Goal: Task Accomplishment & Management: Use online tool/utility

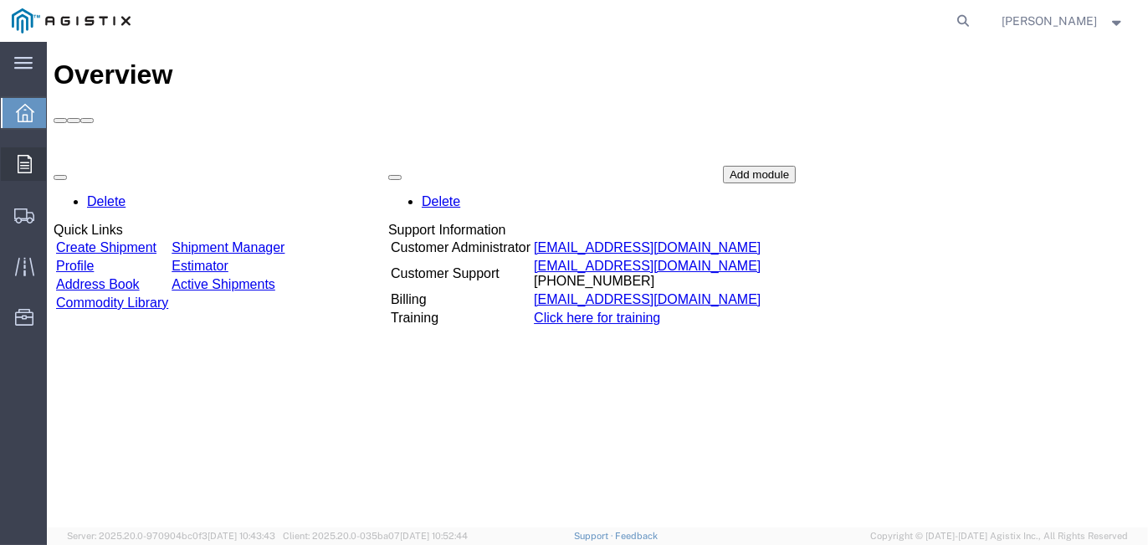
click at [18, 170] on icon at bounding box center [25, 164] width 14 height 18
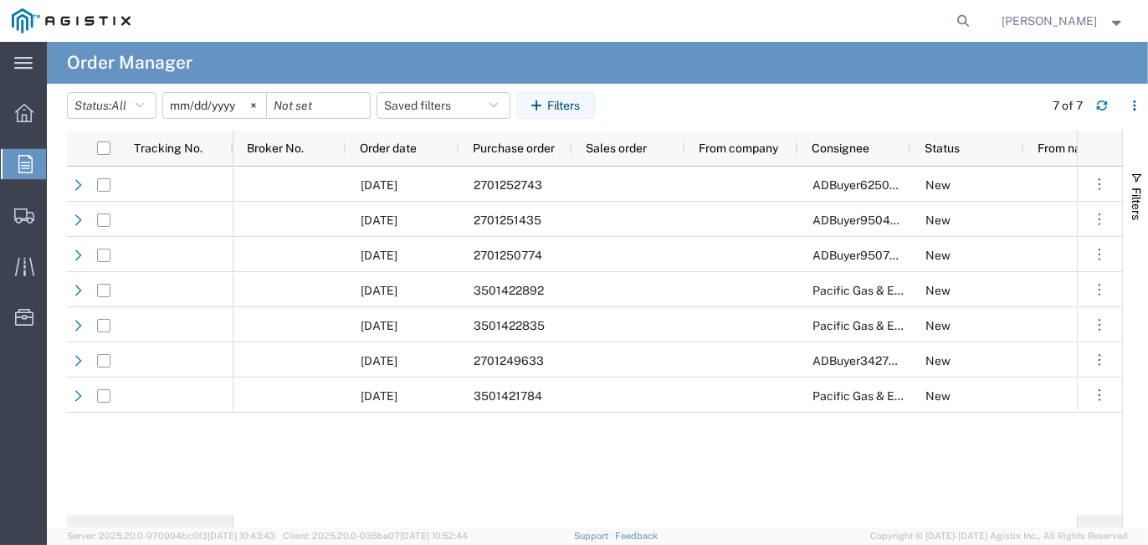
click at [236, 105] on input "[DATE]" at bounding box center [214, 105] width 103 height 25
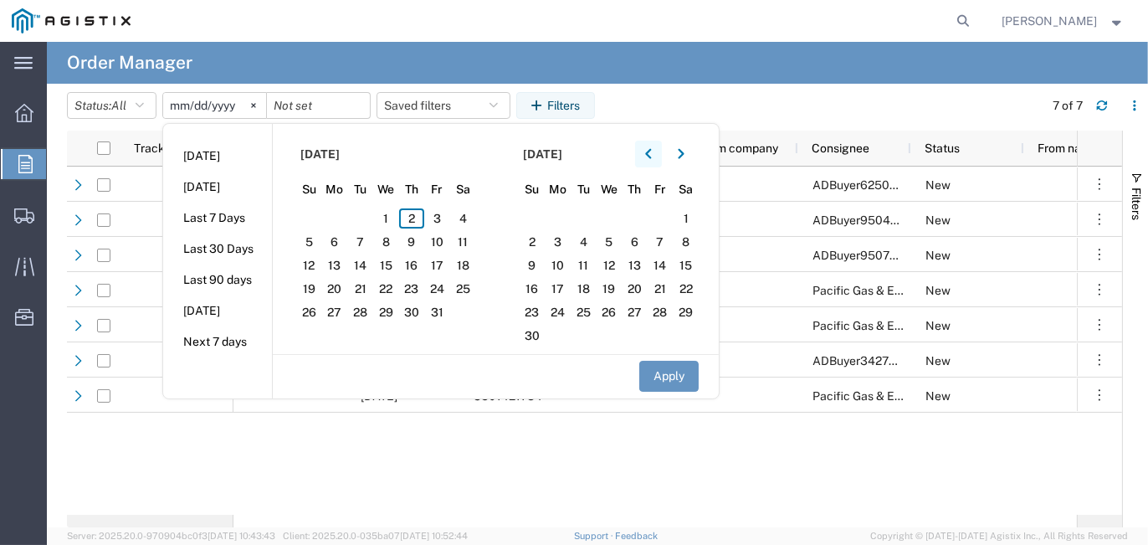
click at [650, 159] on icon "button" at bounding box center [648, 154] width 7 height 12
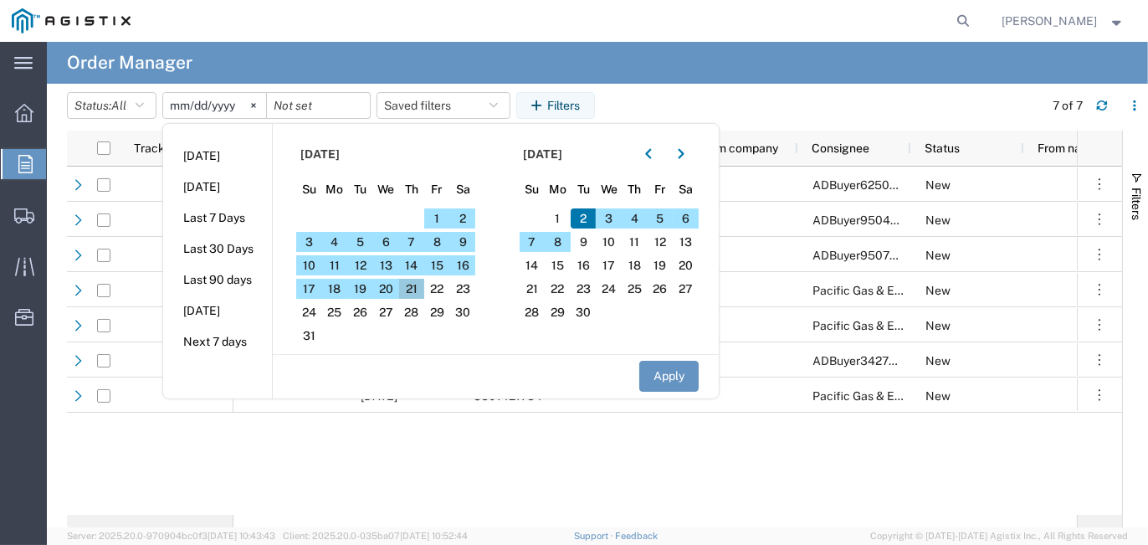
click at [420, 287] on span "21" at bounding box center [412, 289] width 26 height 20
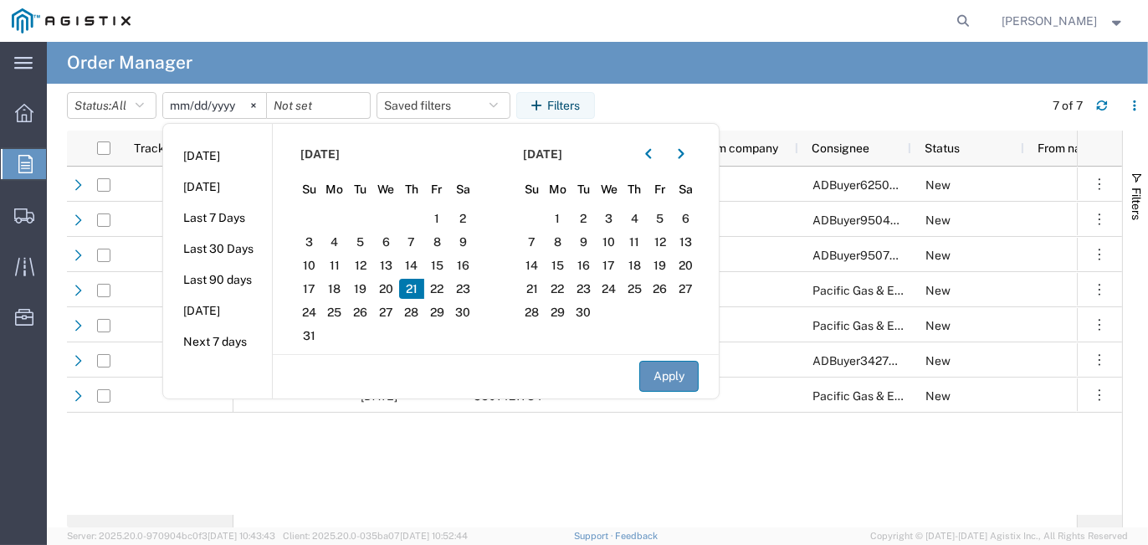
click at [680, 371] on button "Apply" at bounding box center [668, 376] width 59 height 31
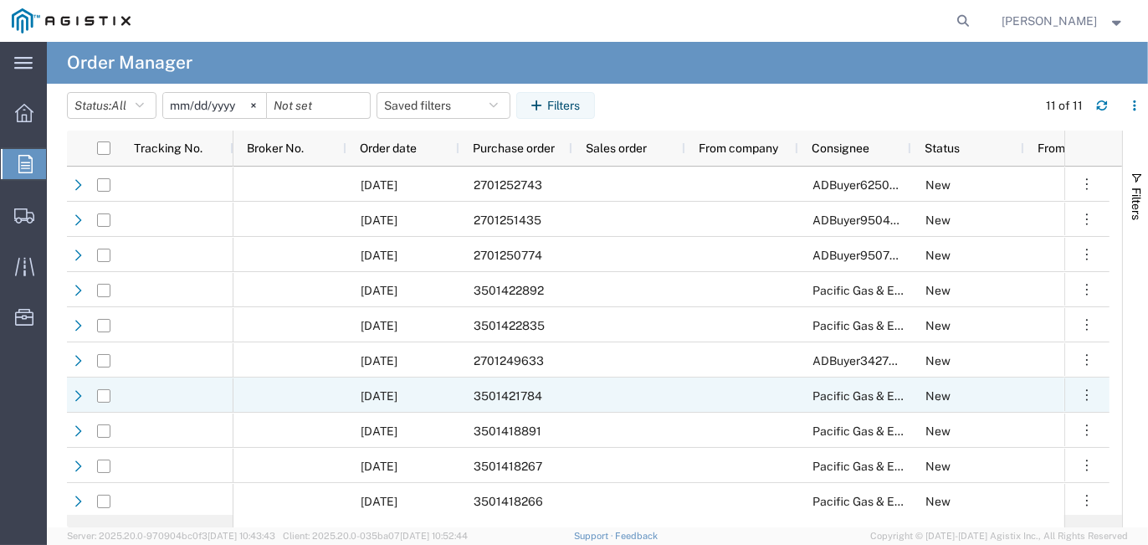
scroll to position [38, 0]
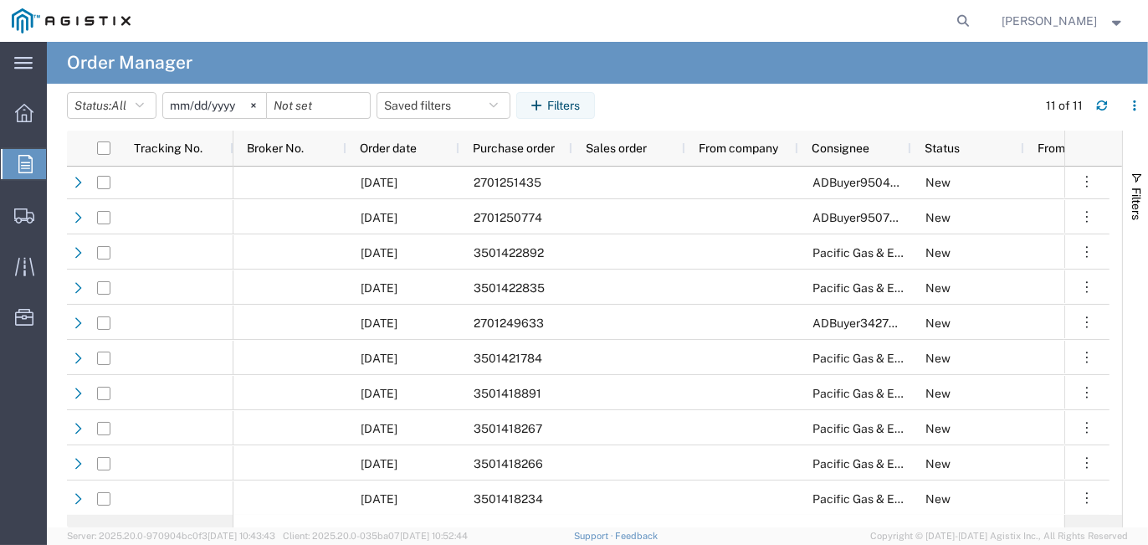
click at [231, 110] on input "[DATE]" at bounding box center [214, 105] width 103 height 25
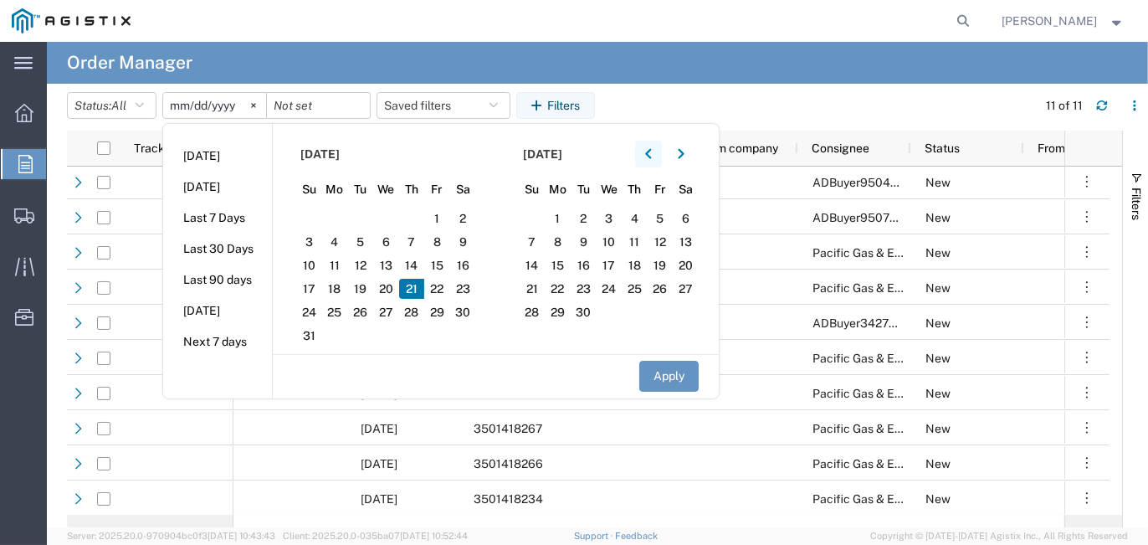
click at [648, 157] on button "button" at bounding box center [648, 154] width 27 height 27
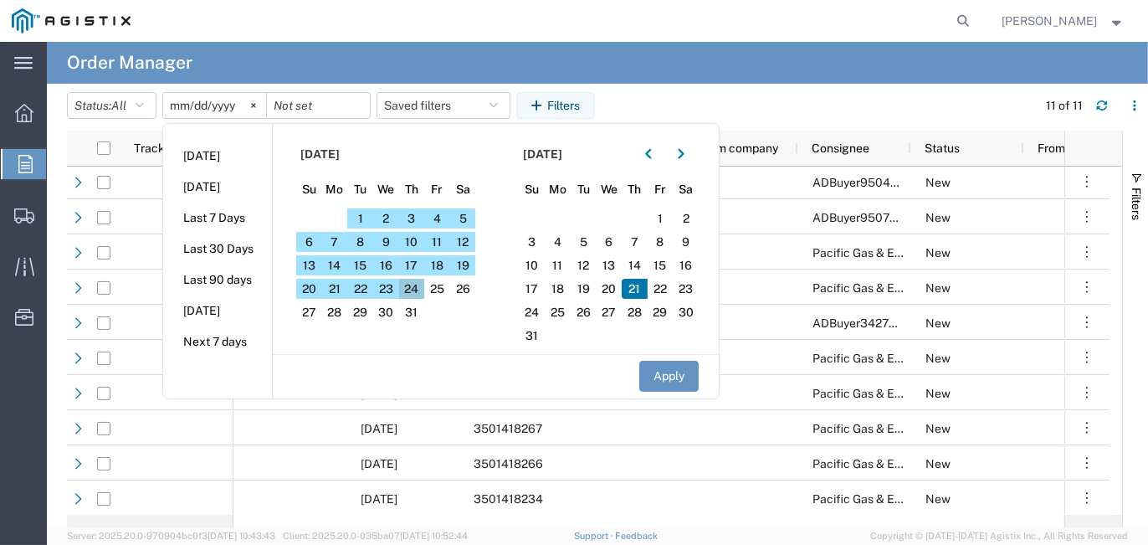
click at [412, 285] on span "24" at bounding box center [412, 289] width 26 height 20
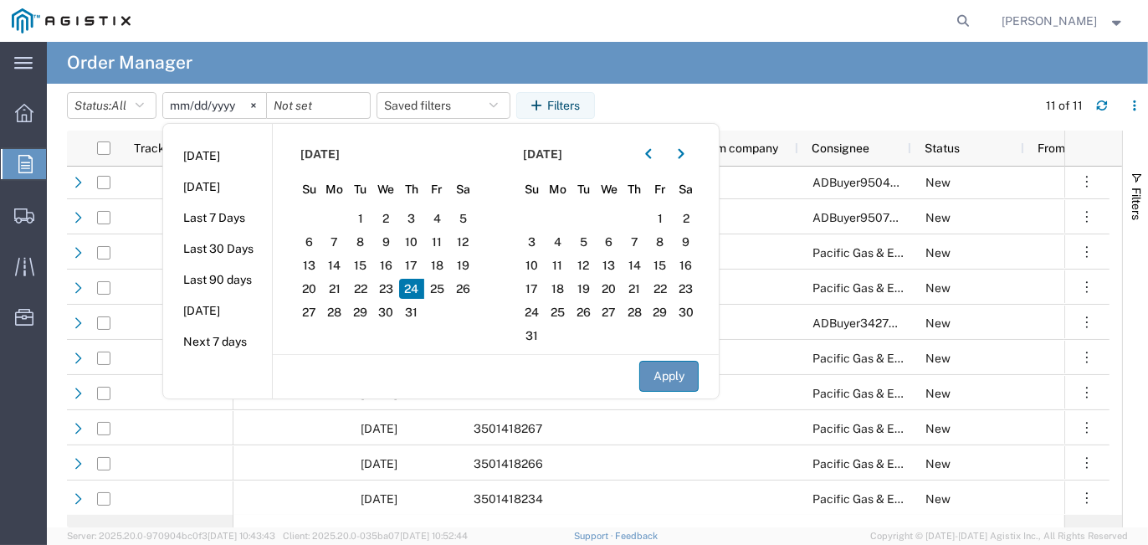
click at [671, 375] on button "Apply" at bounding box center [668, 376] width 59 height 31
type input "[DATE]"
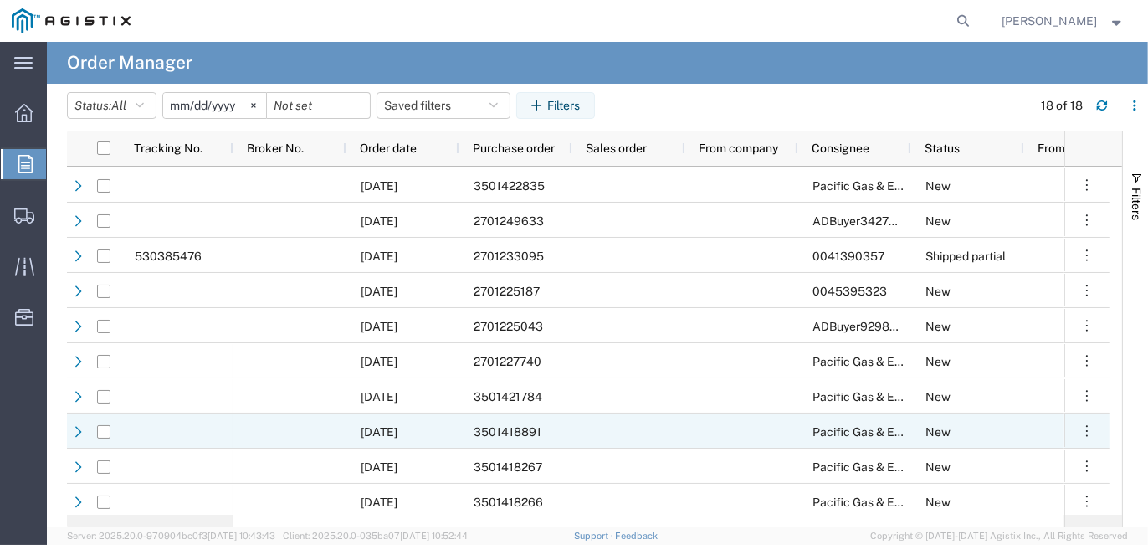
scroll to position [117, 0]
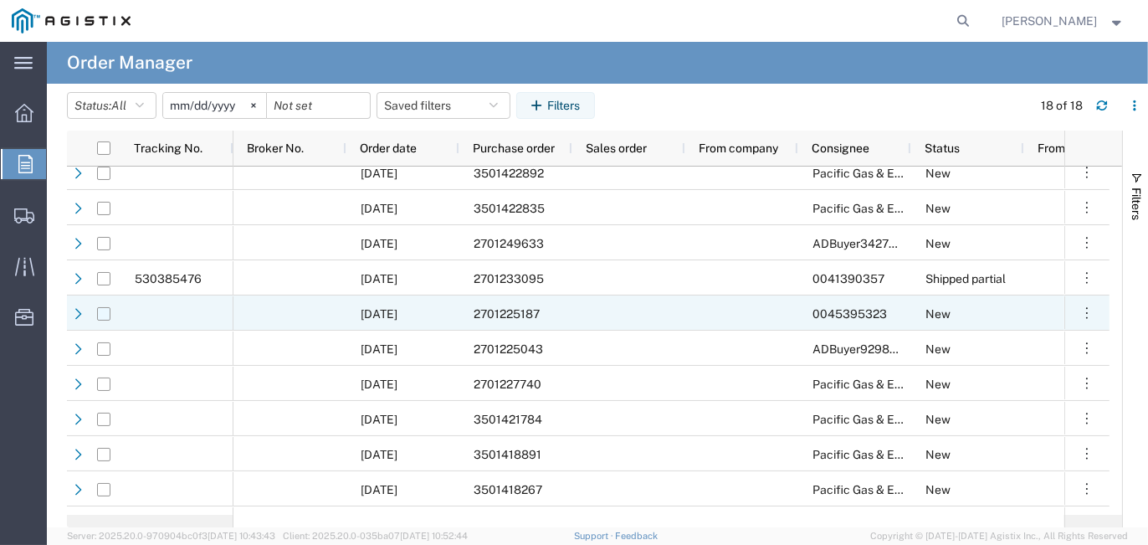
click at [103, 313] on input "Press Space to toggle row selection (unchecked)" at bounding box center [103, 313] width 13 height 13
checkbox input "true"
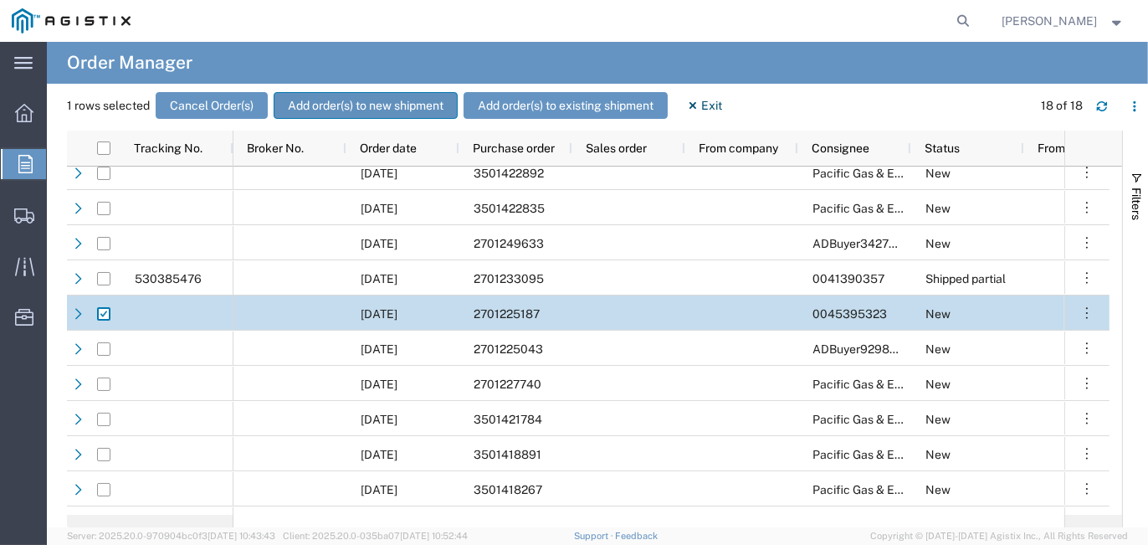
click at [361, 109] on button "Add order(s) to new shipment" at bounding box center [366, 105] width 184 height 27
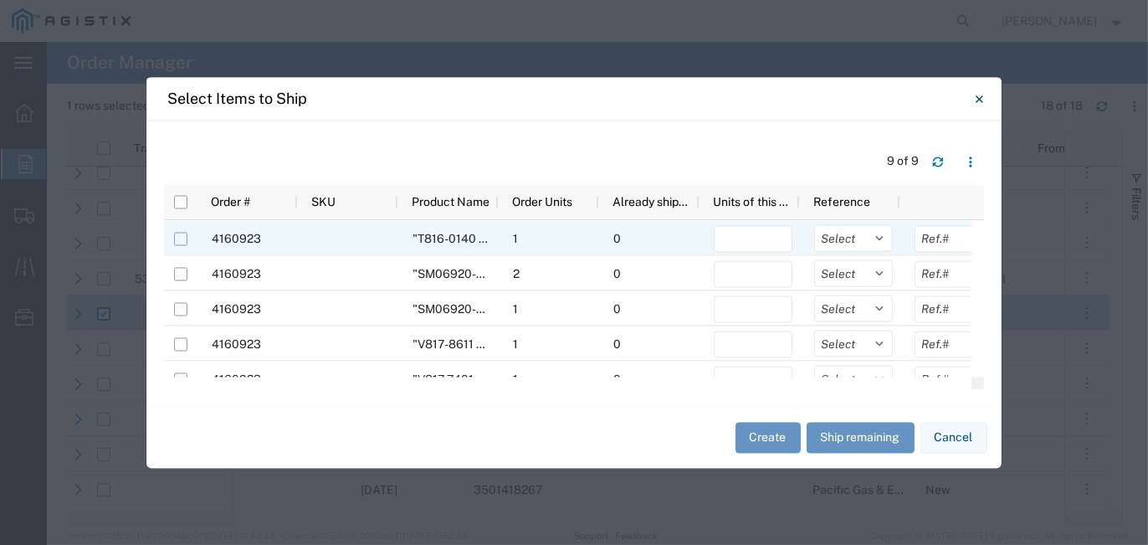
click at [183, 235] on input "Press Space to toggle row selection (unchecked)" at bounding box center [180, 238] width 13 height 13
checkbox input "true"
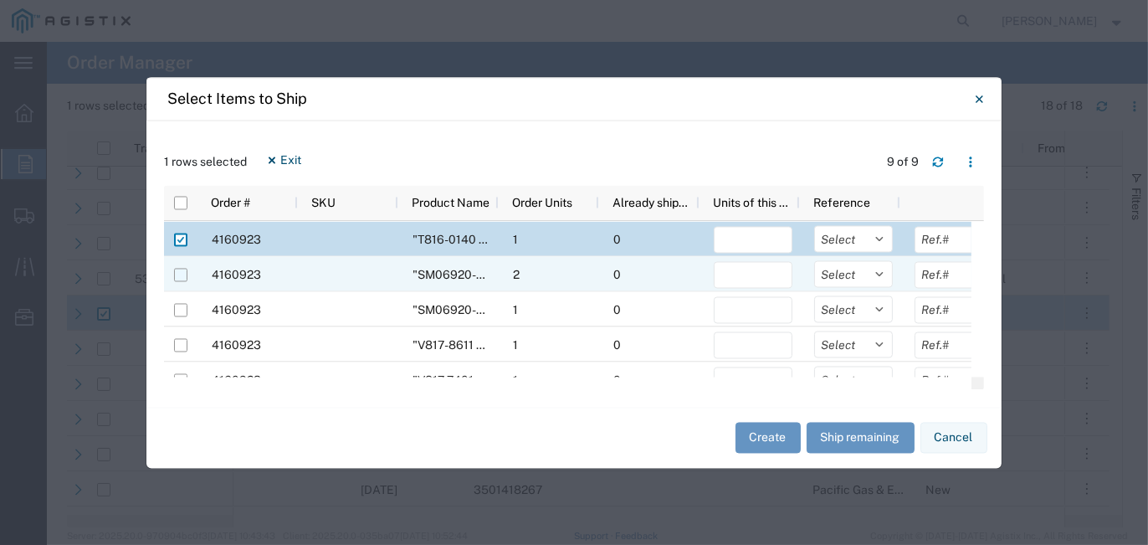
click at [179, 270] on input "Press Space to toggle row selection (unchecked)" at bounding box center [180, 274] width 13 height 13
checkbox input "true"
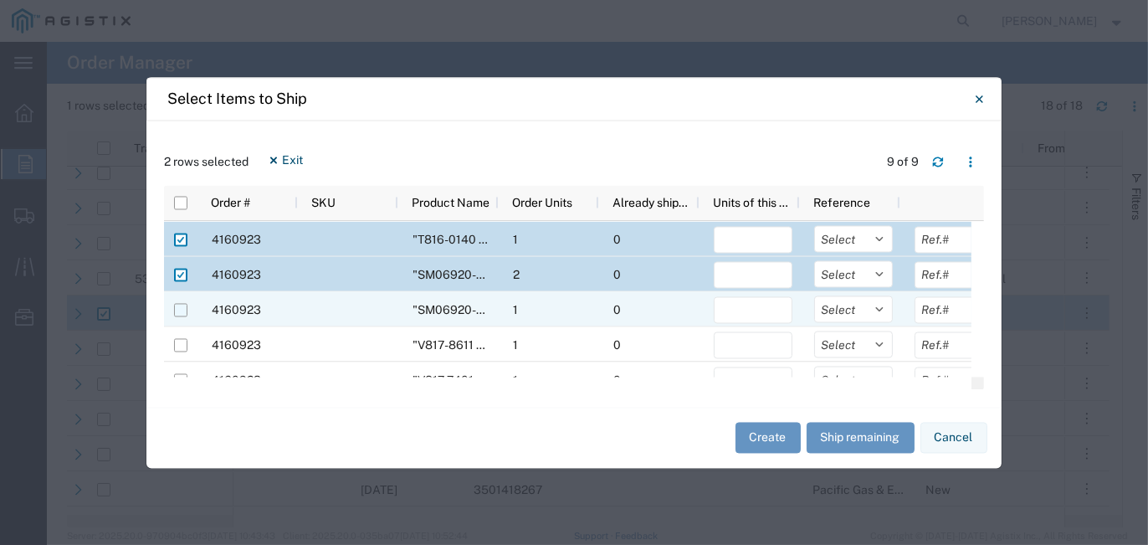
click at [181, 305] on input "Press Space to toggle row selection (unchecked)" at bounding box center [180, 309] width 13 height 13
checkbox input "true"
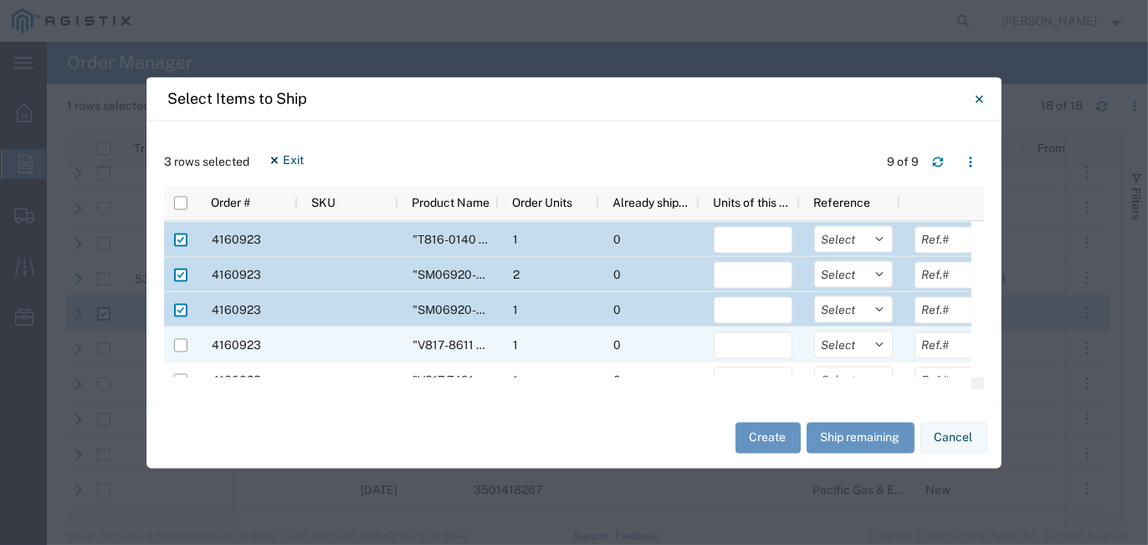
click at [177, 336] on div at bounding box center [180, 344] width 13 height 35
click at [166, 343] on div at bounding box center [181, 344] width 32 height 35
click at [186, 341] on input "Press Space to toggle row selection (unchecked)" at bounding box center [180, 344] width 13 height 13
checkbox input "true"
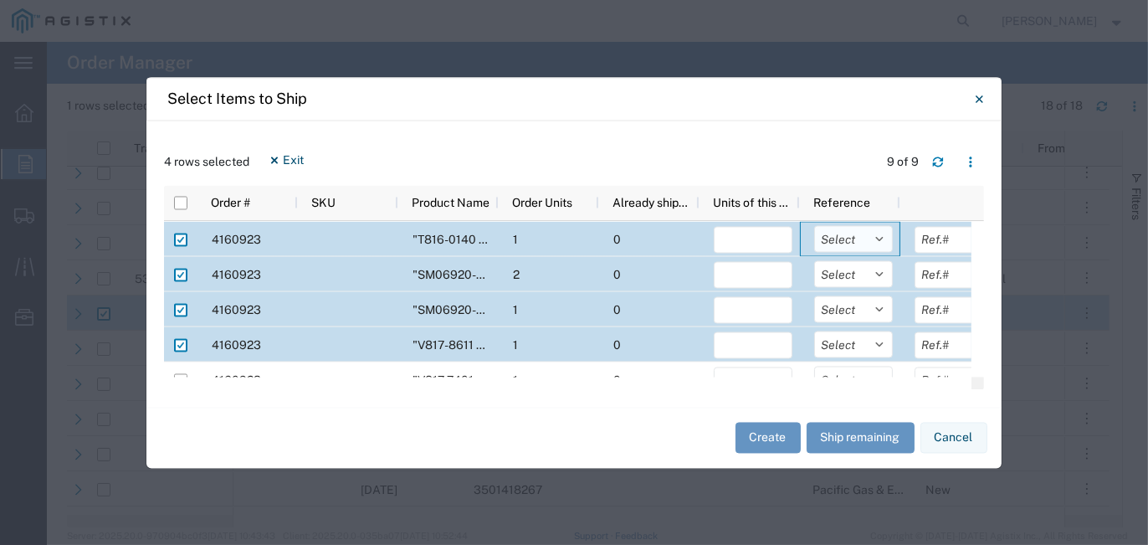
click at [883, 240] on select "Select Purchase Order Delivery Number" at bounding box center [853, 238] width 79 height 27
select select "PURCHORD"
click at [814, 225] on select "Select Purchase Order Delivery Number" at bounding box center [853, 238] width 79 height 27
click at [879, 274] on select "Select Purchase Order Delivery Number" at bounding box center [853, 273] width 79 height 27
select select "PURCHORD"
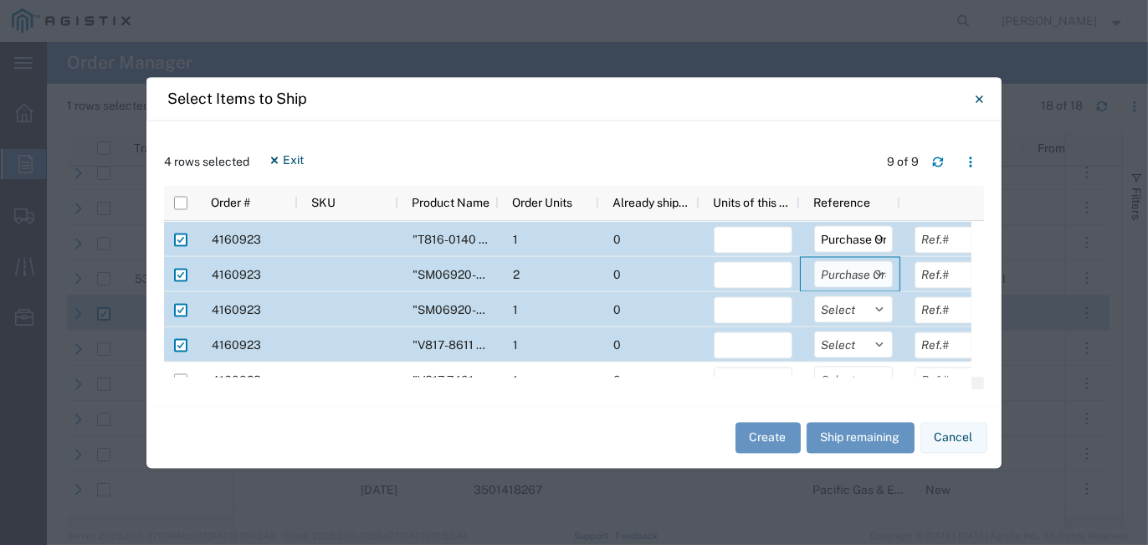
click at [814, 260] on select "Select Purchase Order Delivery Number" at bounding box center [853, 273] width 79 height 27
click at [880, 309] on select "Select Purchase Order Delivery Number" at bounding box center [853, 308] width 79 height 27
select select "PURCHORD"
click at [814, 295] on select "Select Purchase Order Delivery Number" at bounding box center [853, 308] width 79 height 27
click at [881, 344] on select "Select Purchase Order Delivery Number" at bounding box center [853, 343] width 79 height 27
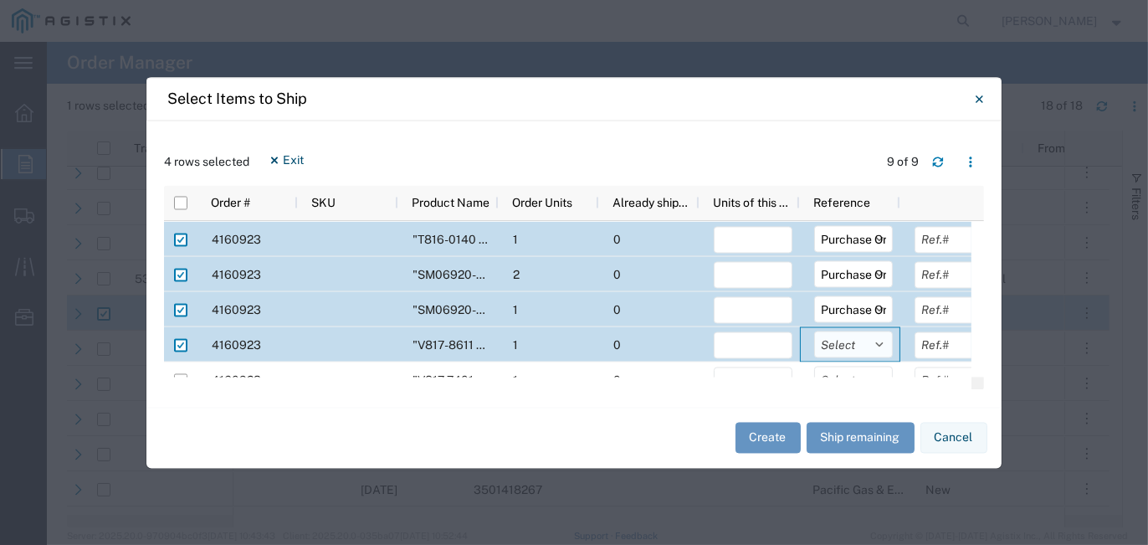
select select "PURCHORD"
click at [814, 330] on select "Select Purchase Order Delivery Number" at bounding box center [853, 343] width 79 height 27
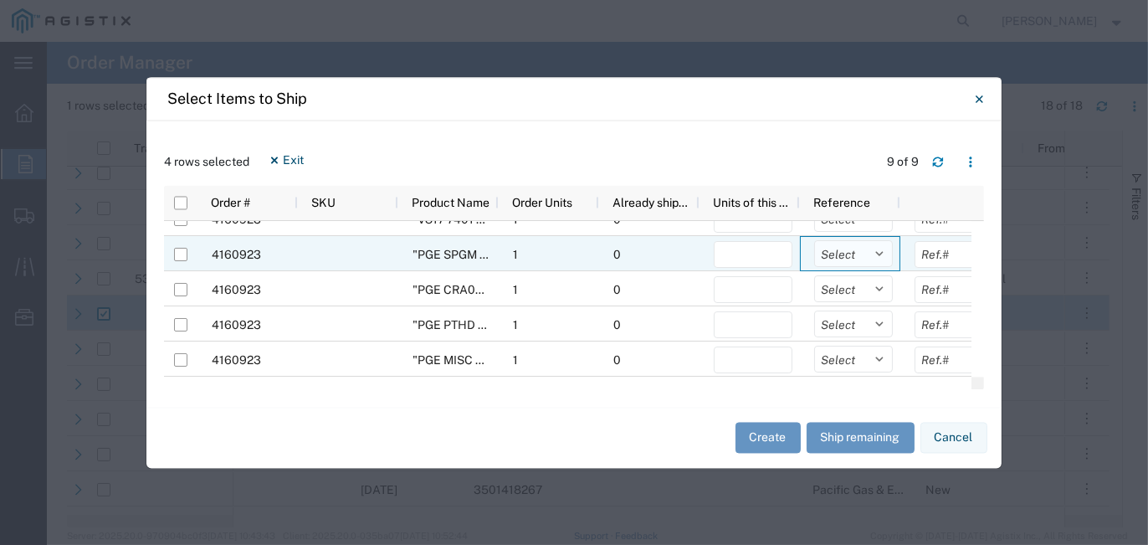
click at [881, 248] on select "Select Purchase Order Delivery Number" at bounding box center [853, 253] width 79 height 27
select select "PURCHORD"
click at [814, 240] on select "Select Purchase Order Delivery Number" at bounding box center [853, 253] width 79 height 27
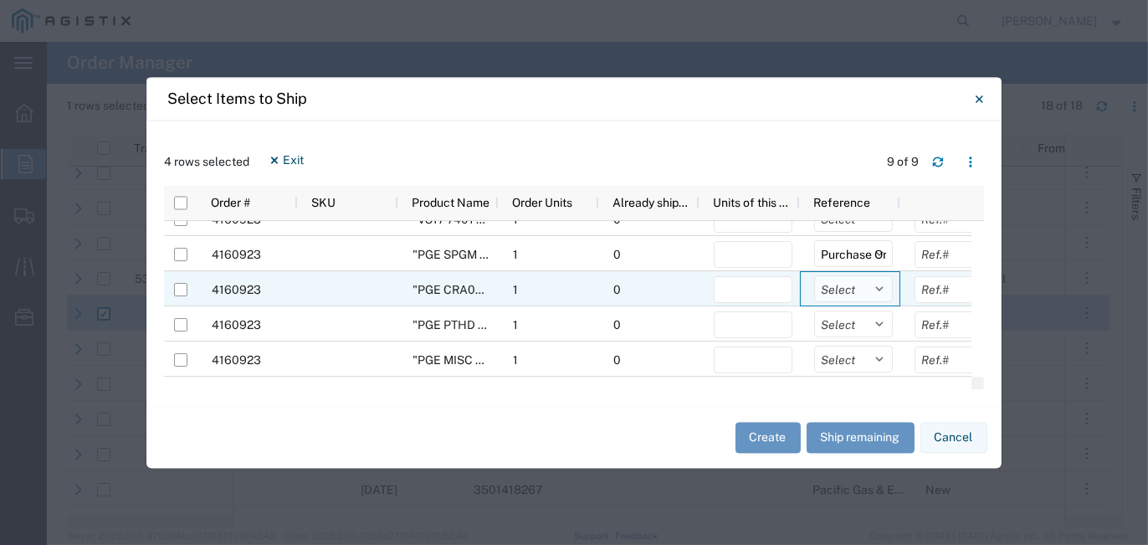
click at [878, 293] on select "Select Purchase Order Delivery Number" at bounding box center [853, 288] width 79 height 27
select select "PURCHORD"
click at [814, 275] on select "Select Purchase Order Delivery Number" at bounding box center [853, 288] width 79 height 27
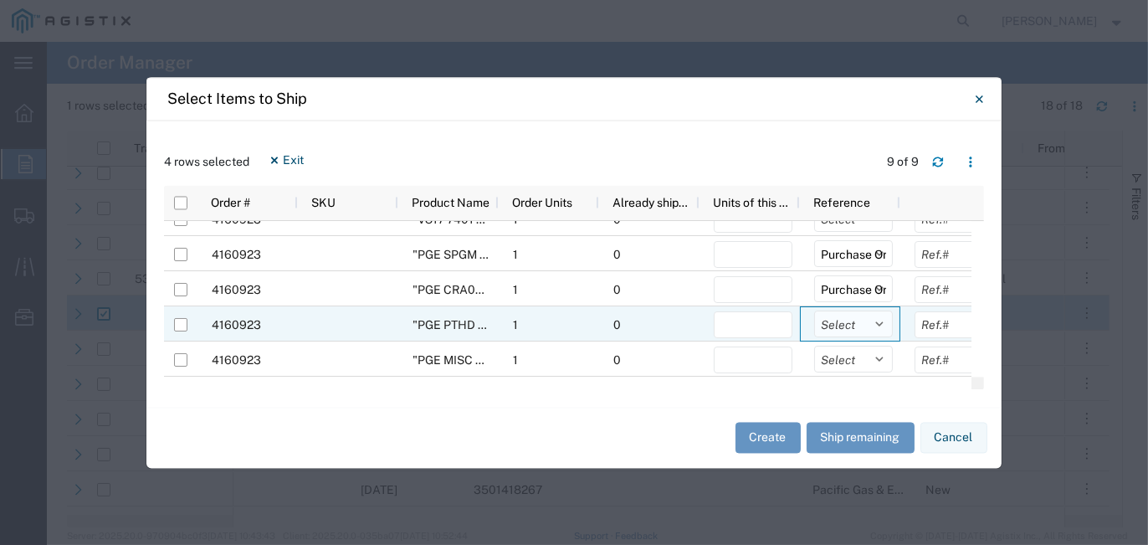
click at [874, 325] on select "Select Purchase Order Delivery Number" at bounding box center [853, 323] width 79 height 27
select select "PURCHORD"
click at [814, 310] on select "Select Purchase Order Delivery Number" at bounding box center [853, 323] width 79 height 27
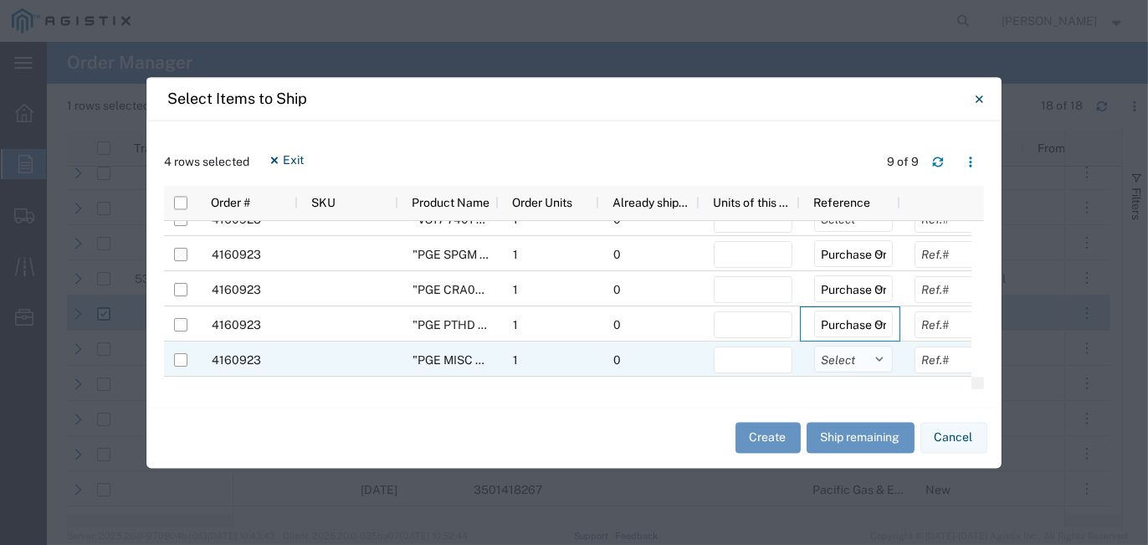
click at [880, 361] on select "Select Purchase Order Delivery Number" at bounding box center [853, 358] width 79 height 27
select select "PURCHORD"
click at [814, 345] on select "Select Purchase Order Delivery Number" at bounding box center [853, 358] width 79 height 27
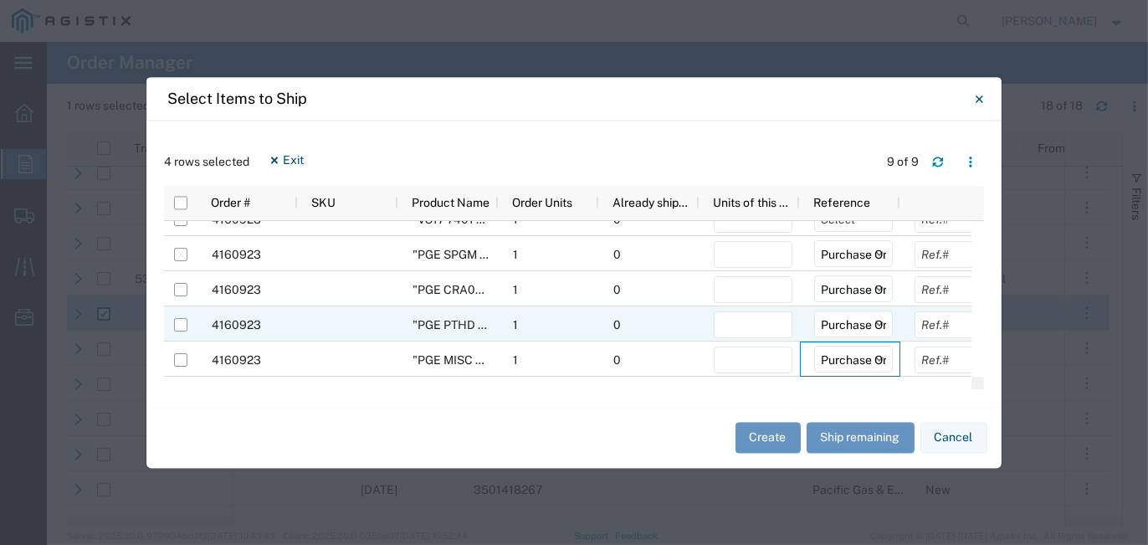
scroll to position [77, 0]
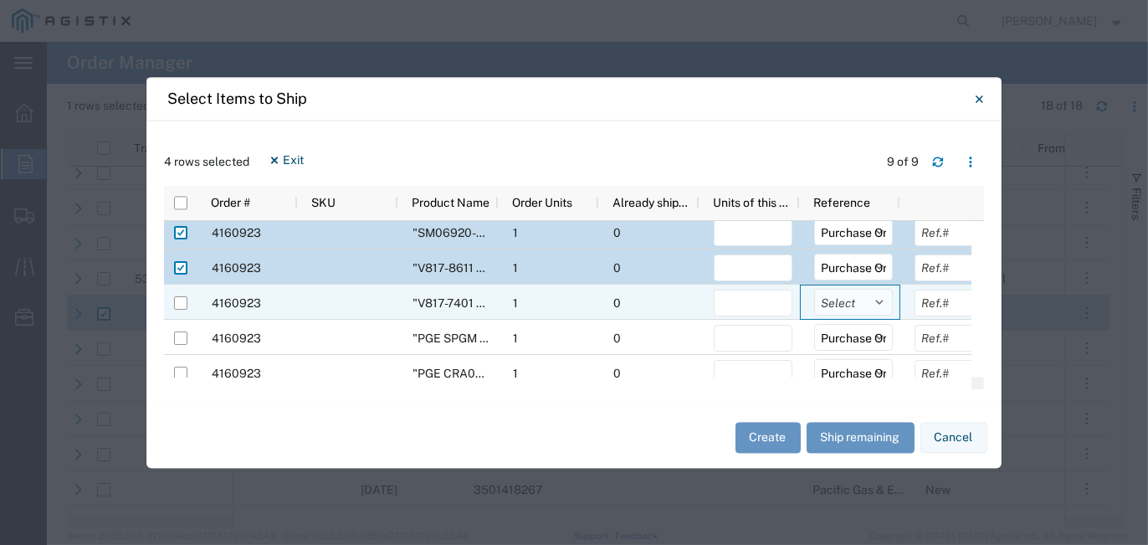
click at [880, 304] on select "Select Purchase Order Delivery Number" at bounding box center [853, 302] width 79 height 27
select select "PURCHORD"
click at [814, 289] on select "Select Purchase Order Delivery Number" at bounding box center [853, 302] width 79 height 27
drag, startPoint x: 182, startPoint y: 309, endPoint x: 182, endPoint y: 331, distance: 22.6
click at [182, 310] on div at bounding box center [180, 302] width 13 height 35
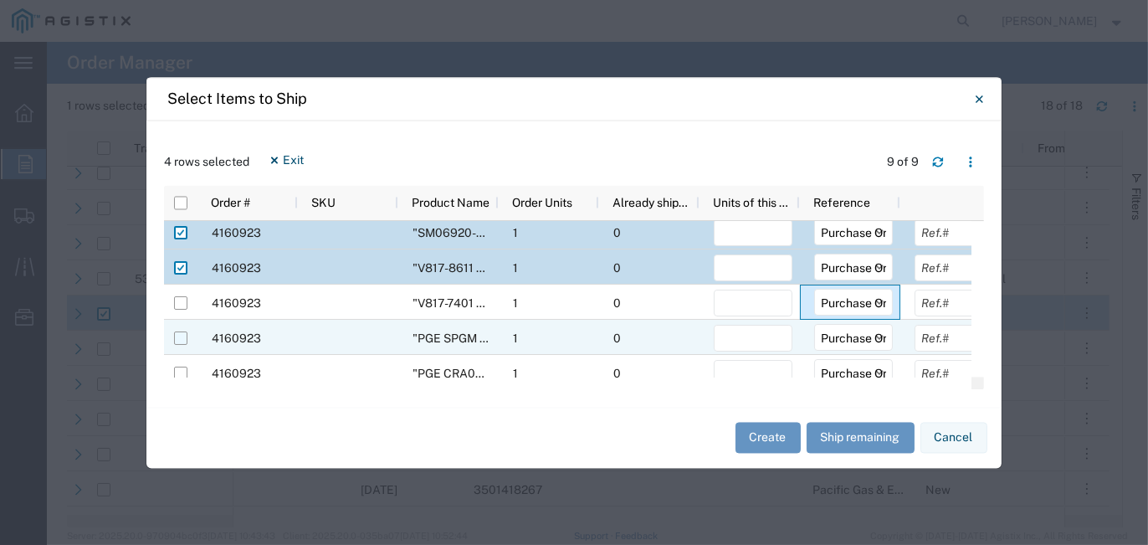
click at [181, 341] on input "Press Space to toggle row selection (unchecked)" at bounding box center [180, 337] width 13 height 13
checkbox input "true"
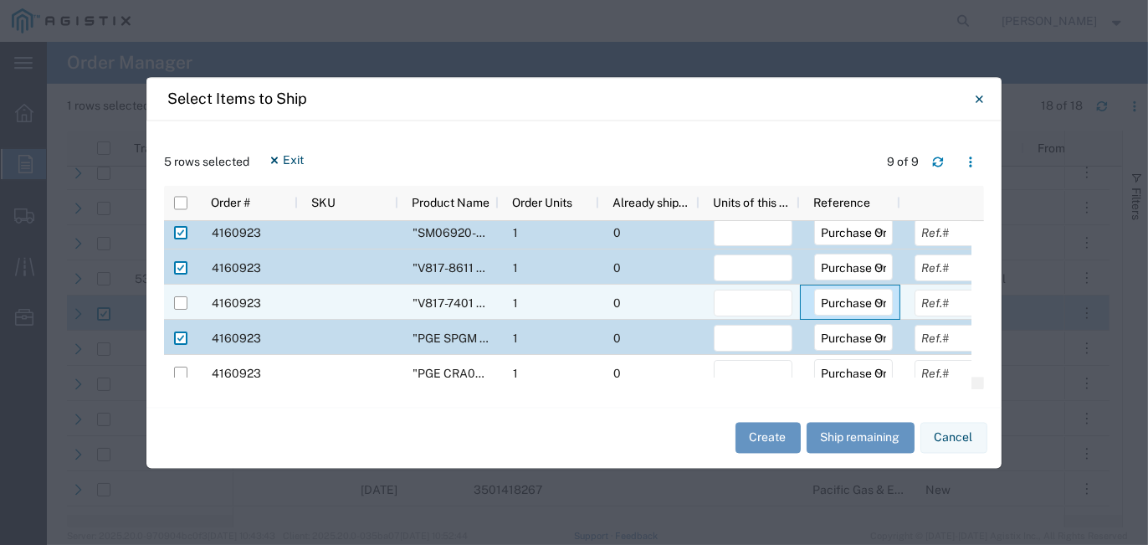
click at [180, 312] on div at bounding box center [180, 302] width 13 height 35
click at [178, 301] on input "Press Space to toggle row selection (unchecked)" at bounding box center [180, 302] width 13 height 13
checkbox input "true"
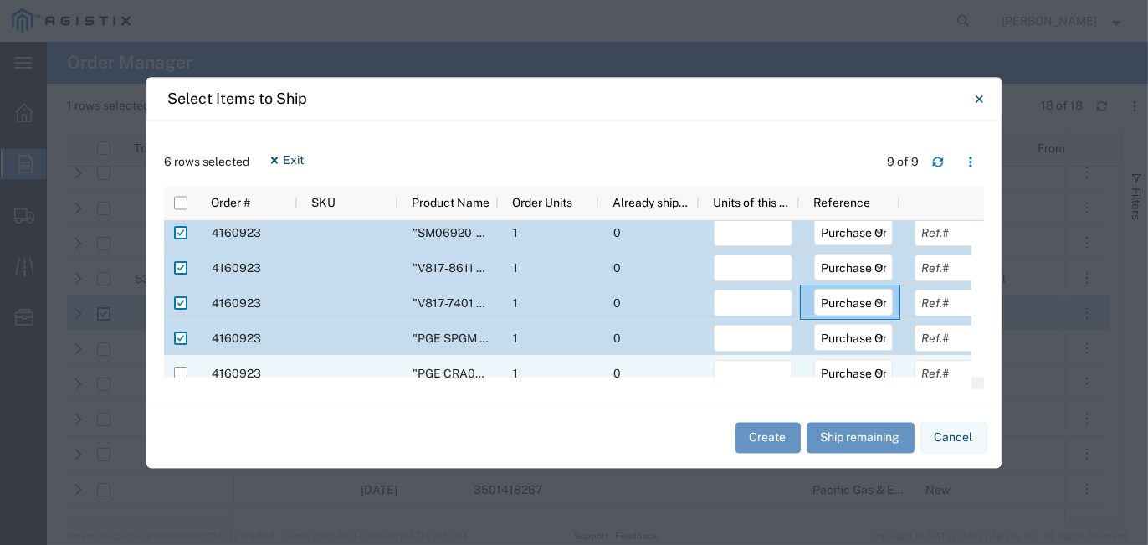
click at [180, 365] on div at bounding box center [180, 373] width 13 height 35
click at [180, 371] on input "Press Space to toggle row selection (unchecked)" at bounding box center [180, 372] width 13 height 13
checkbox input "true"
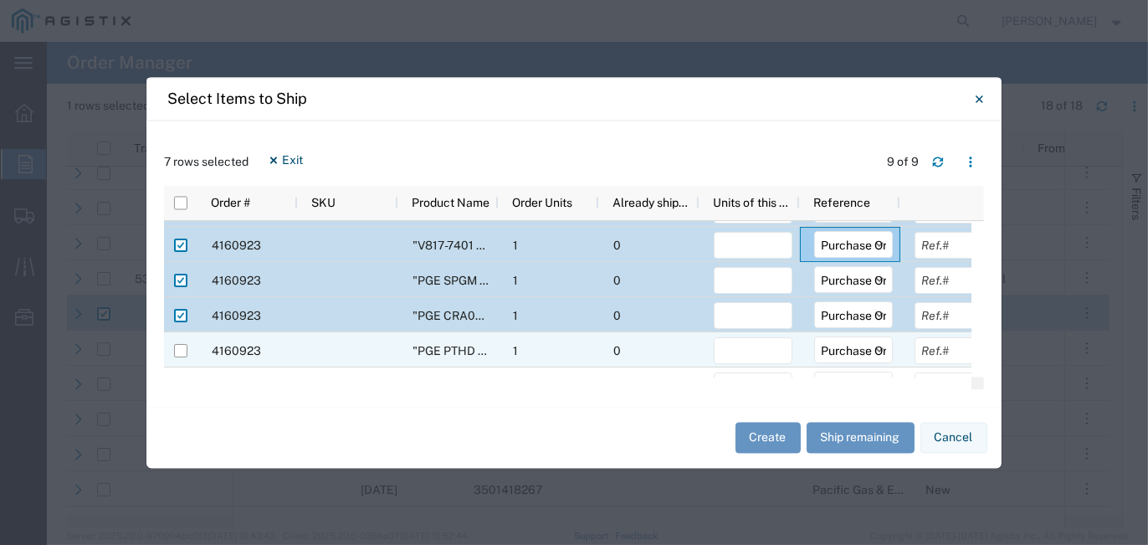
scroll to position [161, 0]
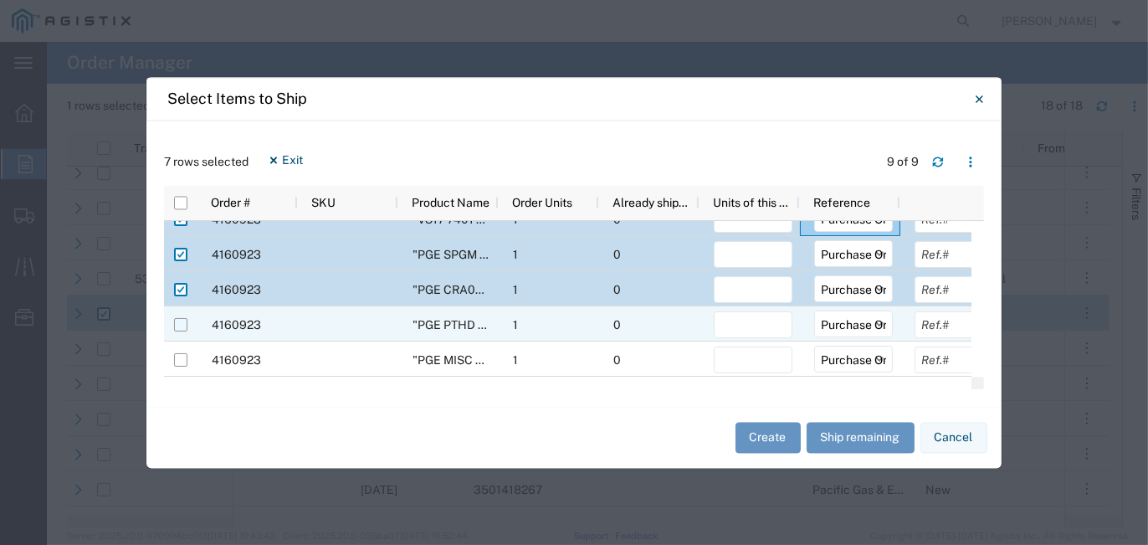
click at [182, 325] on input "Press Space to toggle row selection (unchecked)" at bounding box center [180, 324] width 13 height 13
checkbox input "true"
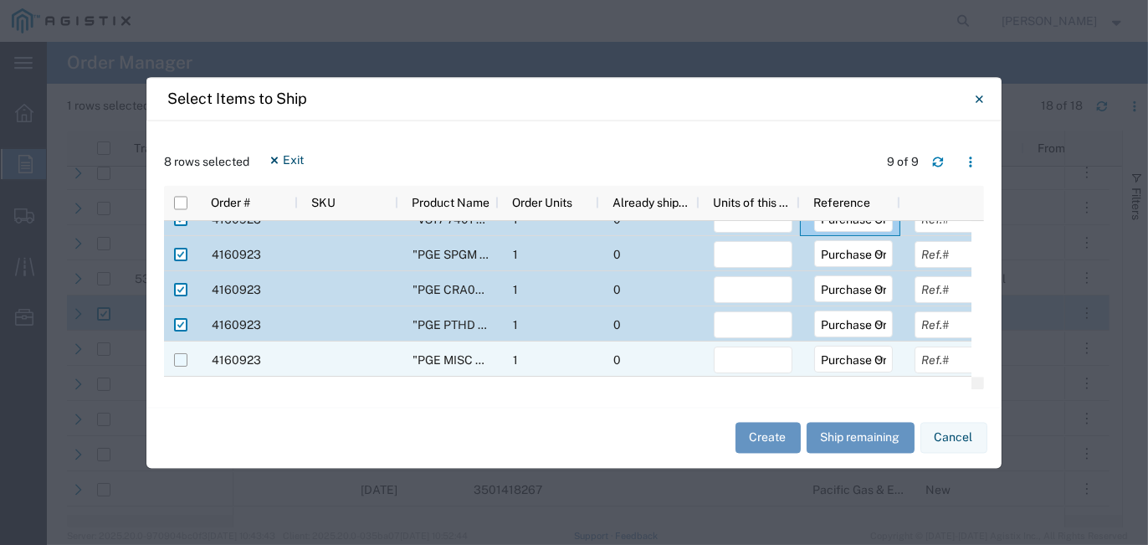
click at [182, 358] on input "Press Space to toggle row selection (unchecked)" at bounding box center [180, 359] width 13 height 13
checkbox input "true"
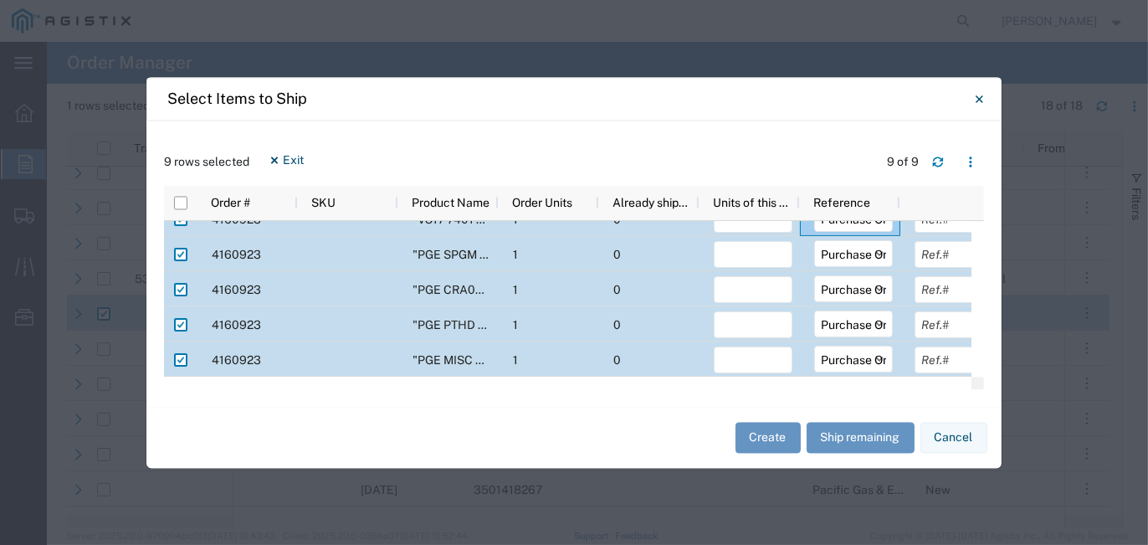
scroll to position [0, 0]
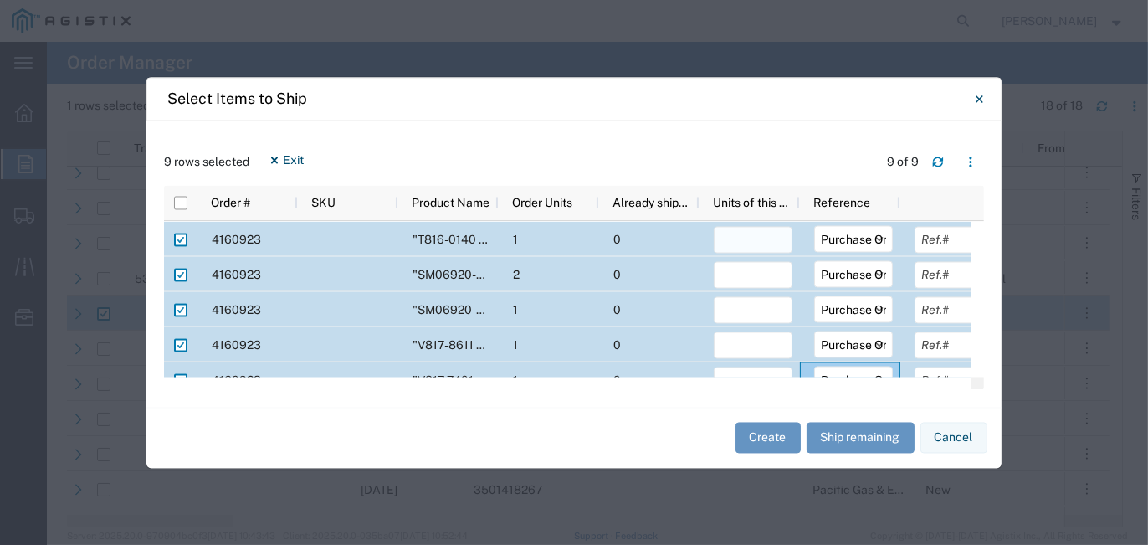
click at [764, 238] on input "number" at bounding box center [753, 239] width 79 height 27
type input "1"
click at [732, 274] on input "number" at bounding box center [753, 274] width 79 height 27
type input "2"
click at [740, 314] on input "number" at bounding box center [753, 309] width 79 height 27
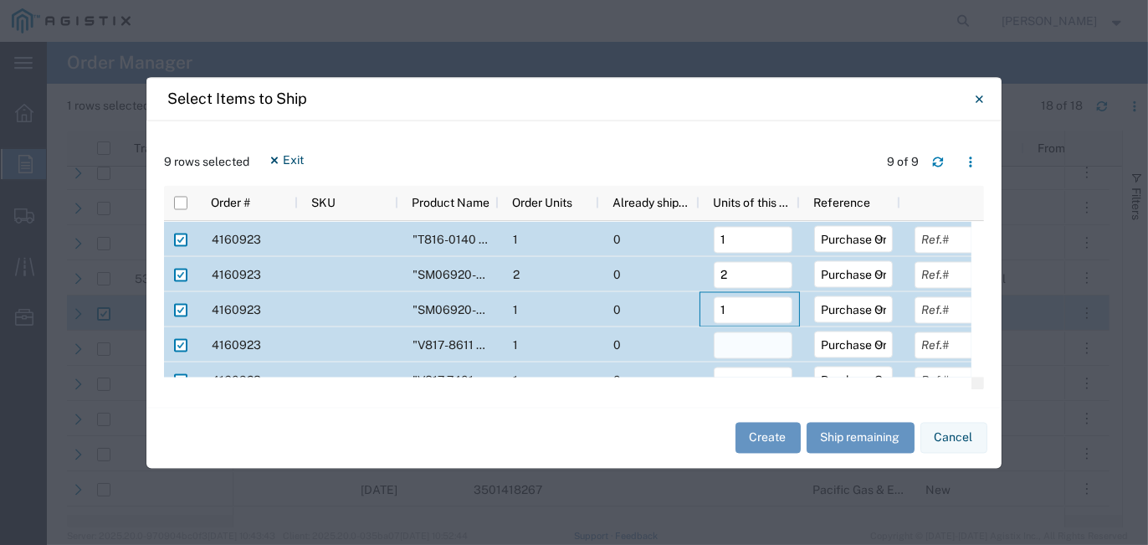
type input "1"
click at [774, 345] on input "number" at bounding box center [753, 344] width 79 height 27
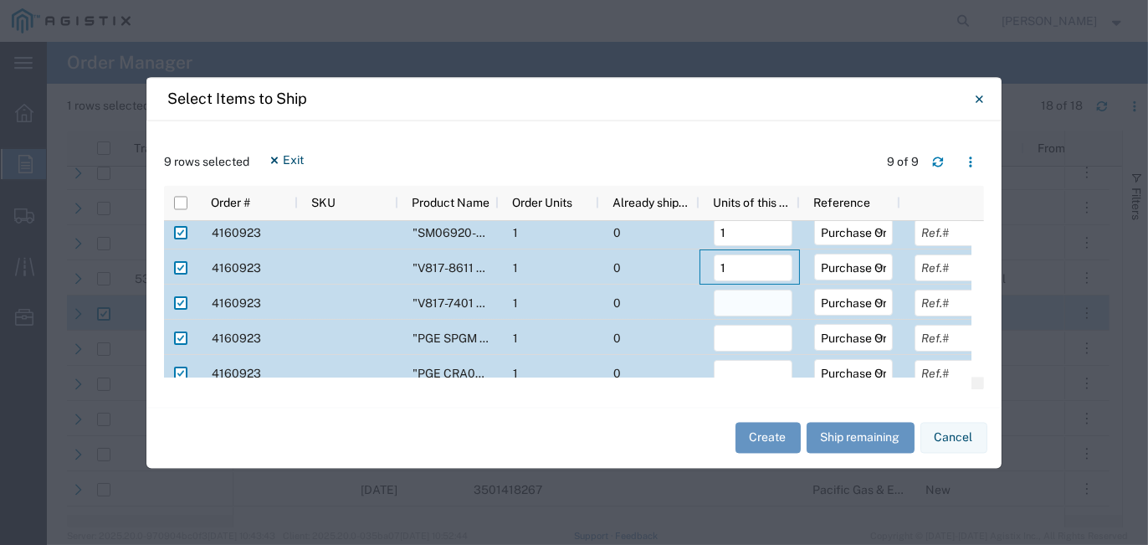
type input "1"
click at [742, 305] on input "number" at bounding box center [753, 302] width 79 height 27
type input "1"
click at [739, 343] on input "number" at bounding box center [753, 338] width 79 height 27
type input "0"
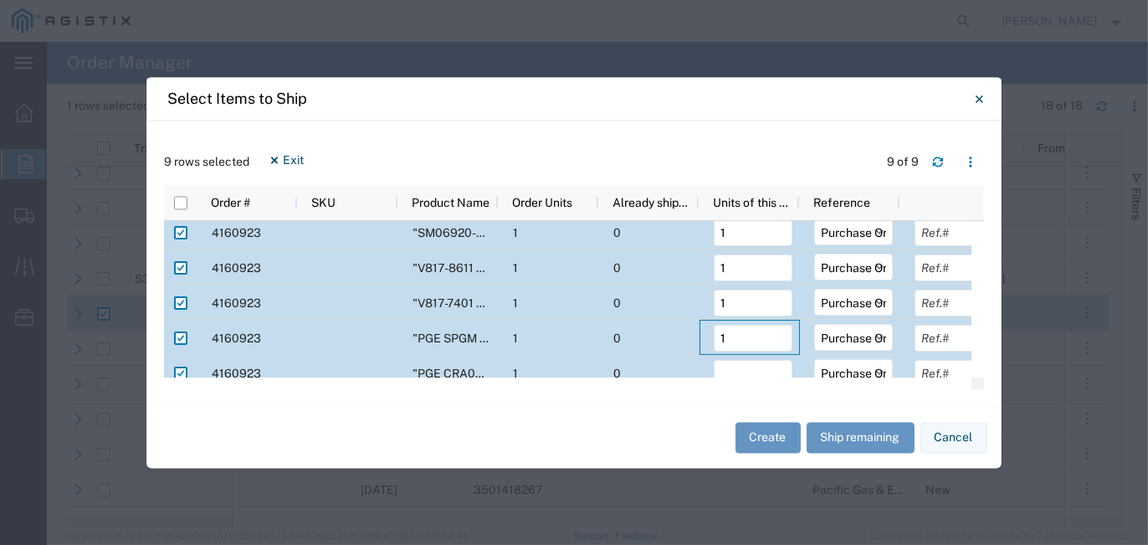
type input "1"
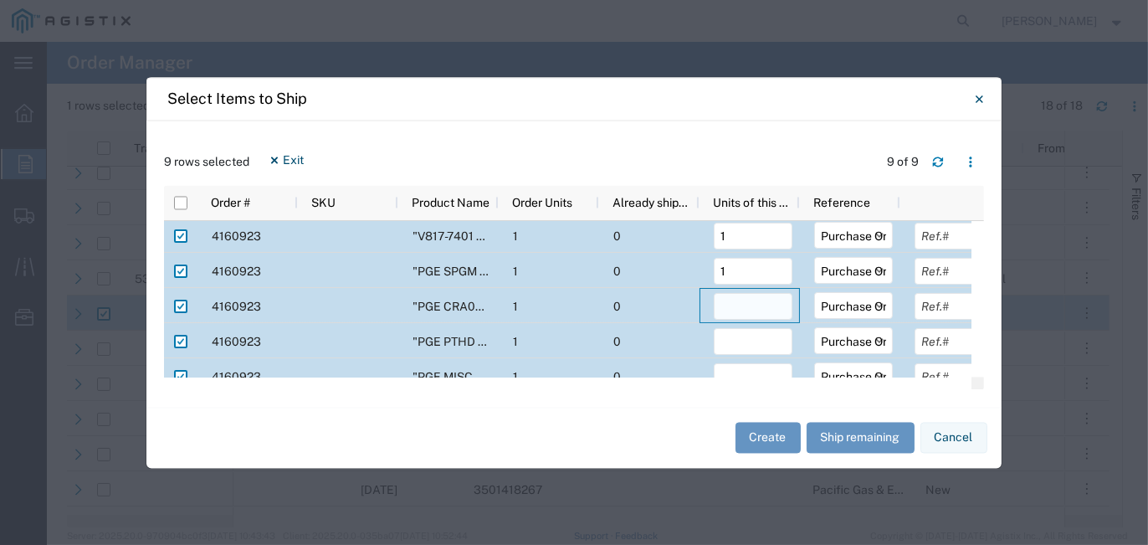
click at [740, 310] on input "number" at bounding box center [753, 306] width 79 height 27
type input "1"
click at [733, 345] on input "number" at bounding box center [753, 341] width 79 height 27
type input "1"
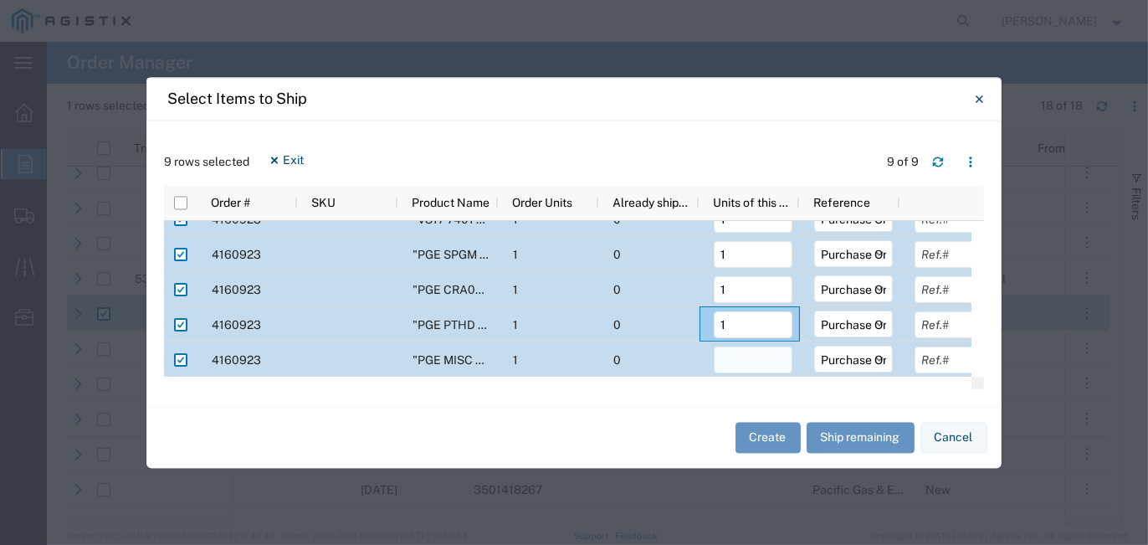
click at [757, 364] on input "number" at bounding box center [753, 359] width 79 height 27
type input "1"
click at [786, 435] on button "Create" at bounding box center [767, 437] width 65 height 31
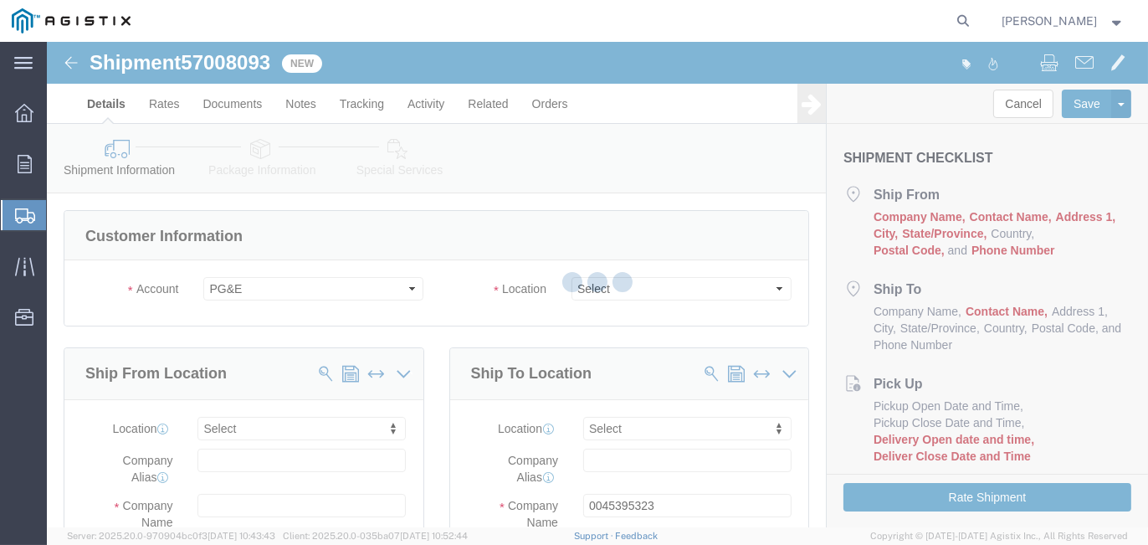
select select
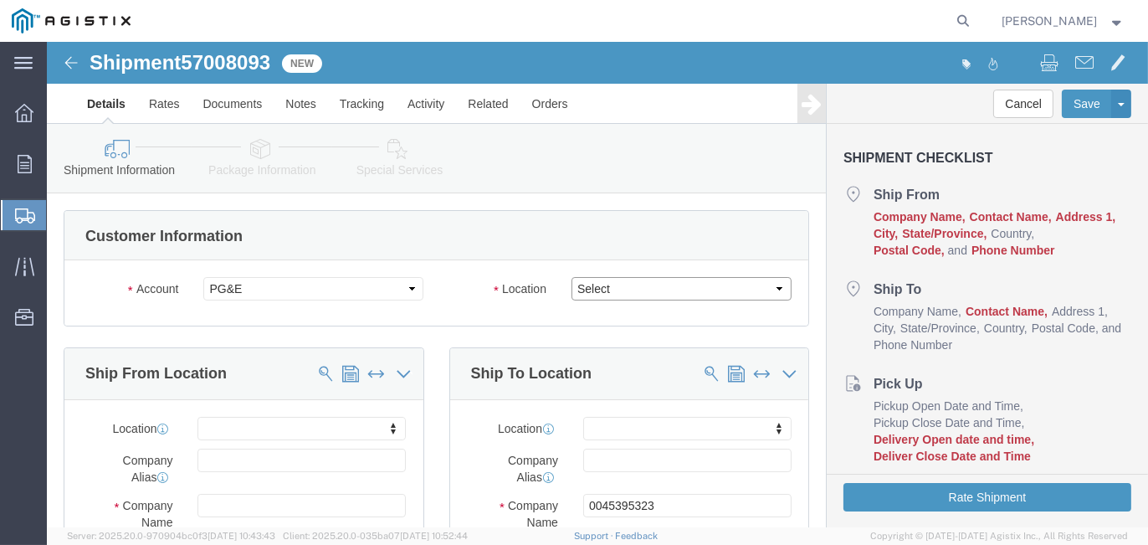
click select "Select All Others [GEOGRAPHIC_DATA] [GEOGRAPHIC_DATA] [GEOGRAPHIC_DATA] [GEOGRA…"
select select "23082"
click select "Select All Others [GEOGRAPHIC_DATA] [GEOGRAPHIC_DATA] [GEOGRAPHIC_DATA] [GEOGRA…"
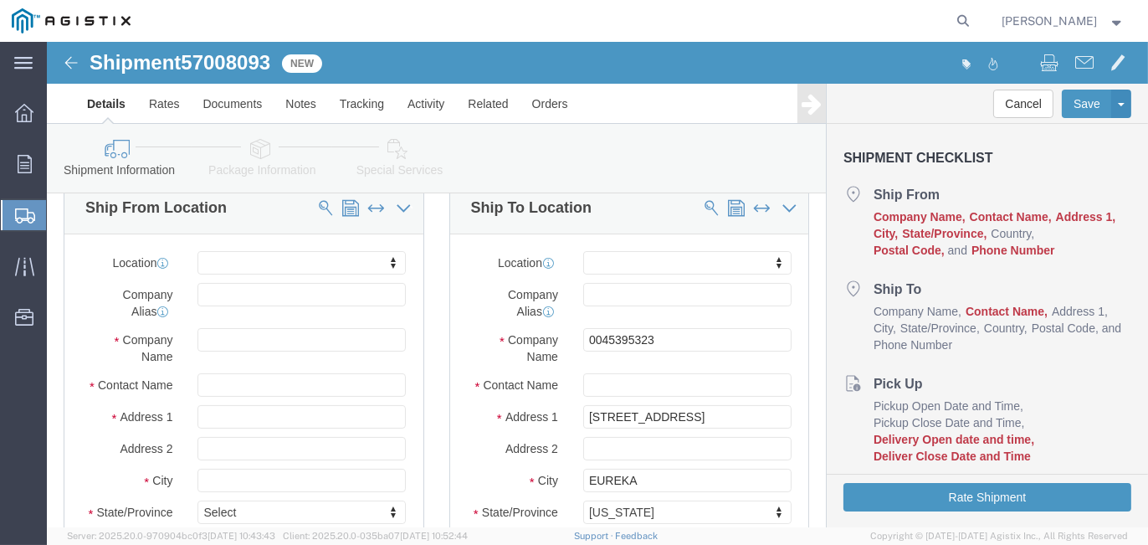
scroll to position [167, 0]
click input "text"
drag, startPoint x: 219, startPoint y: 250, endPoint x: 104, endPoint y: 252, distance: 115.5
click div "Company Alias PG&E"
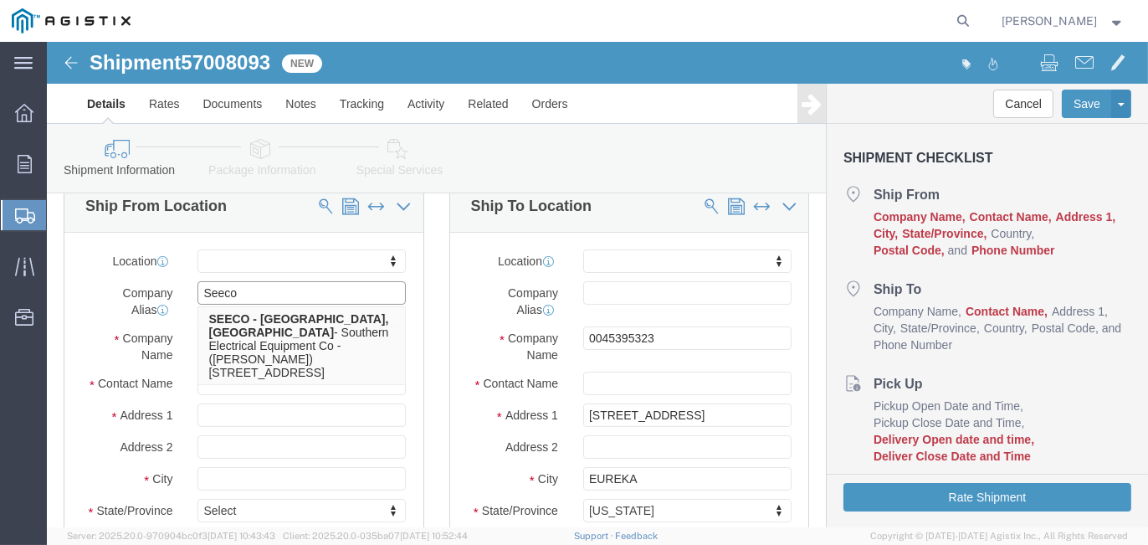
type input "Seeco"
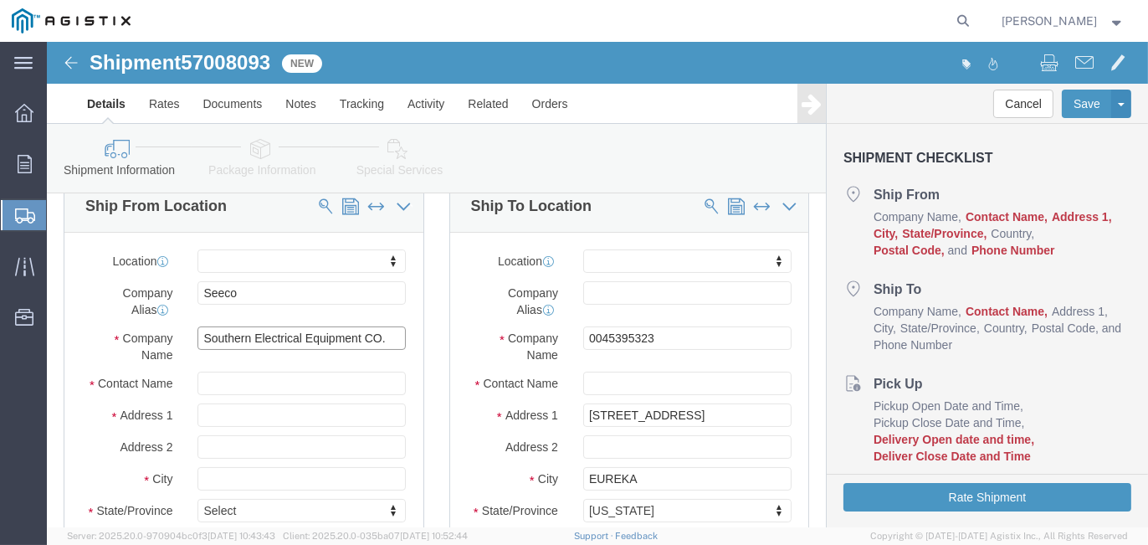
type input "Southern Electrical Equipment CO."
type input "[PERSON_NAME]"
type input "[STREET_ADDRESS][PERSON_NAME]"
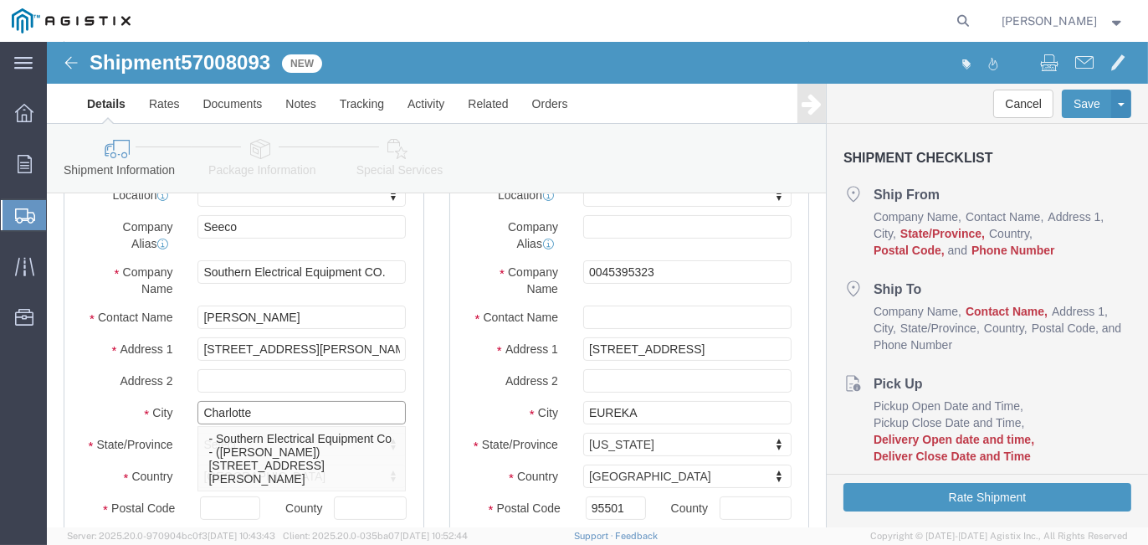
scroll to position [418, 0]
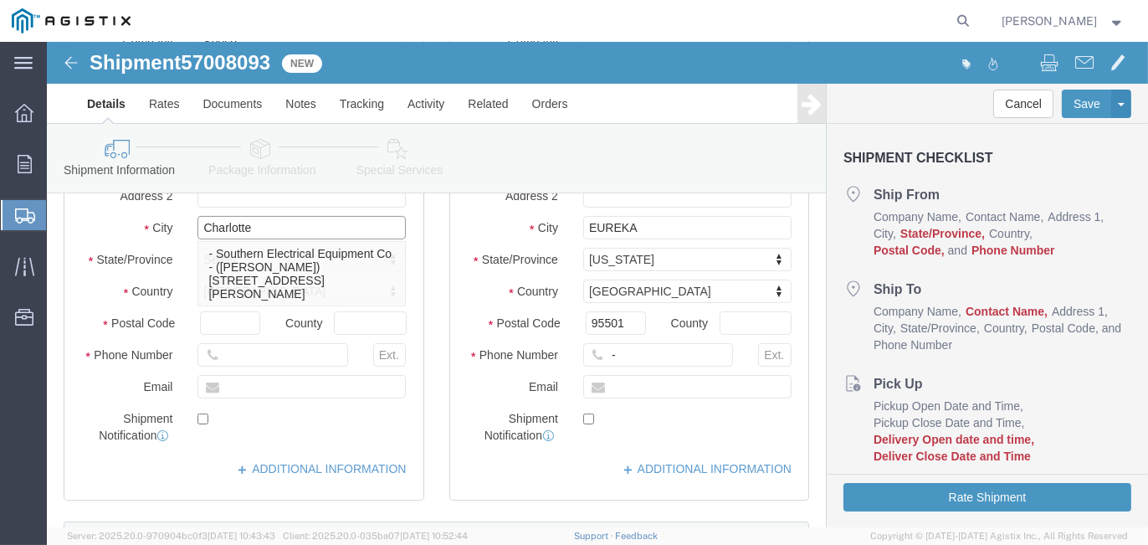
type input "Charlotte"
click input "text"
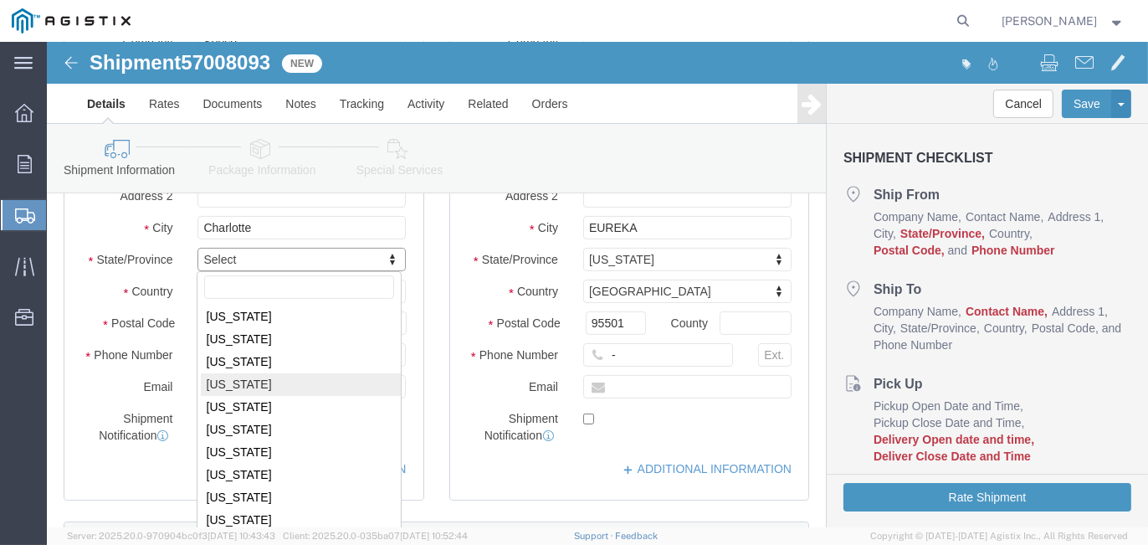
scroll to position [700, 0]
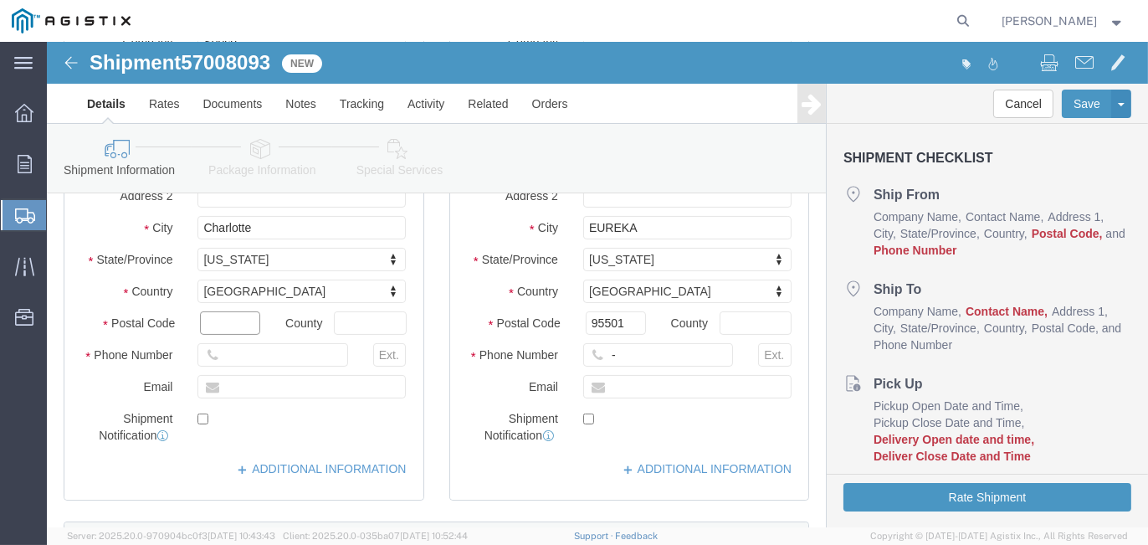
click input "text"
type input "2808"
type input "[GEOGRAPHIC_DATA]"
type input "[PHONE_NUMBER]"
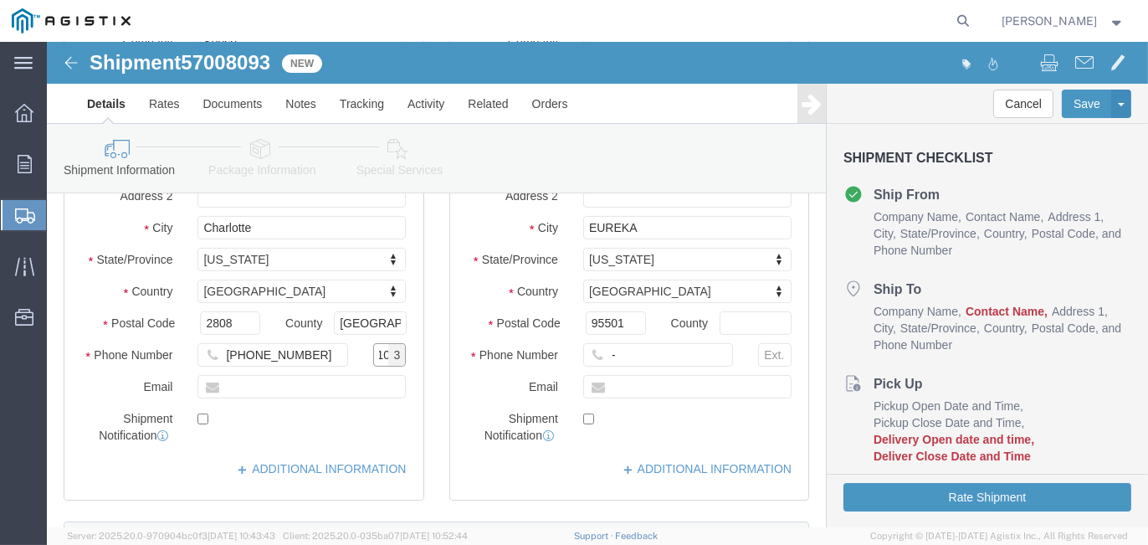
type input "110"
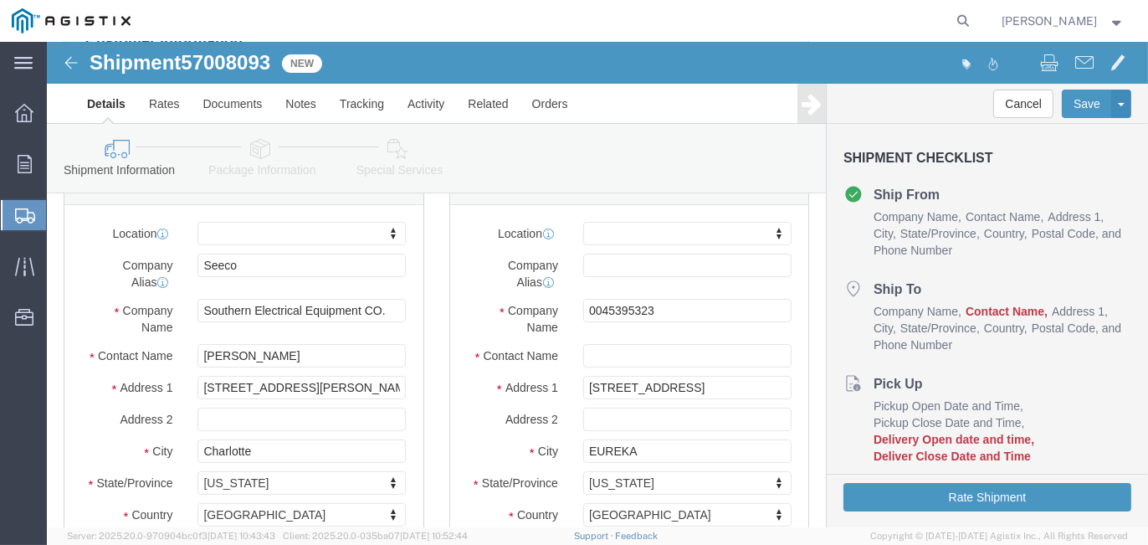
scroll to position [167, 0]
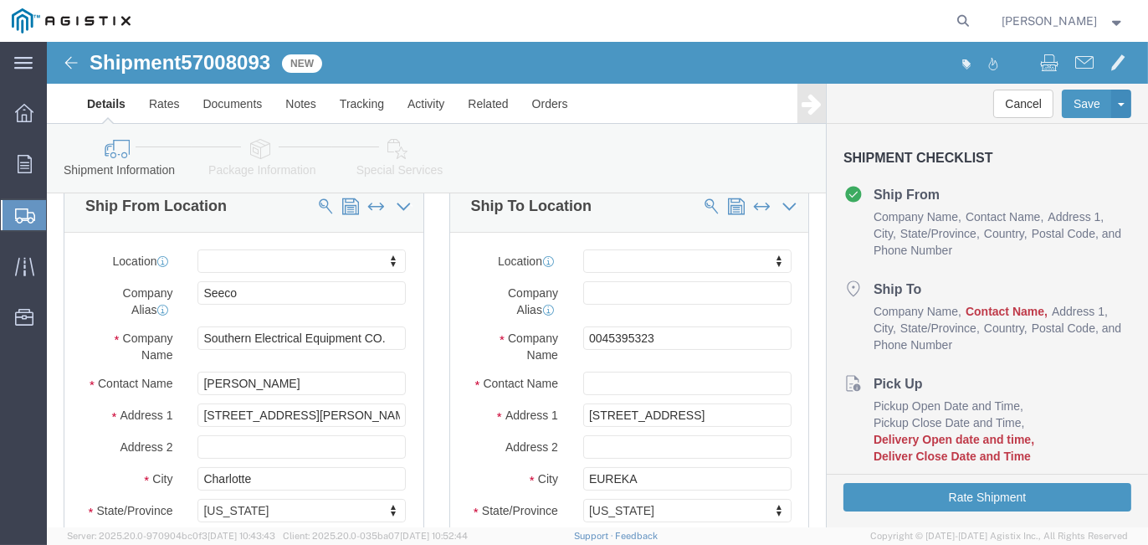
type input "[EMAIL_ADDRESS][DOMAIN_NAME]"
click input "text"
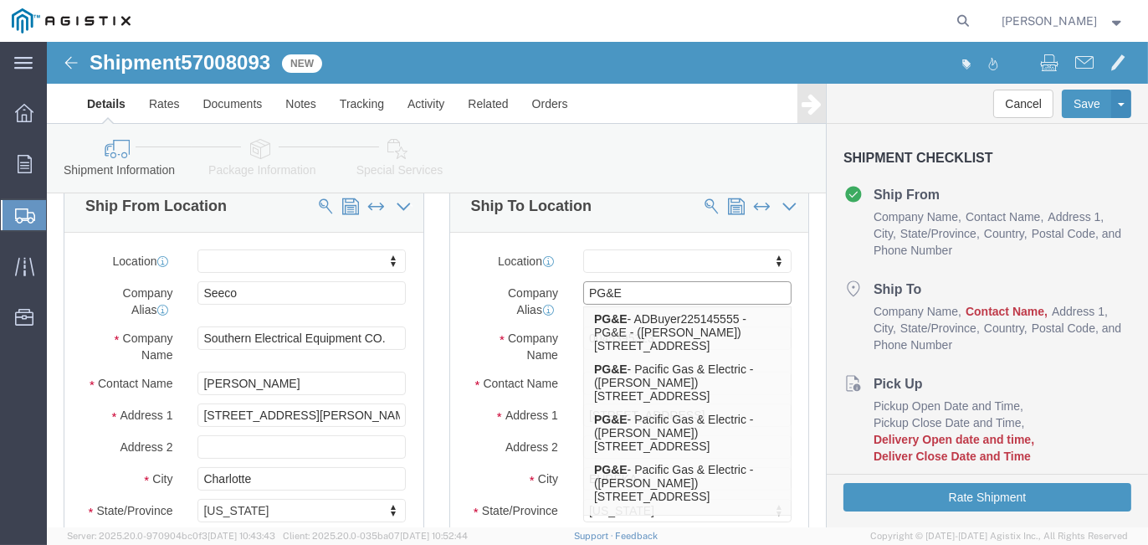
type input "PG&E"
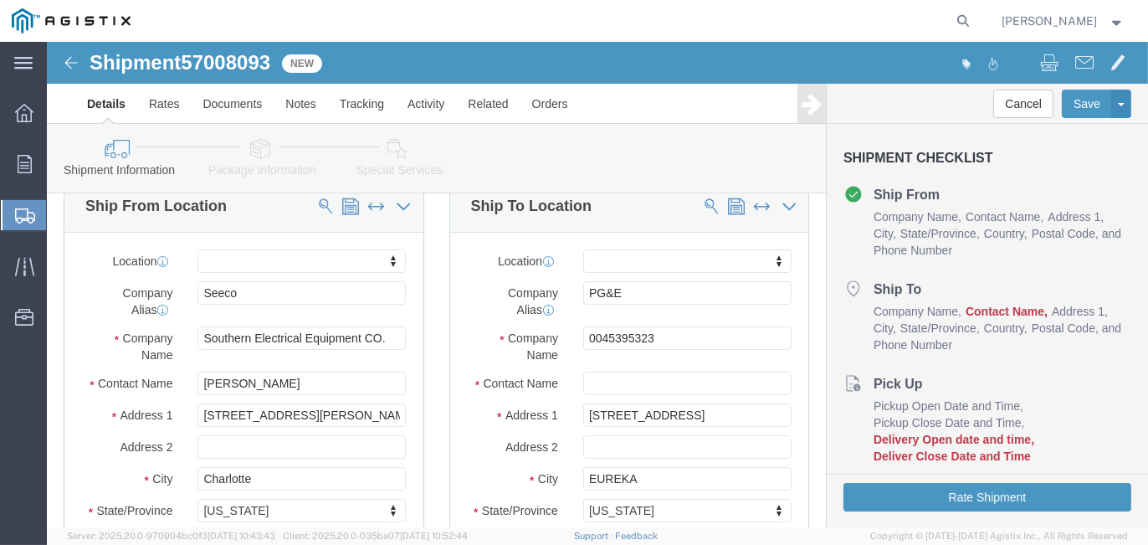
click label "Company Name"
drag, startPoint x: 618, startPoint y: 297, endPoint x: 490, endPoint y: 286, distance: 128.5
click div "Company Name 0045395323"
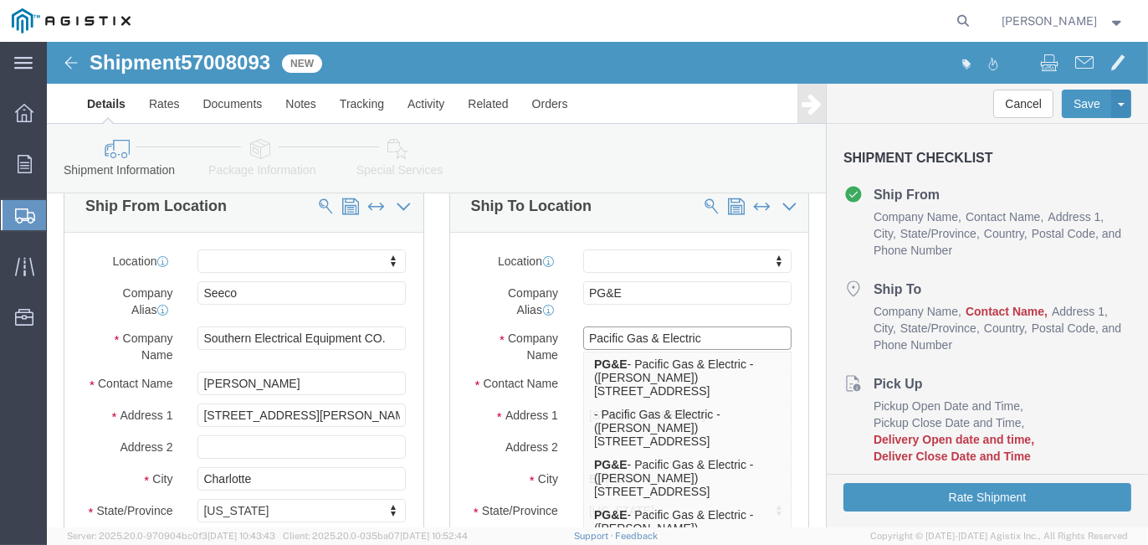
type input "Pacific Gas & Electric"
click label "Company Alias"
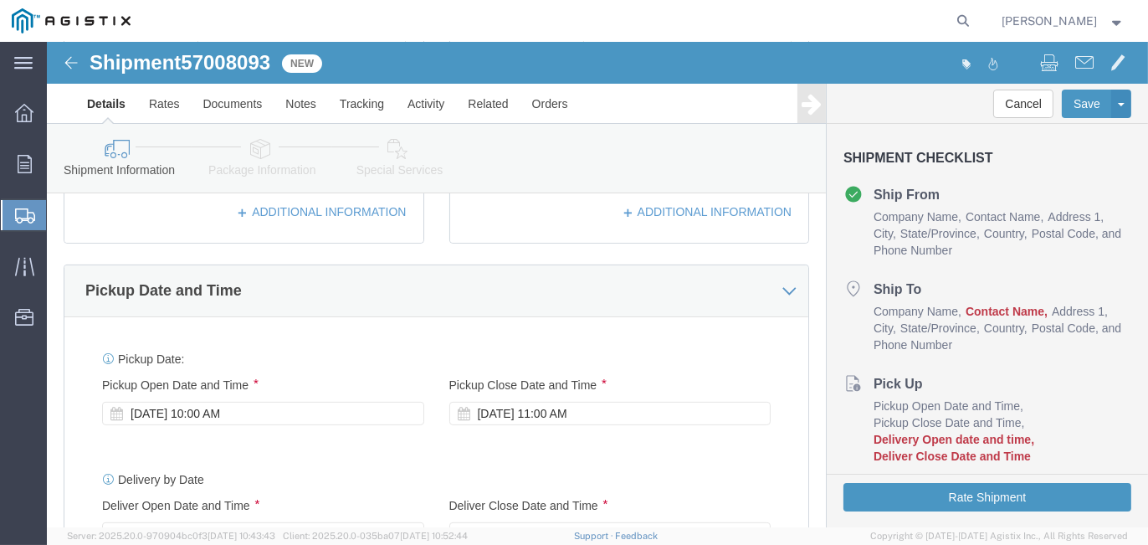
scroll to position [257, 0]
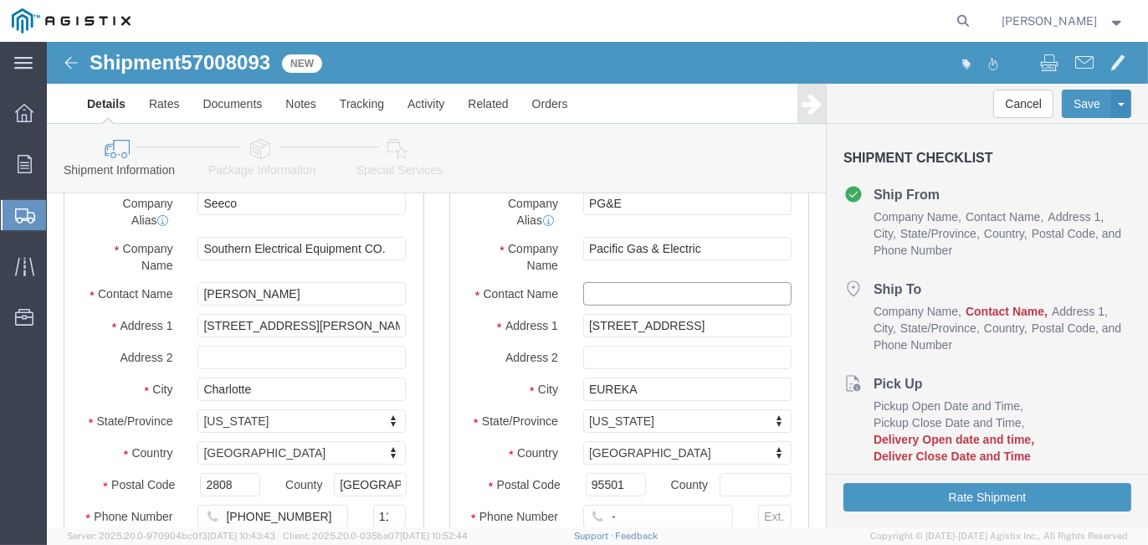
click input "text"
type input "[PERSON_NAME]"
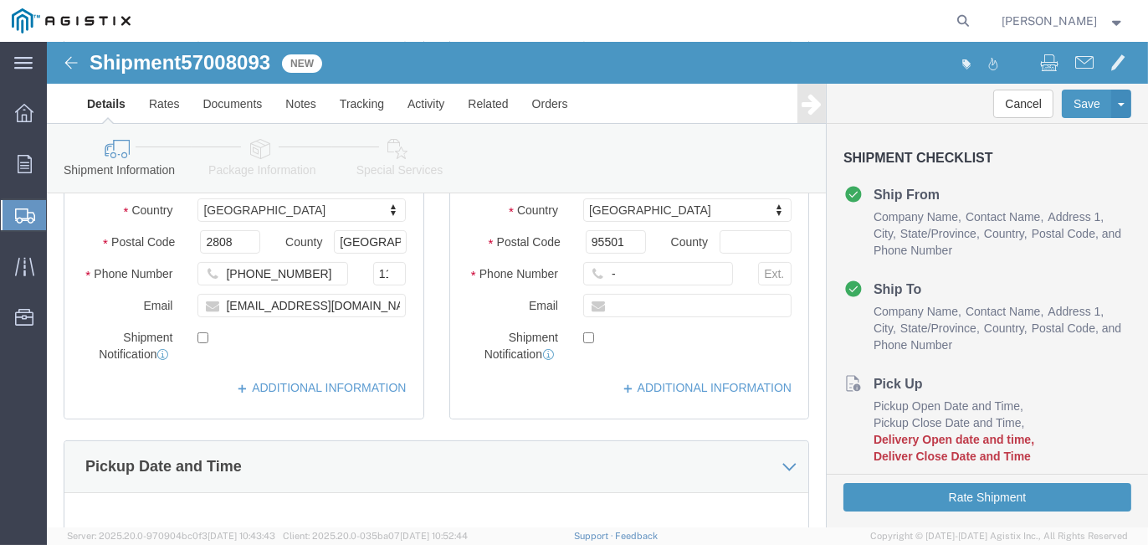
scroll to position [508, 0]
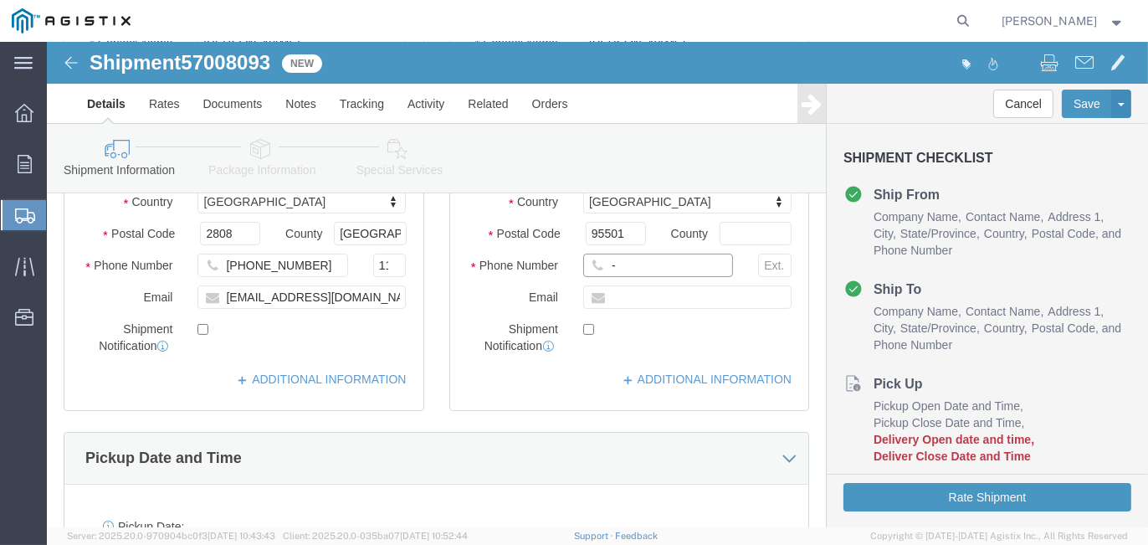
click input "-"
type input "-7074994189"
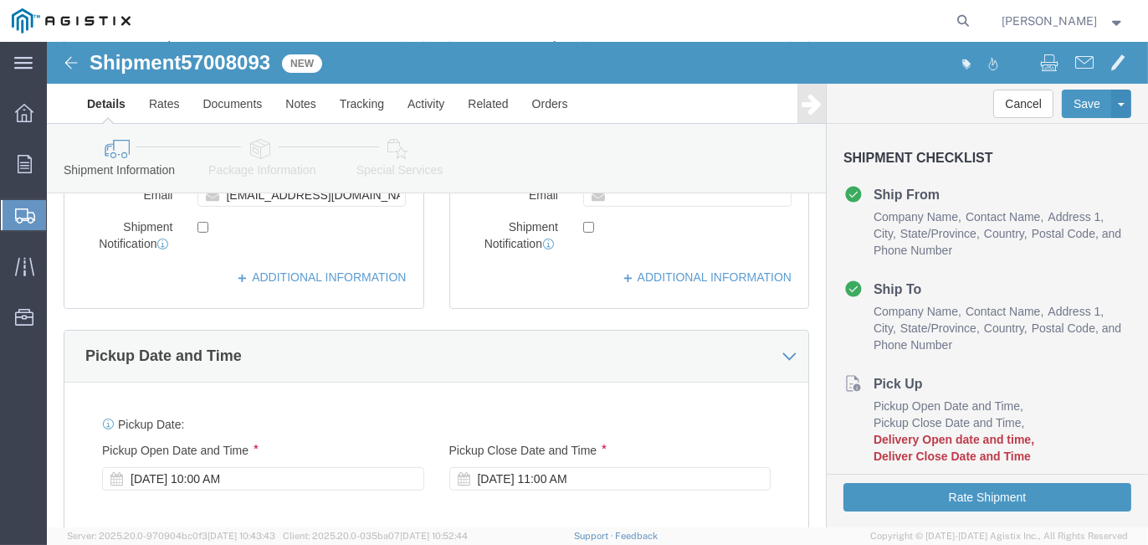
scroll to position [675, 0]
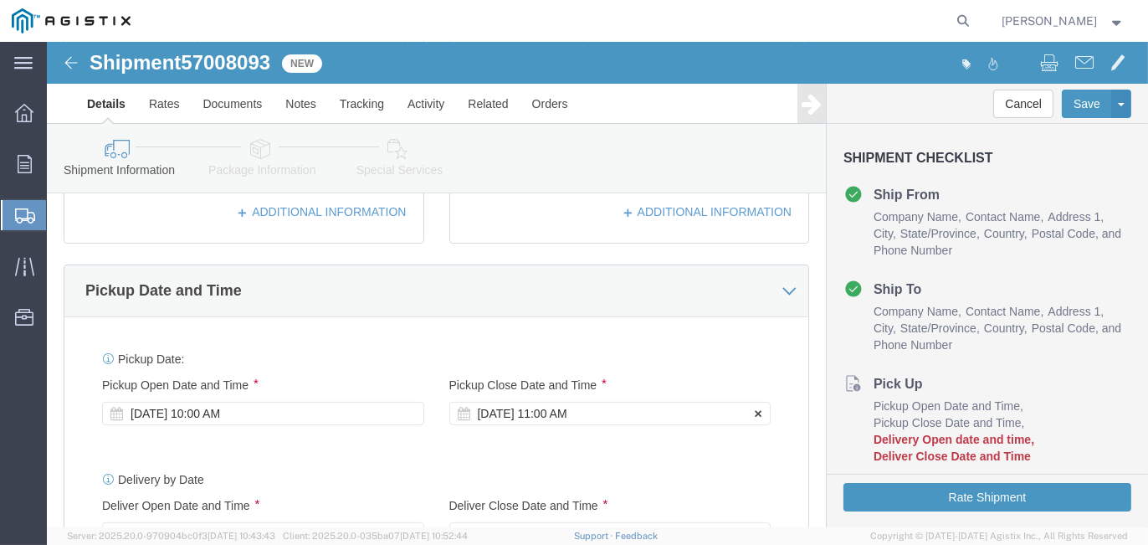
click div "[DATE] 11:00 AM"
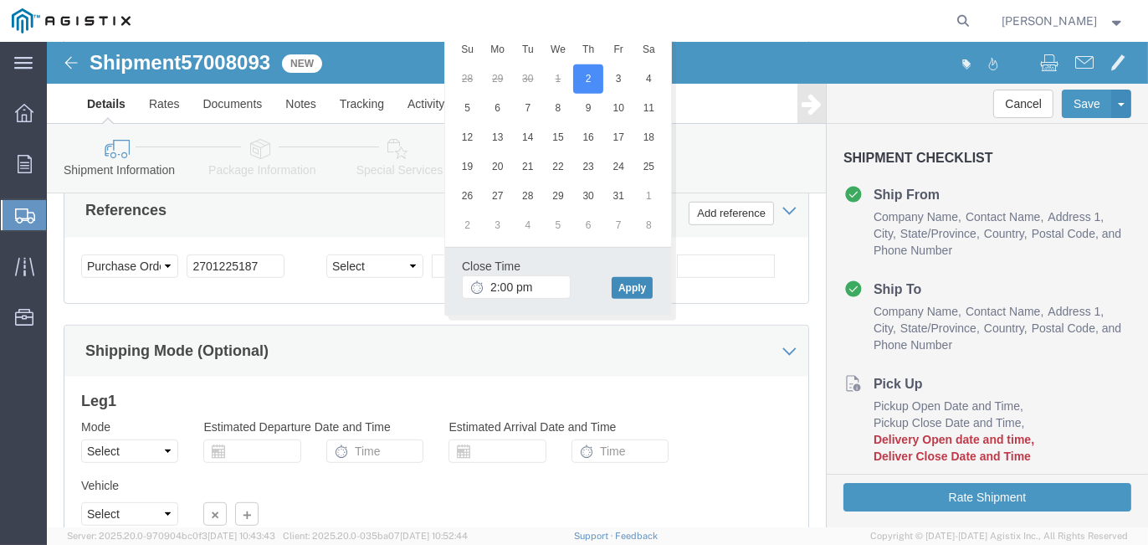
type input "2:00 PM"
click button "Apply"
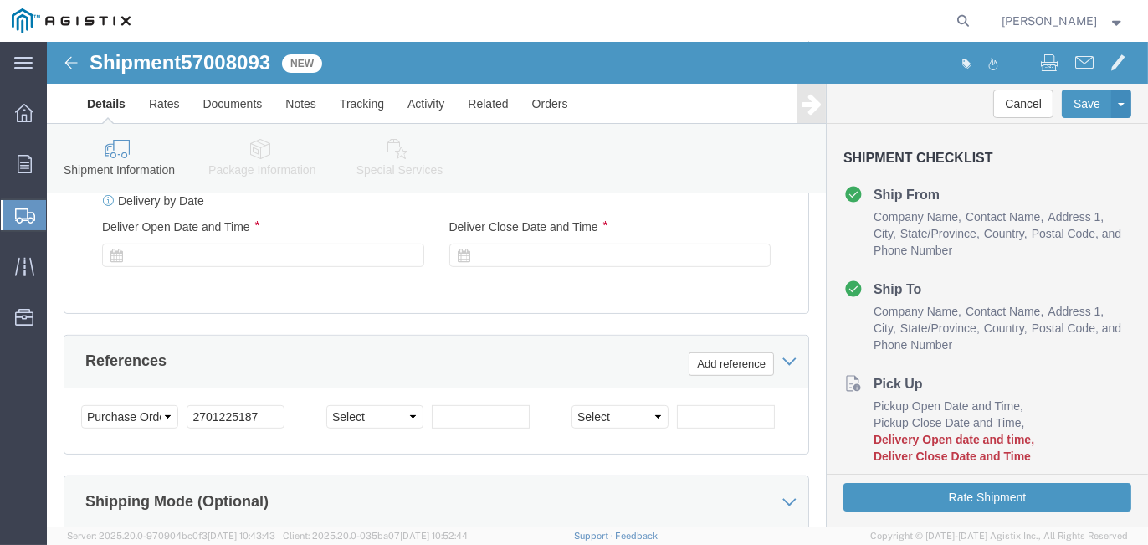
scroll to position [937, 0]
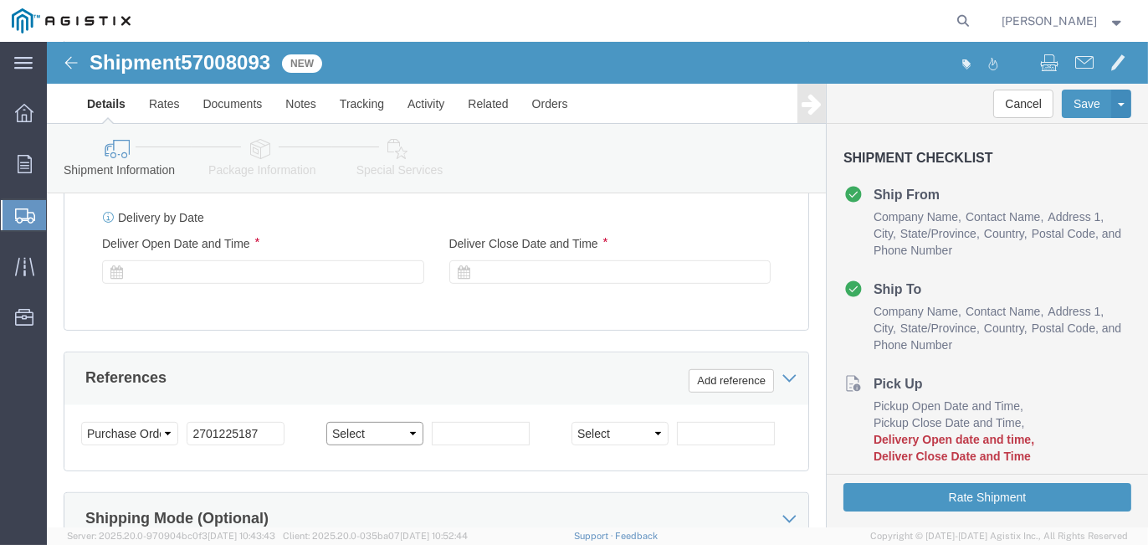
click select "Select Account Type Activity ID Airline Appointment Number ASN Batch Request # …"
select select "SALEORDR"
click select "Select Account Type Activity ID Airline Appointment Number ASN Batch Request # …"
click input "text"
type input "132911"
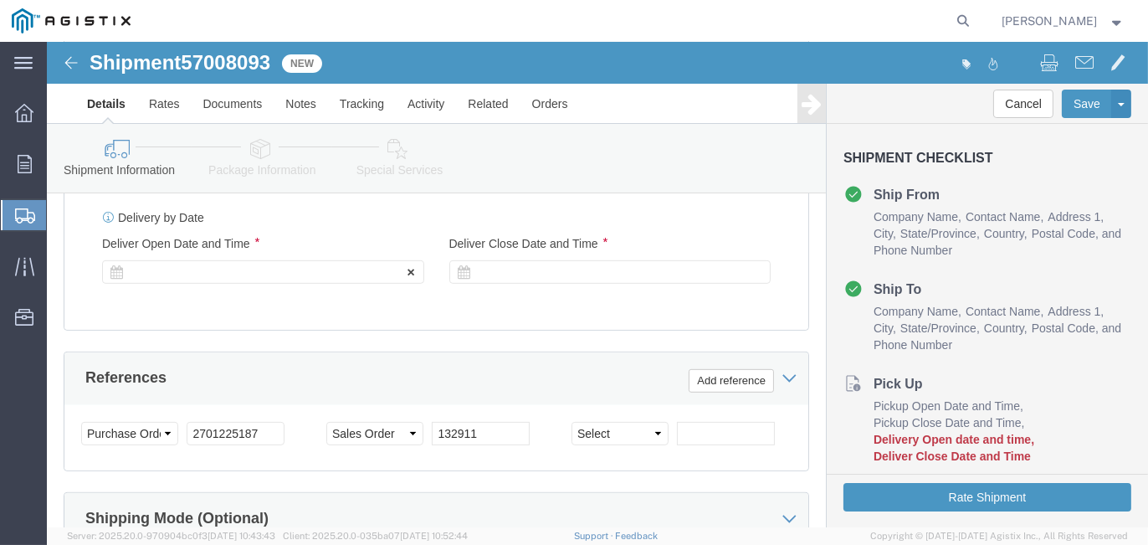
click div
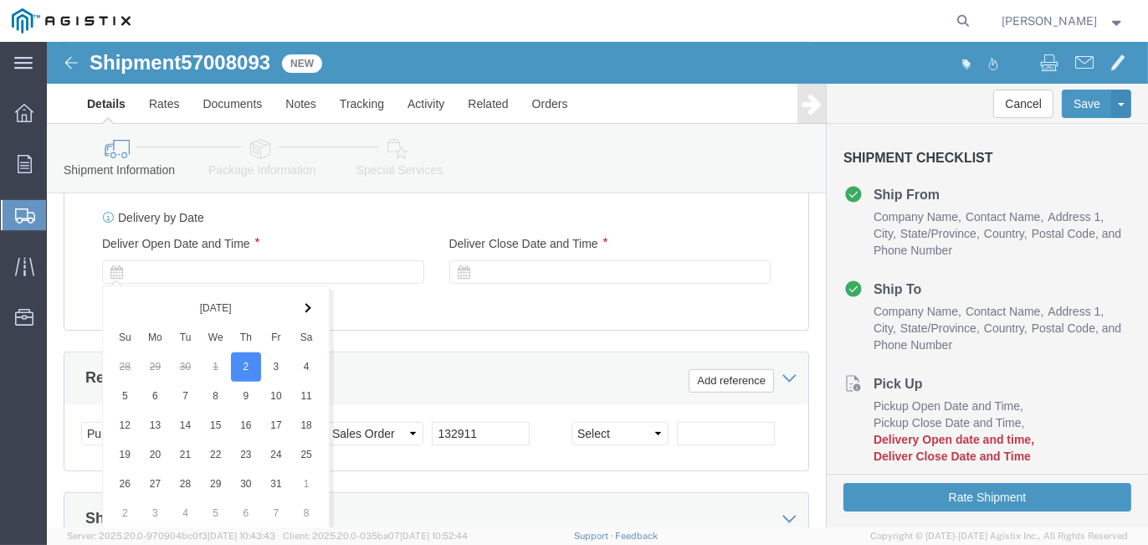
scroll to position [1224, 0]
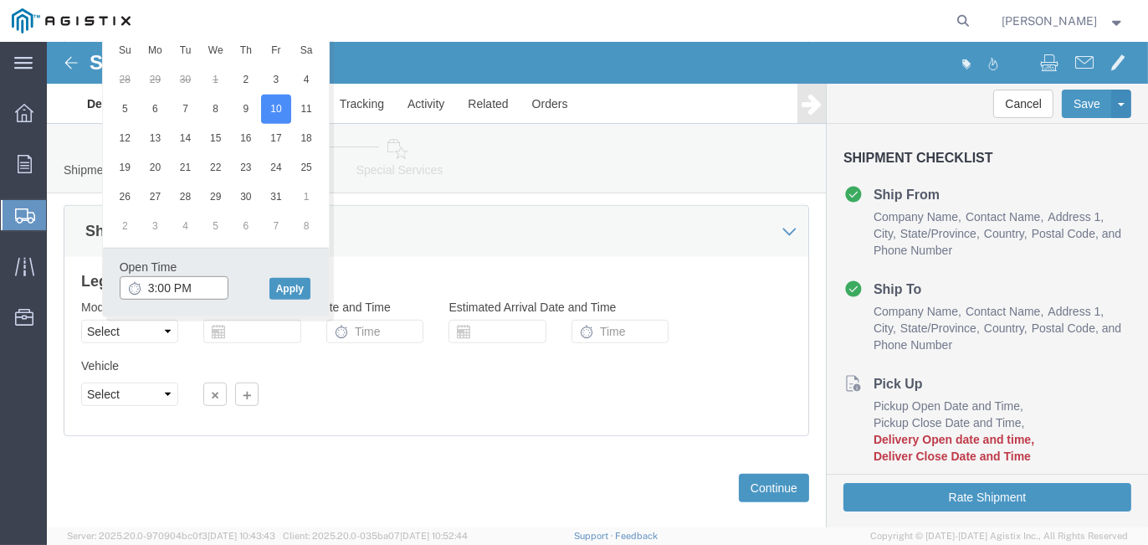
click input "3:00 PM"
type input "9:00 AM"
click button "Apply"
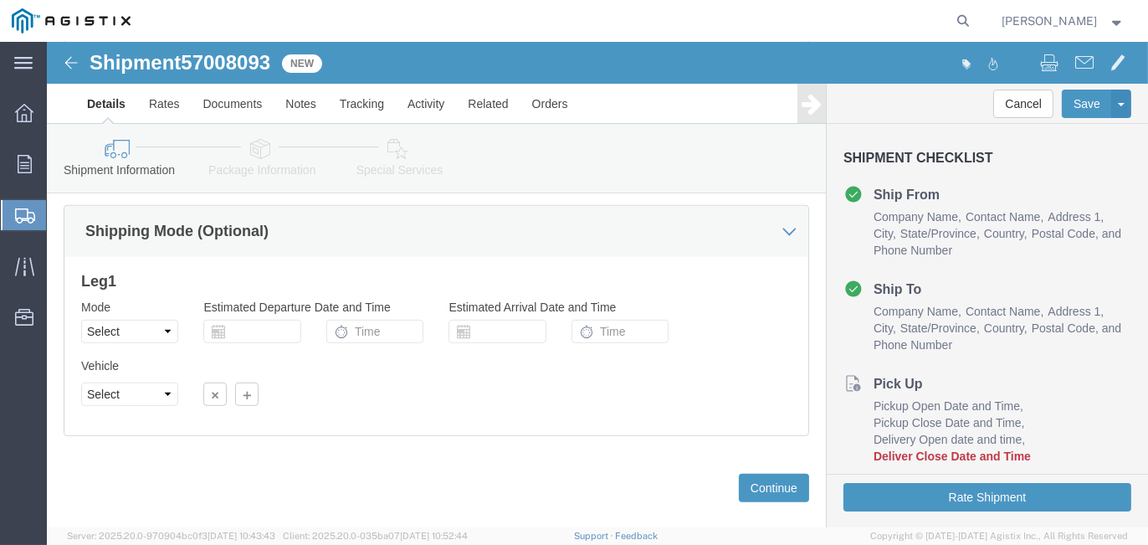
scroll to position [973, 0]
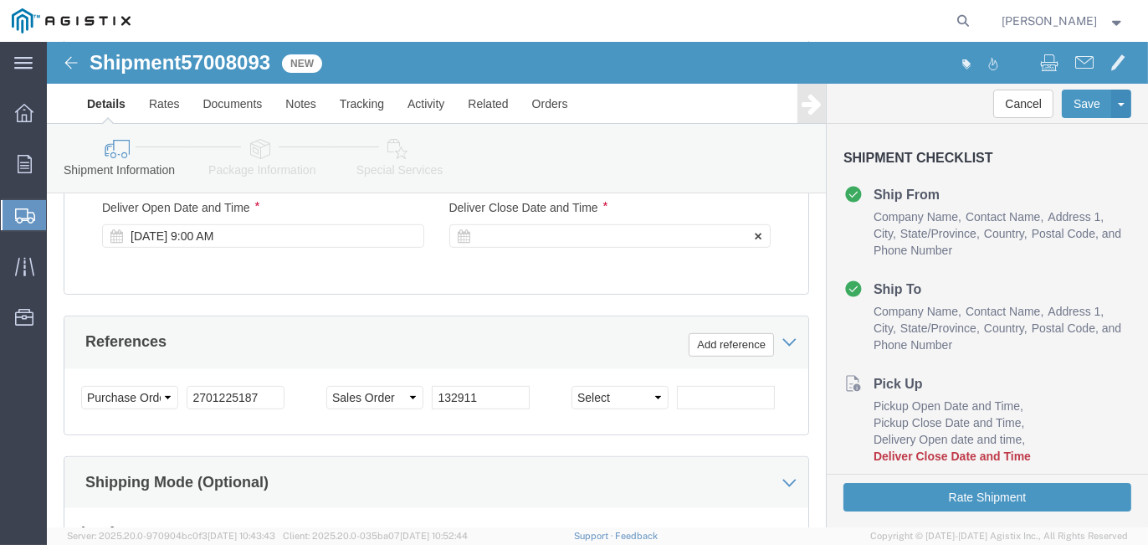
click div
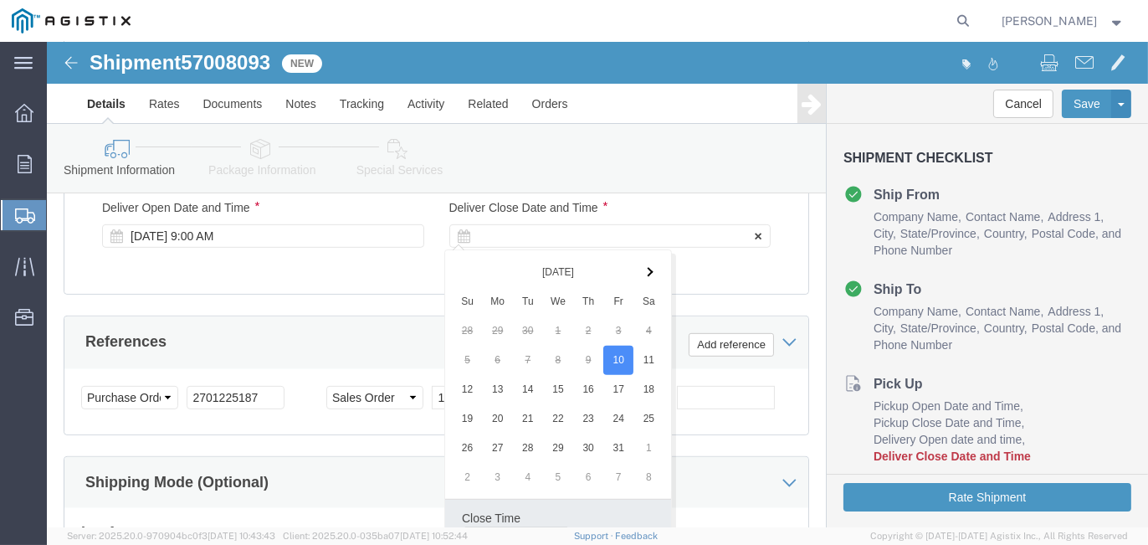
scroll to position [993, 0]
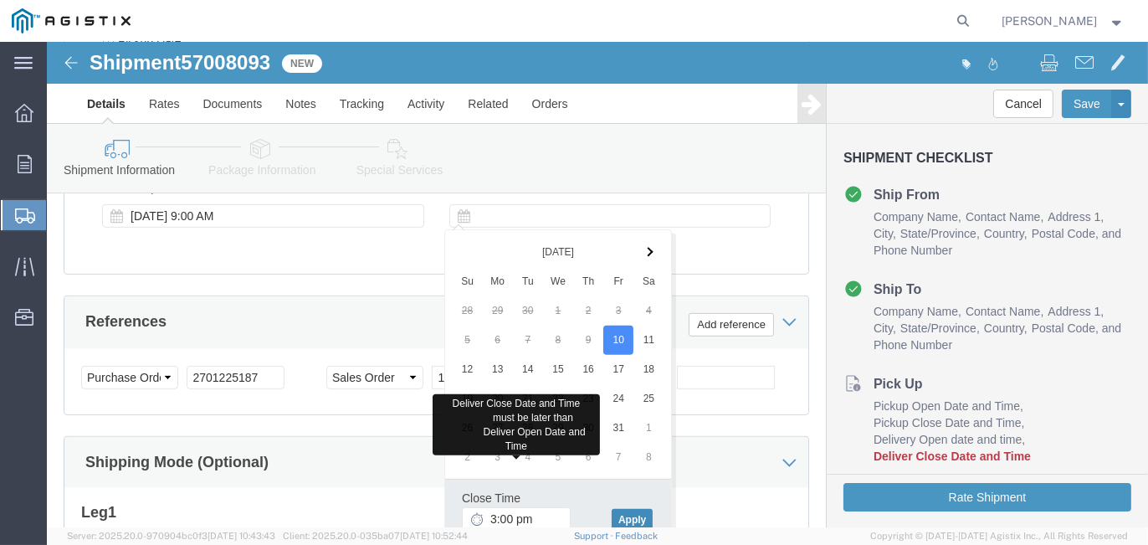
type input "3:00 PM"
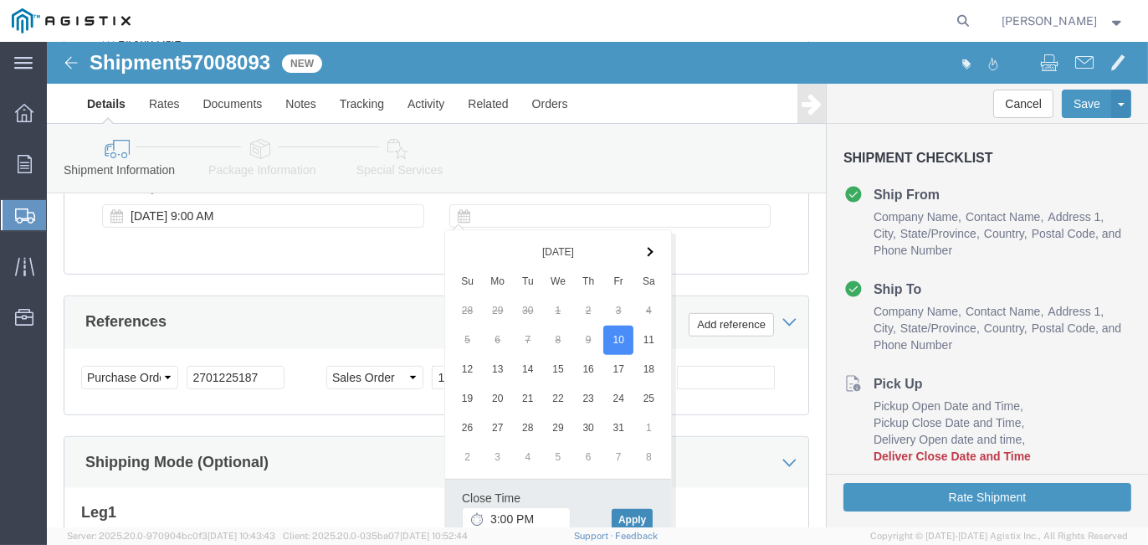
click button "Apply"
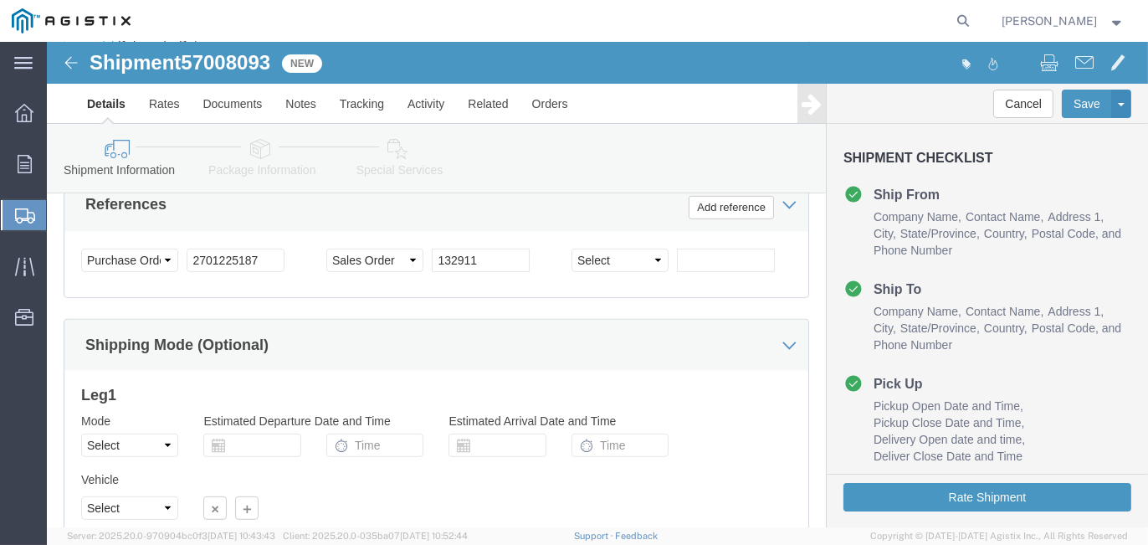
scroll to position [1246, 0]
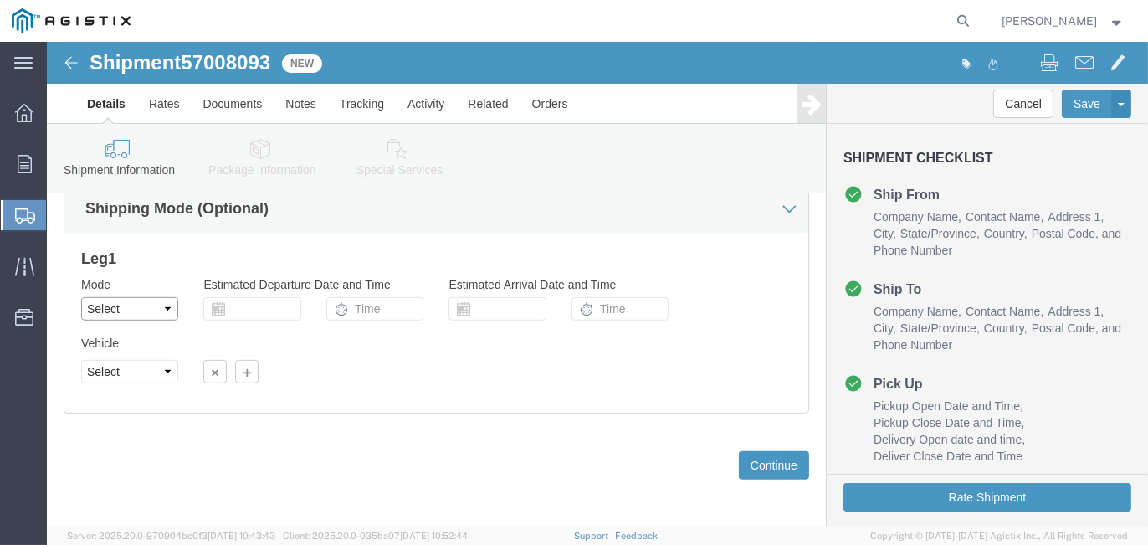
click select "Select Air Less than Truckload Multi-Leg Ocean Freight Rail Small Parcel Truckl…"
select select "TL"
click select "Select Air Less than Truckload Multi-Leg Ocean Freight Rail Small Parcel Truckl…"
click select "Select 1-Ton (PSS) 10 Wheel 10 Yard Dump Truck 20 Yard Dump Truck Bobtail Botto…"
select select "FLBD"
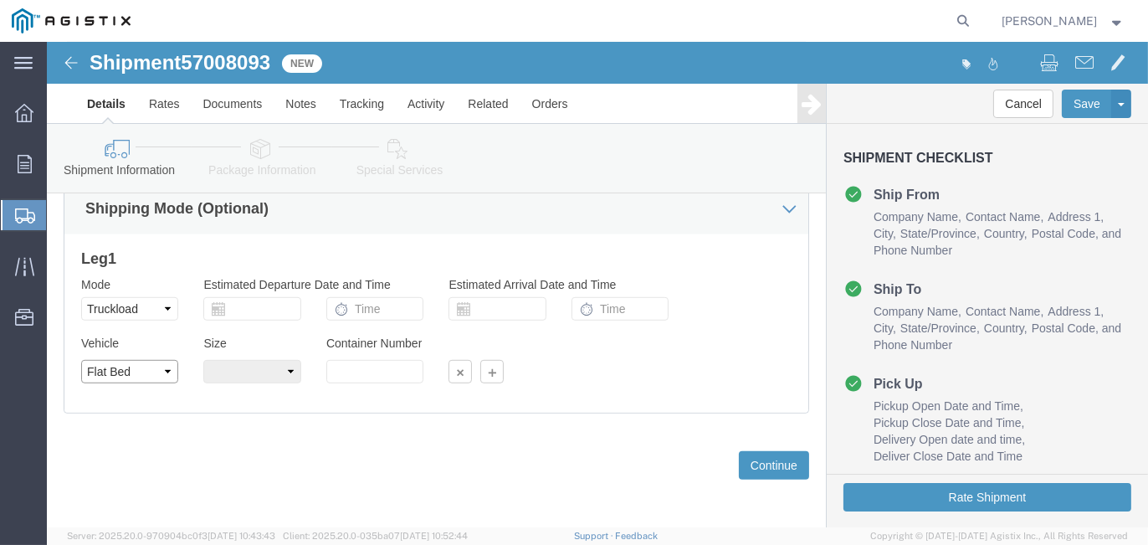
click select "Select 1-Ton (PSS) 10 Wheel 10 Yard Dump Truck 20 Yard Dump Truck Bobtail Botto…"
click select "Select 35 Feet 20 Feet 28 Feet 53 Feet 40 Feet 48 Feet"
select select "28FT"
click select "Select 35 Feet 20 Feet 28 Feet 53 Feet 40 Feet 48 Feet"
click button "Continue"
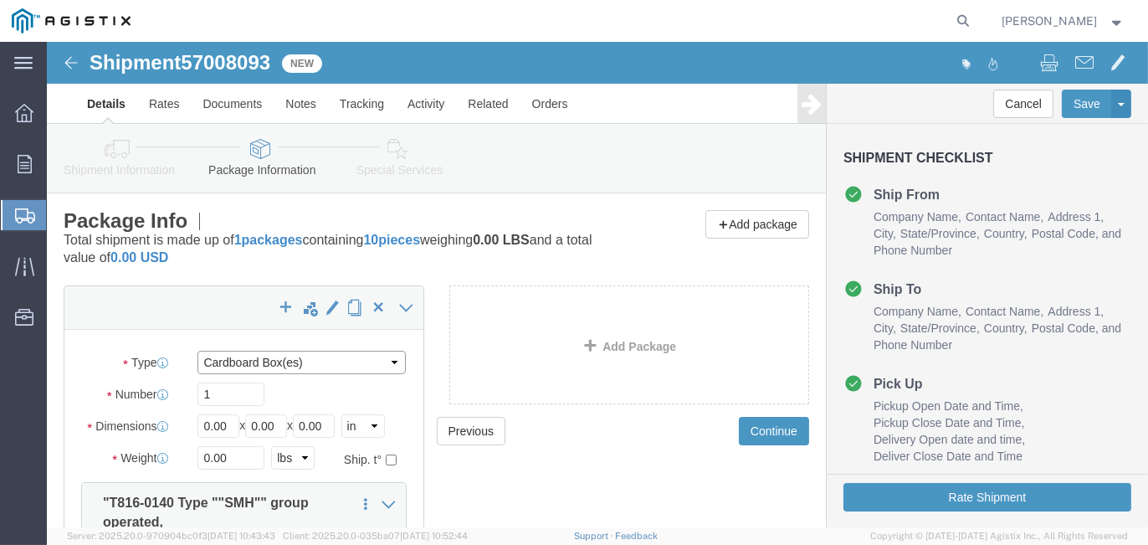
click select "Select Bulk Bundle(s) Cardboard Box(es) Carton(s) Crate(s) Drum(s) (Fiberboard)…"
select select "PONS"
click select "Select Bulk Bundle(s) Cardboard Box(es) Carton(s) Crate(s) Drum(s) (Fiberboard)…"
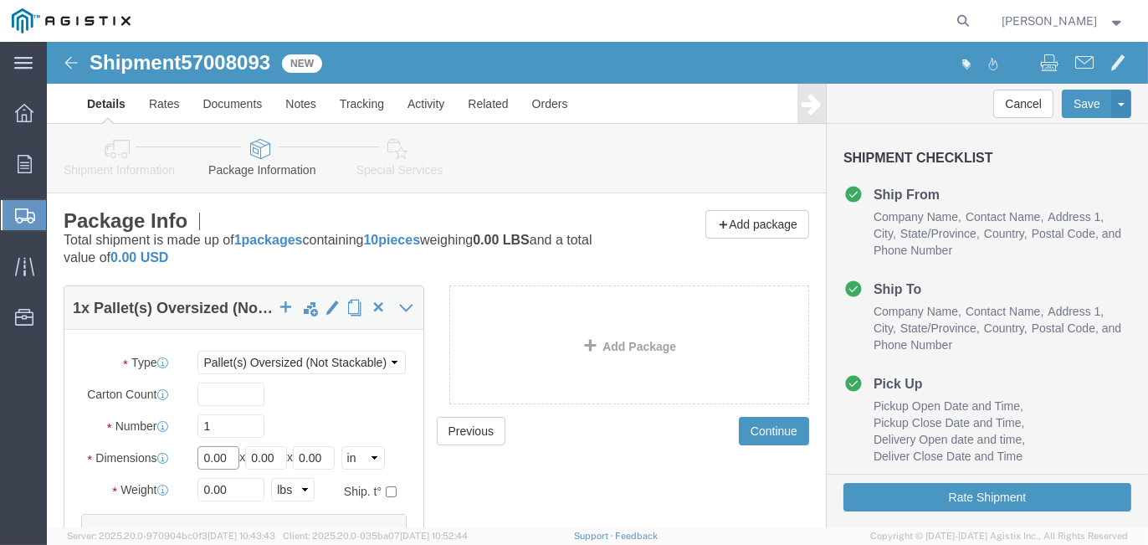
drag, startPoint x: 176, startPoint y: 415, endPoint x: 105, endPoint y: 406, distance: 70.9
click div "Dimensions Length 0.00 x Width 0.00 x Height 0.00 Select cm ft in"
type input "182"
type input "66"
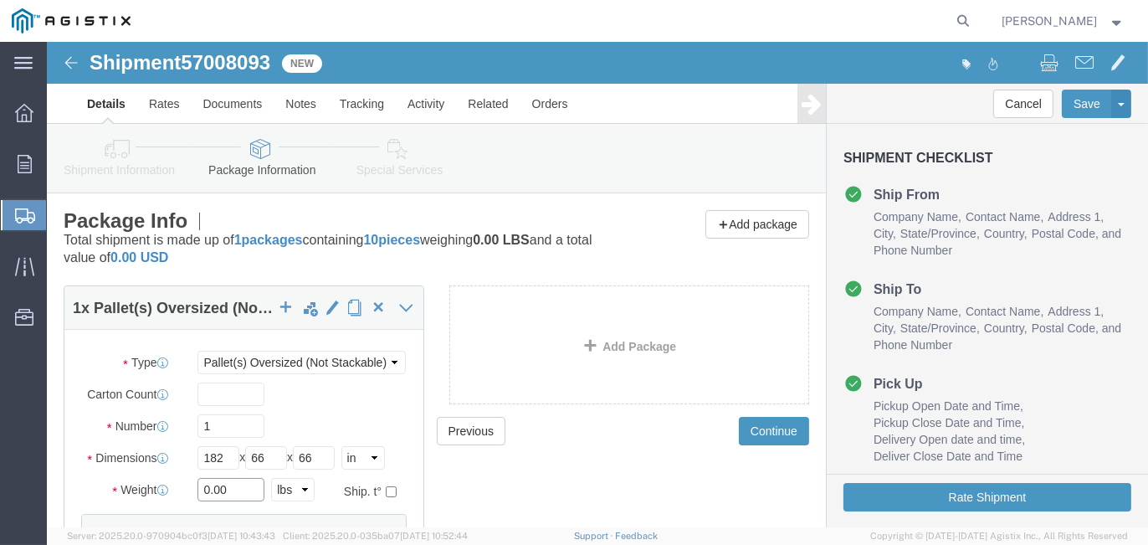
drag, startPoint x: 187, startPoint y: 450, endPoint x: 84, endPoint y: 446, distance: 103.0
click div "Weight 0.00 Select kgs lbs Ship. t°"
type input "2285"
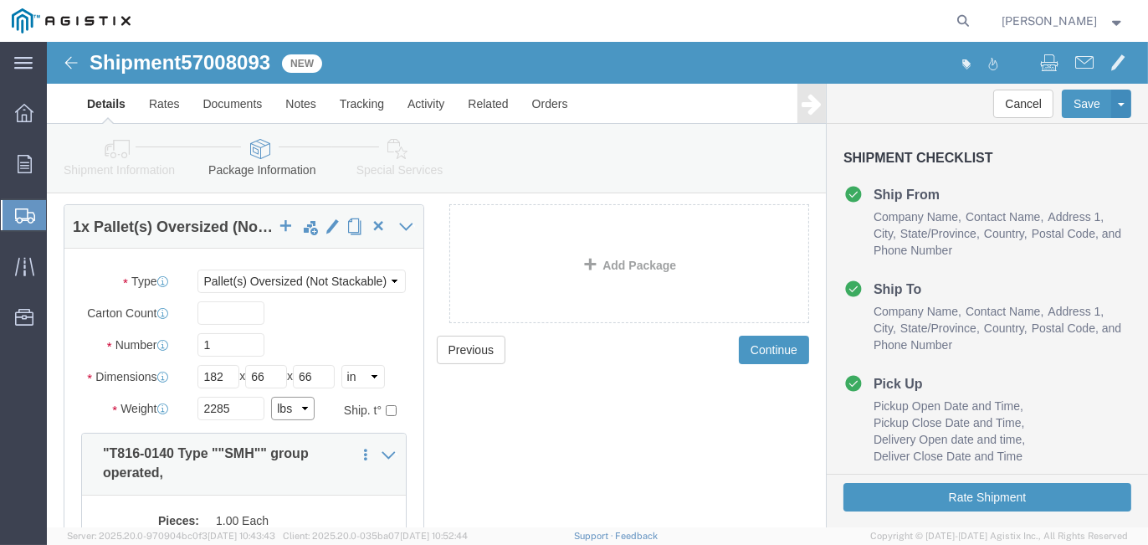
scroll to position [167, 0]
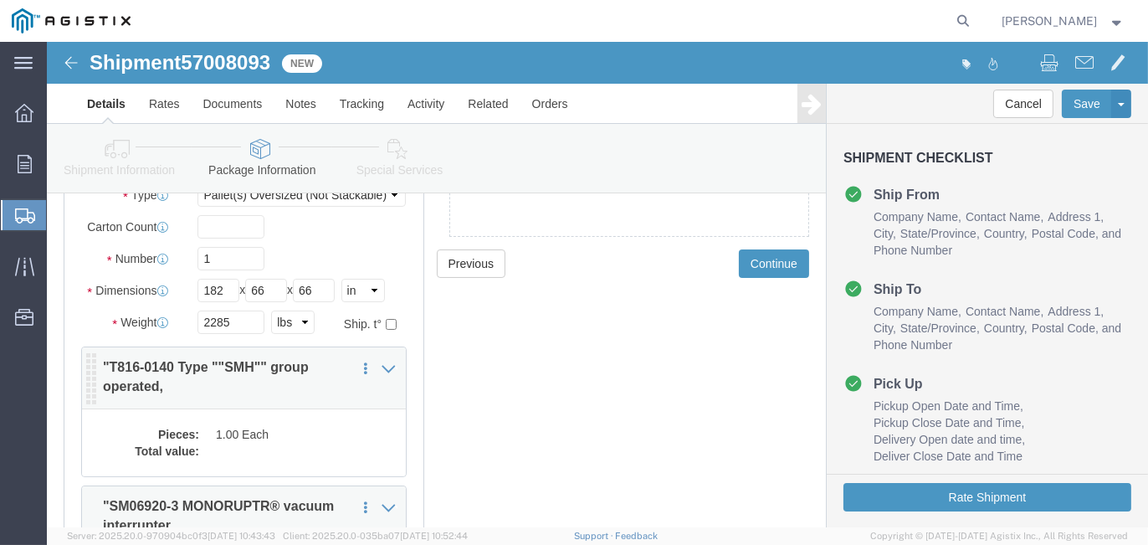
click dd
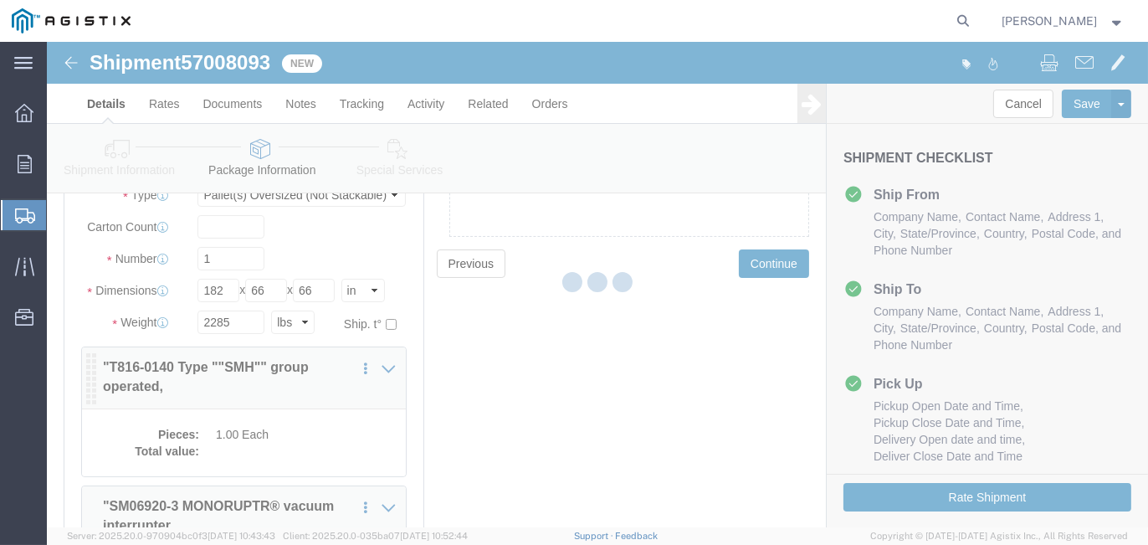
click at [316, 442] on div at bounding box center [597, 284] width 1101 height 485
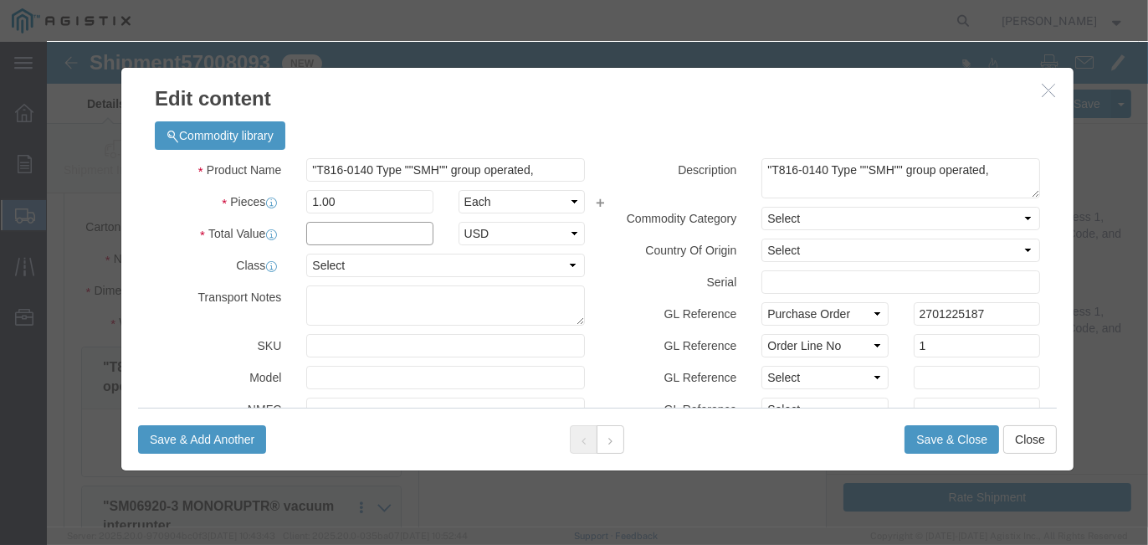
click input "text"
type input "24588.93"
click button "Save & Close"
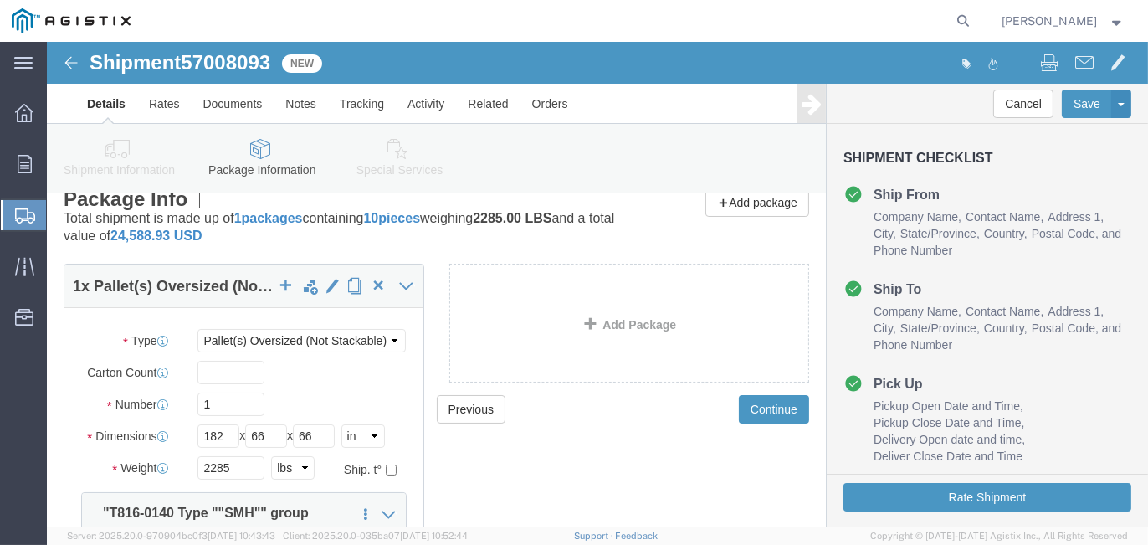
scroll to position [0, 0]
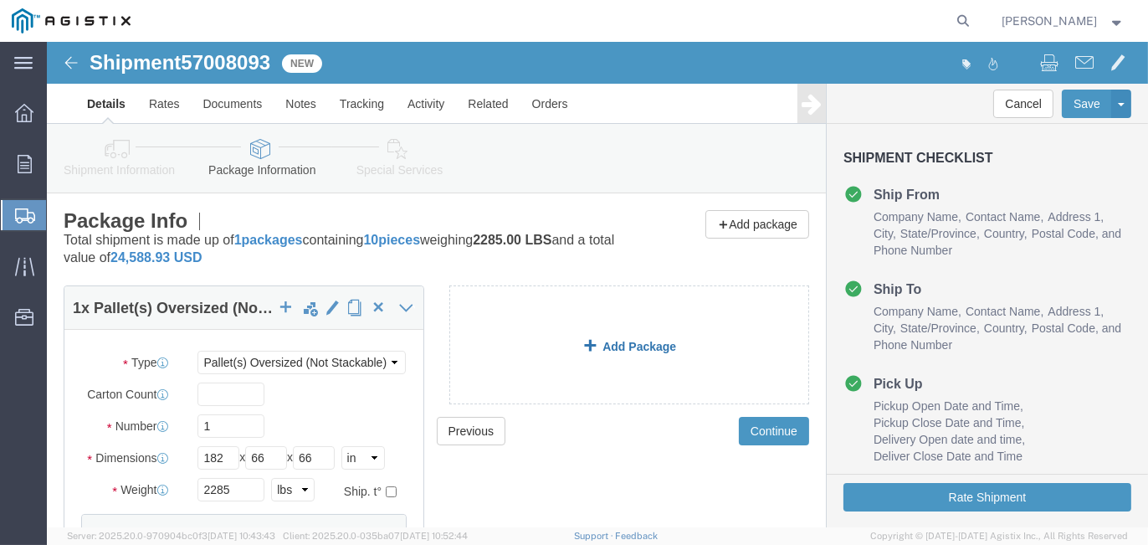
click link "Add Package"
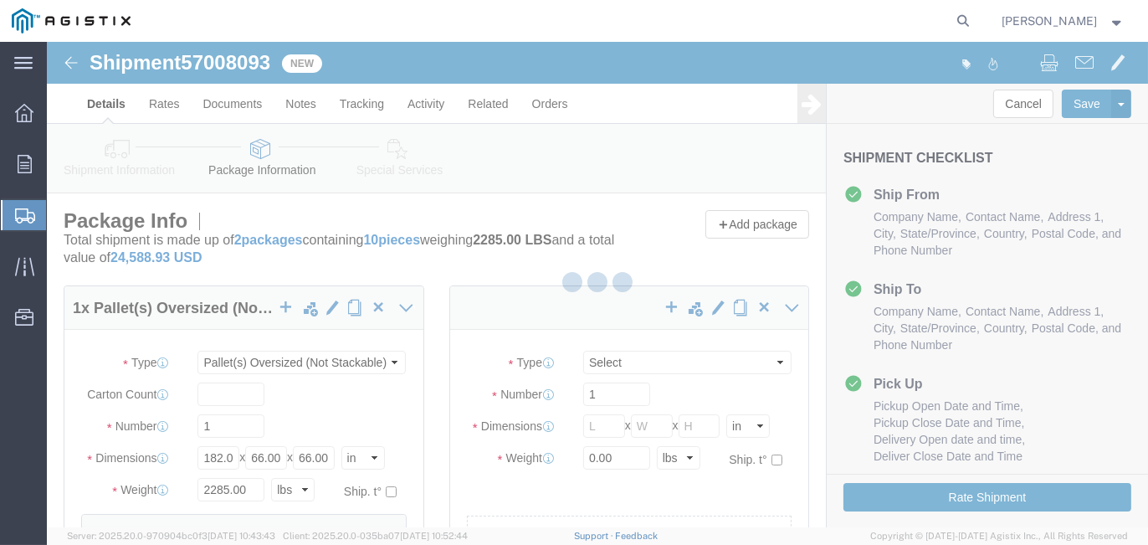
select select "PONS"
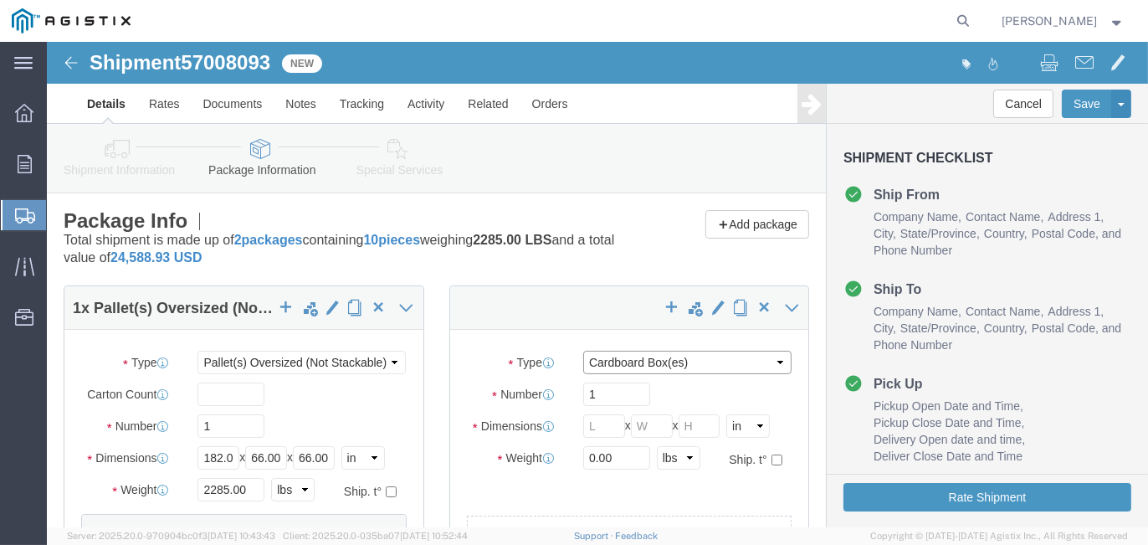
click select "Select Bulk Bundle(s) Cardboard Box(es) Carton(s) Crate(s) Drum(s) (Fiberboard)…"
select select "CRAT"
click select "Select Bulk Bundle(s) Cardboard Box(es) Carton(s) Crate(s) Drum(s) (Fiberboard)…"
click input "text"
type input "72"
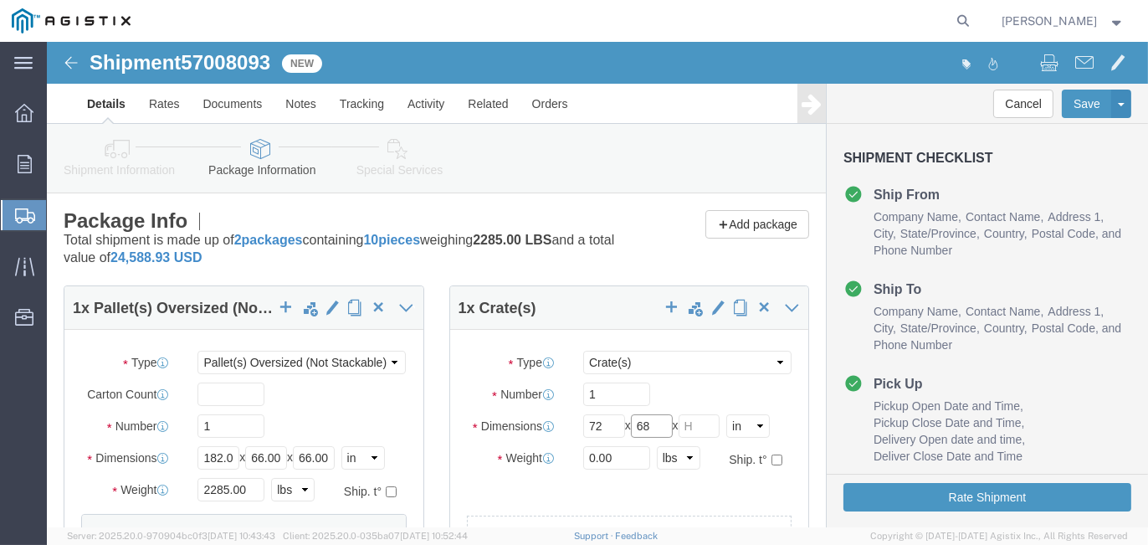
type input "68"
type input "75"
click input "0.00"
drag, startPoint x: 588, startPoint y: 413, endPoint x: 438, endPoint y: 408, distance: 150.7
click div "Weight 0.00 Select kgs lbs Ship. t°"
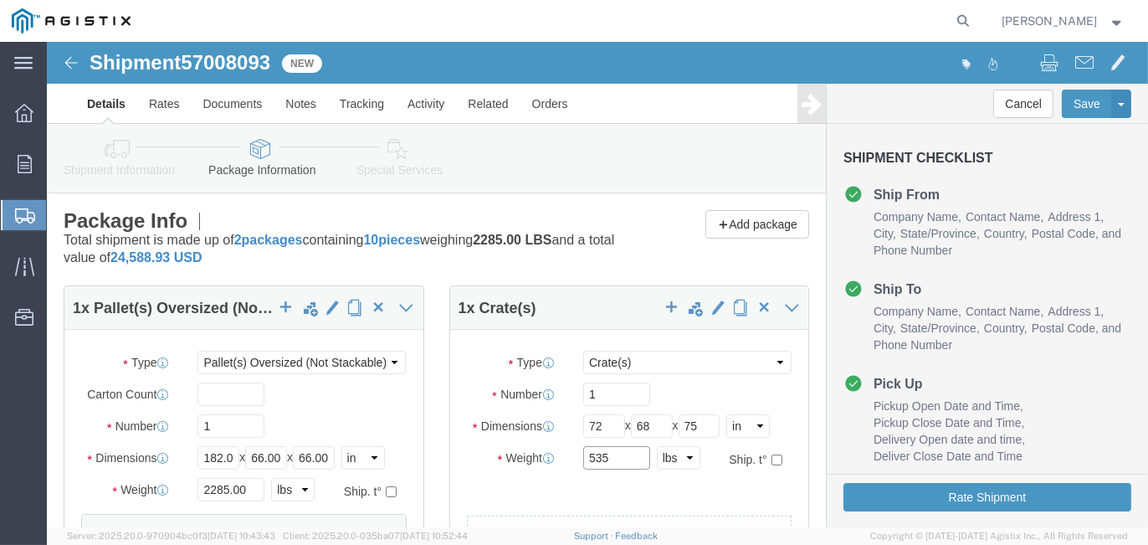
type input "535"
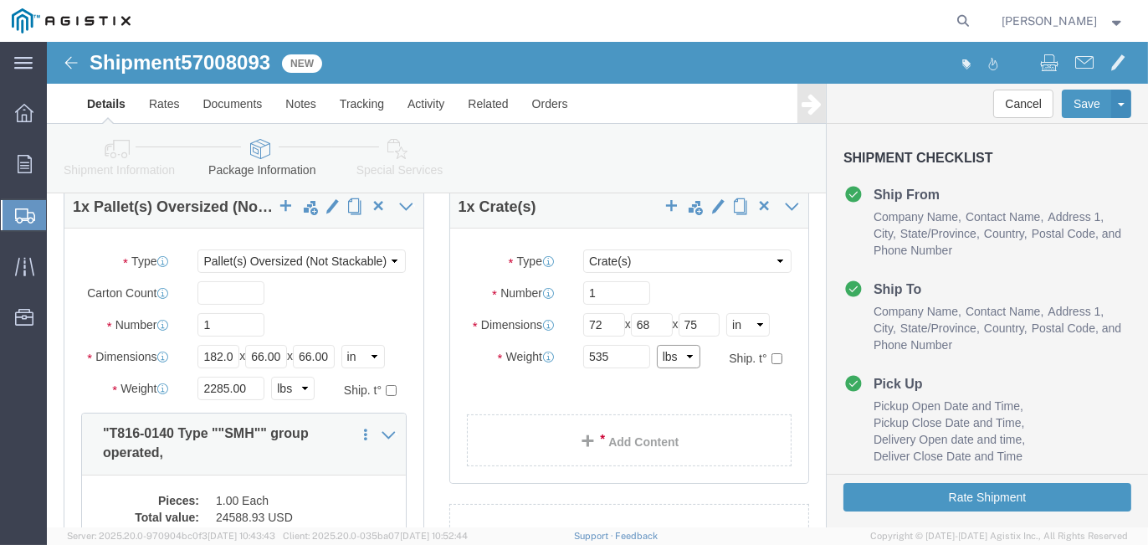
scroll to position [167, 0]
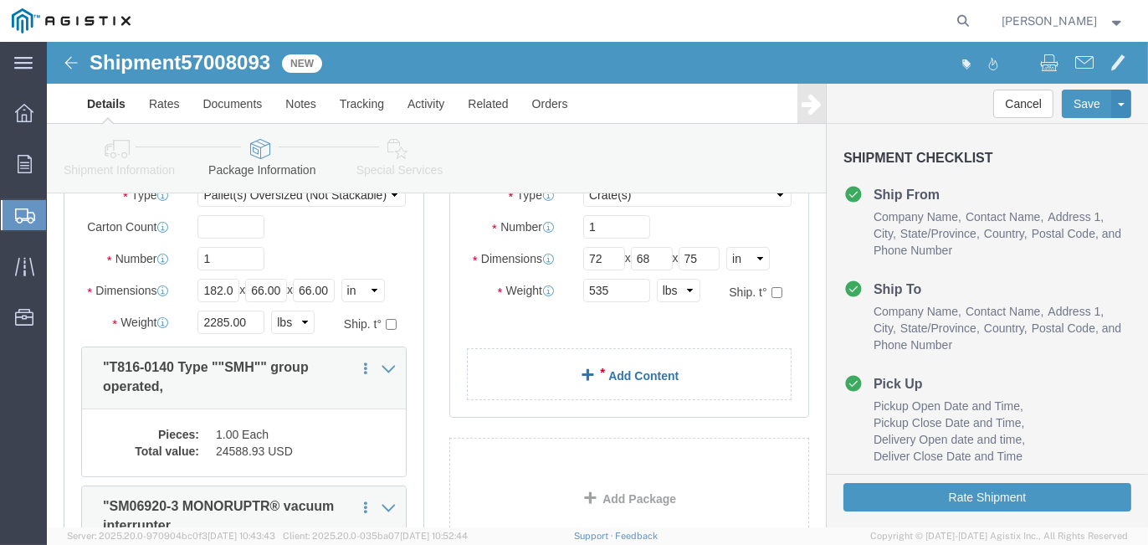
click link "Add Content"
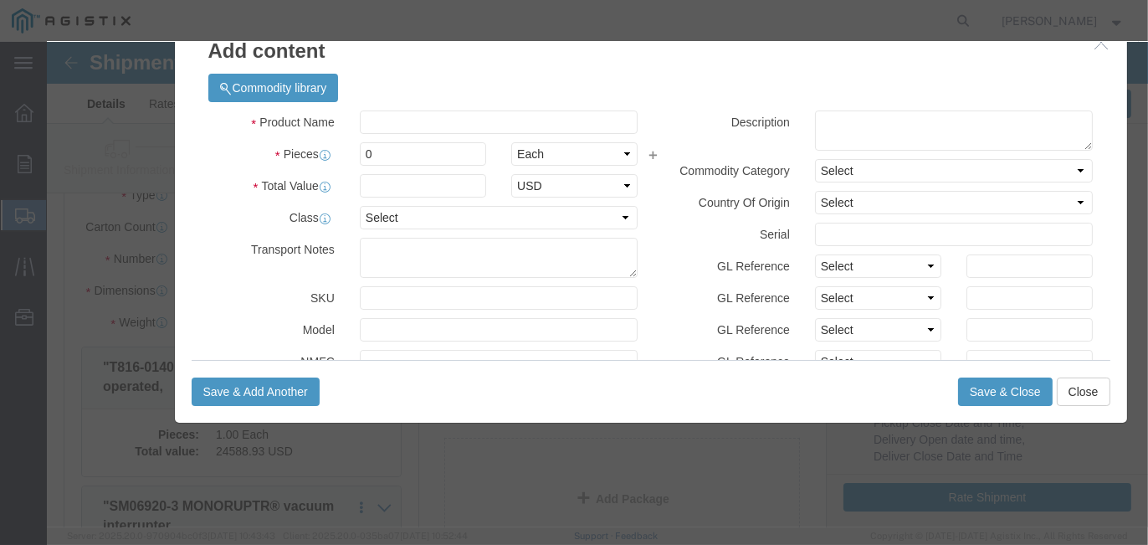
drag, startPoint x: 392, startPoint y: 55, endPoint x: 445, endPoint y: 8, distance: 71.1
click h3 "Add content"
click div "Commodity library"
click input "text"
type input "SM Interrupter"
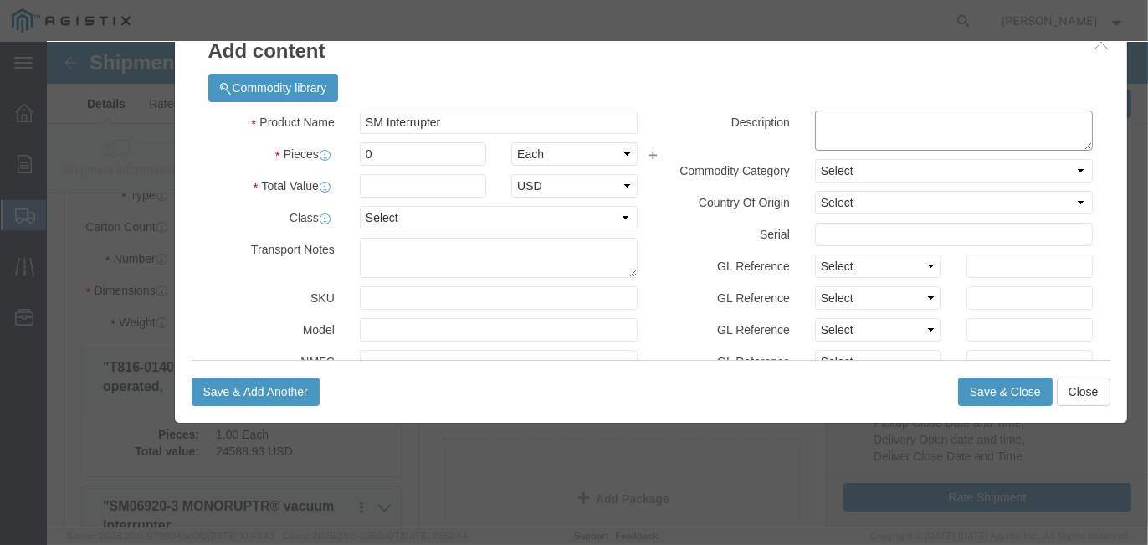
click textarea
type textarea "SM06920-3"
drag, startPoint x: 327, startPoint y: 112, endPoint x: 264, endPoint y: 109, distance: 63.7
click div "Pieces 0 Select Bag Barrels 100Board Feet Bottle Box Blister Pack Carats Can Ca…"
type input "3"
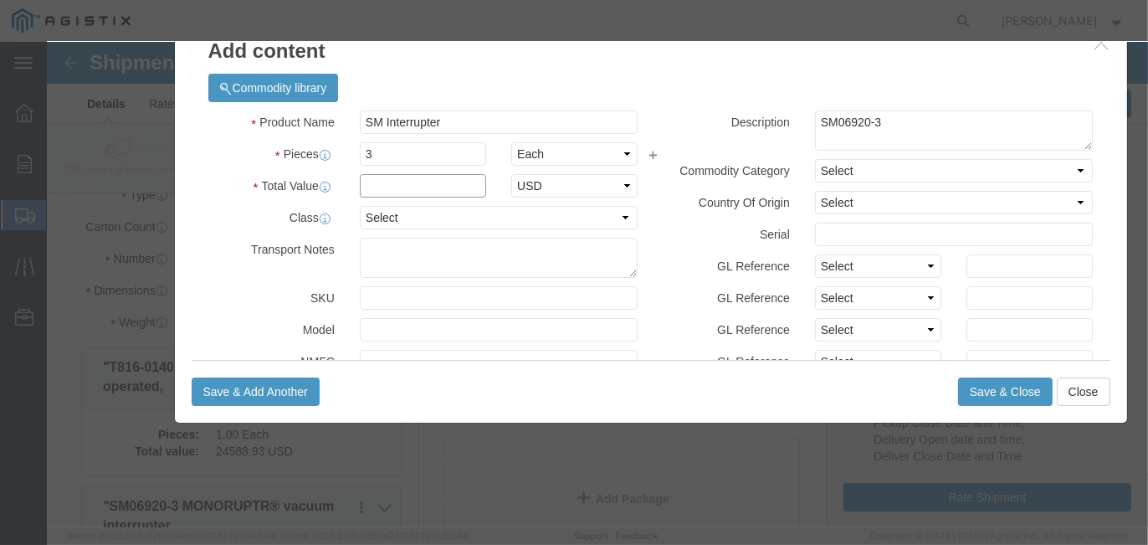
click input "text"
type input "10438.14"
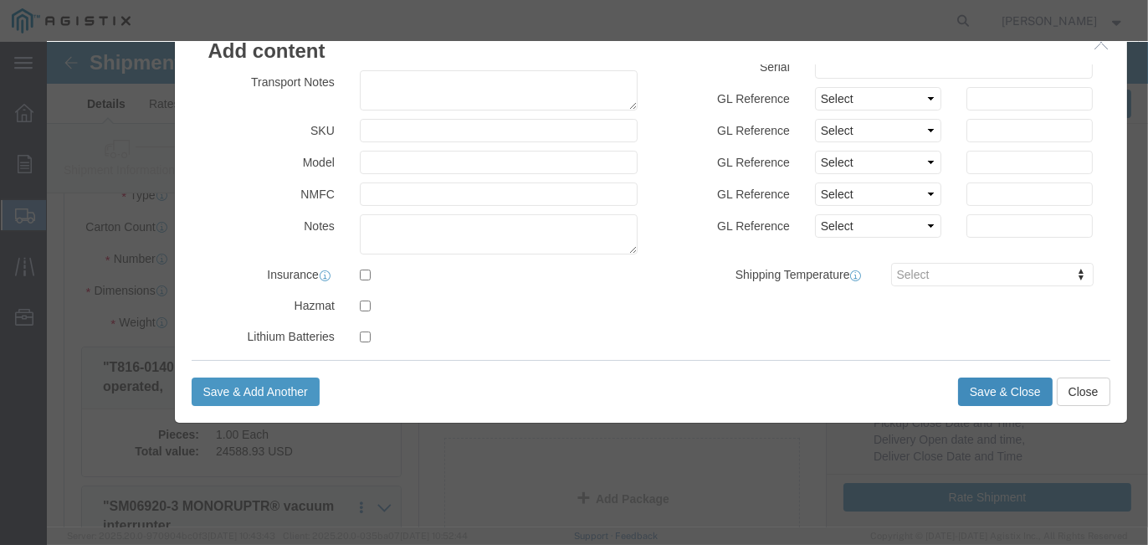
click button "Save & Close"
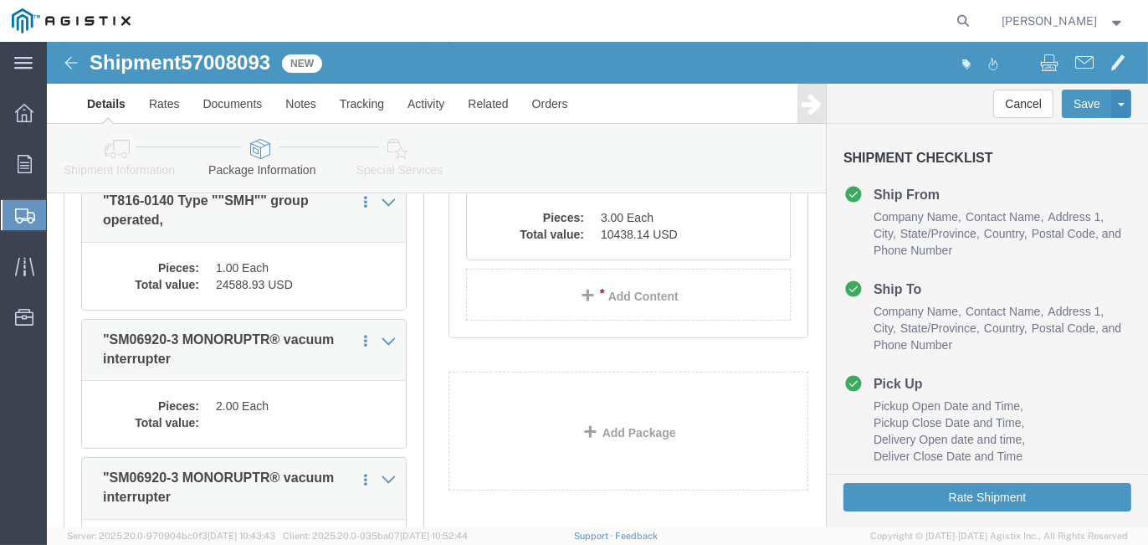
scroll to position [335, 0]
click link "Delete this content"
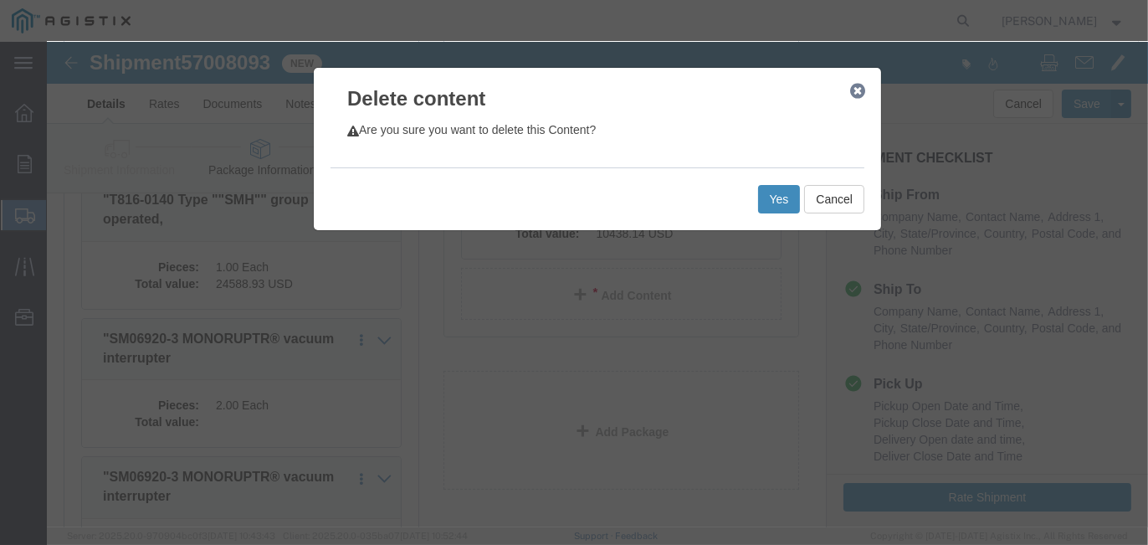
click button "Yes"
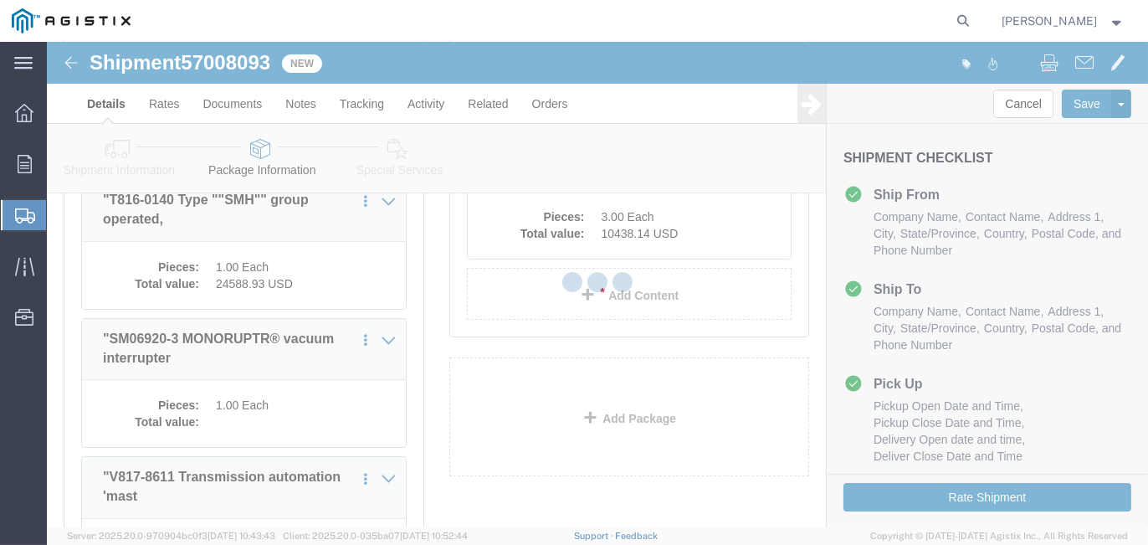
select select "PONS"
select select "CRAT"
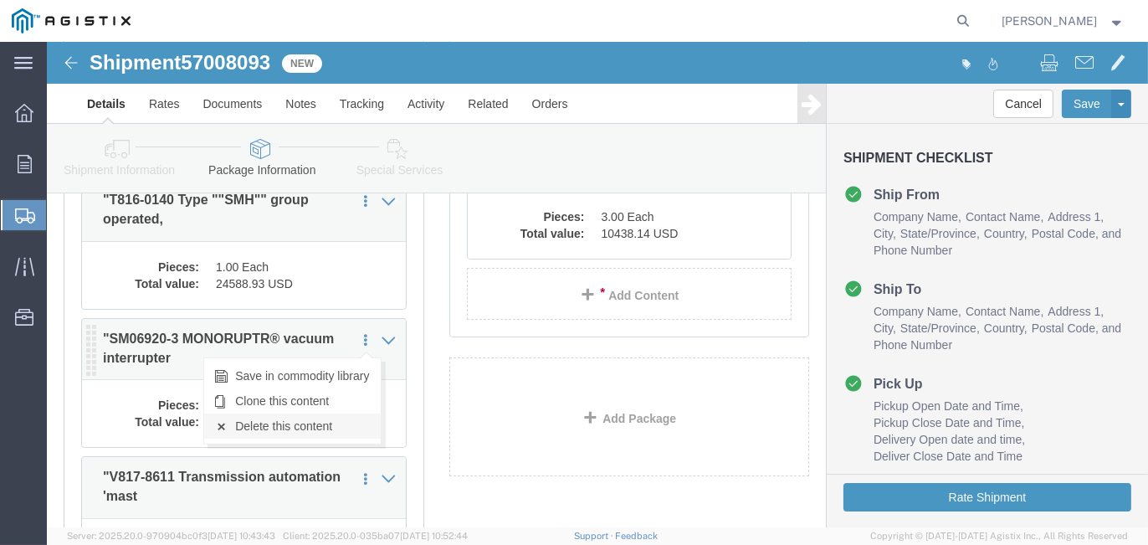
click link "Delete this content"
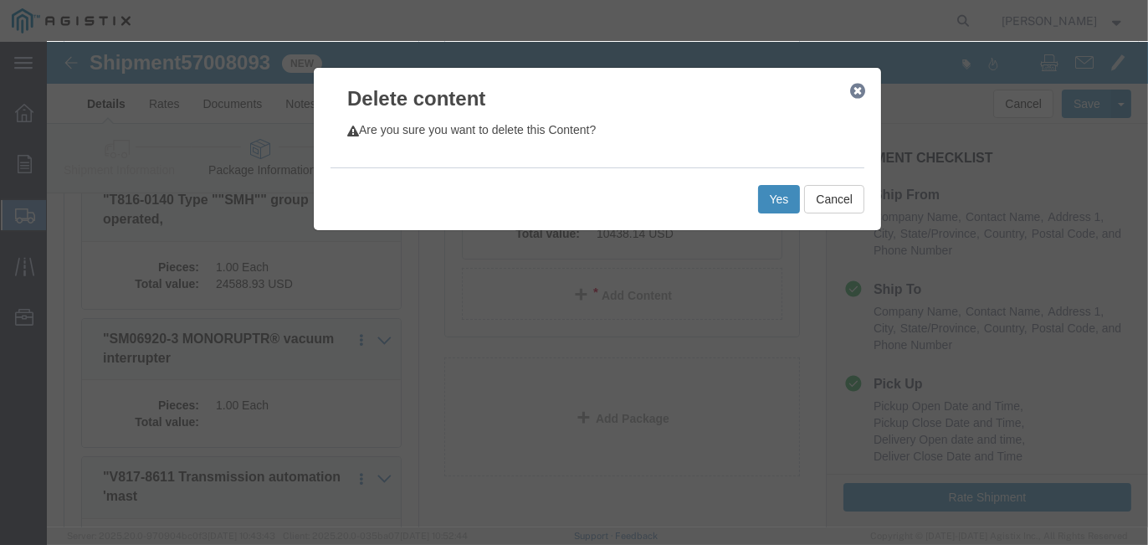
click button "Yes"
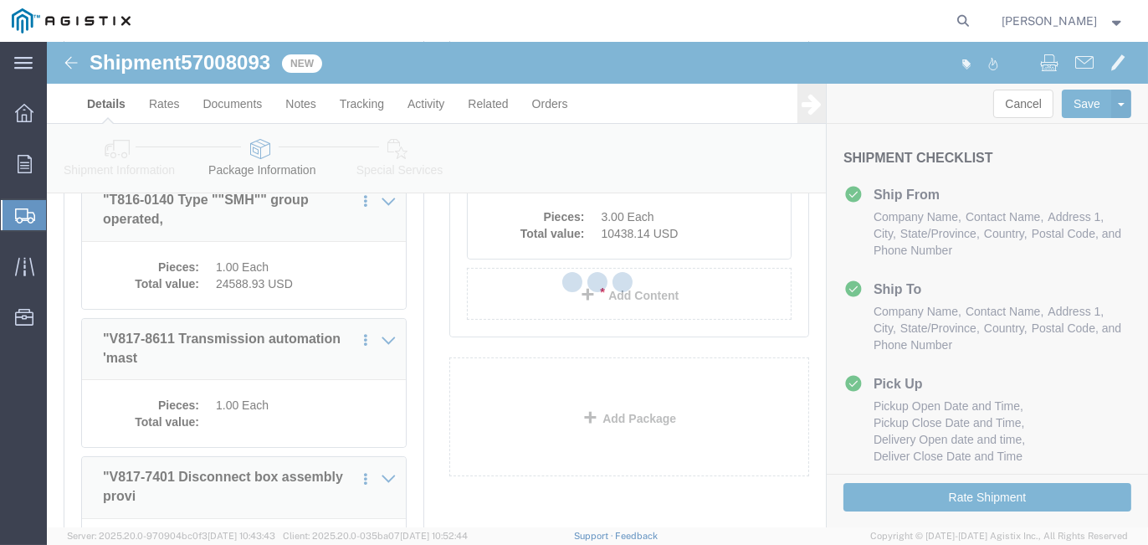
select select "PONS"
select select "CRAT"
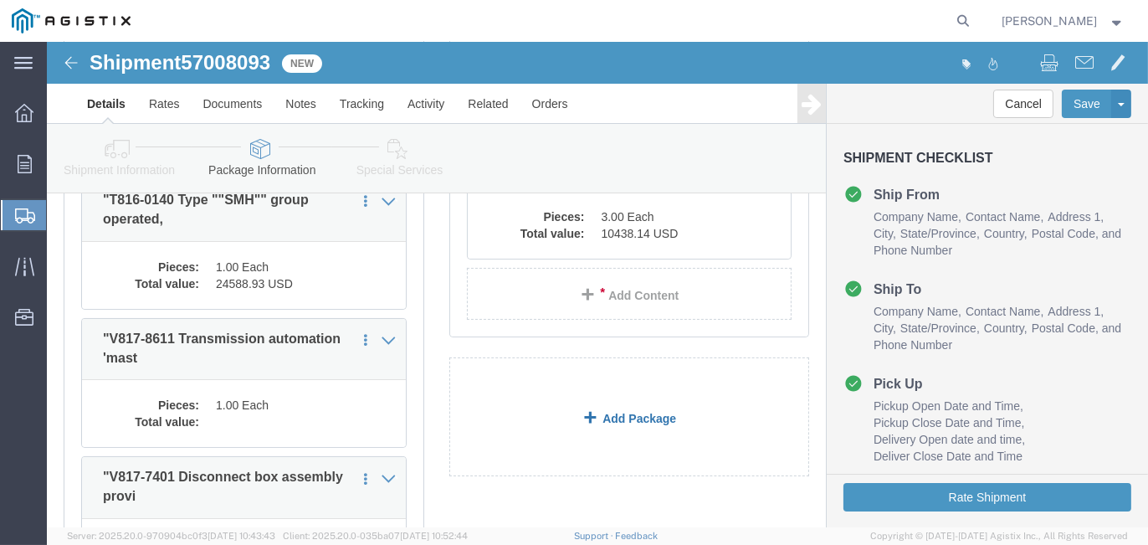
click link "Add Package"
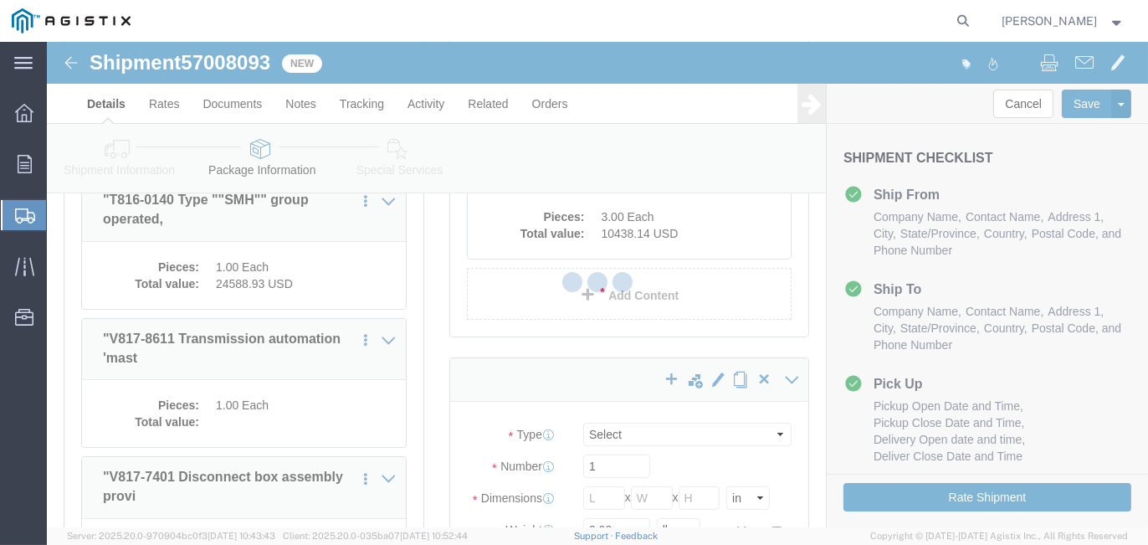
select select "PONS"
select select "CRAT"
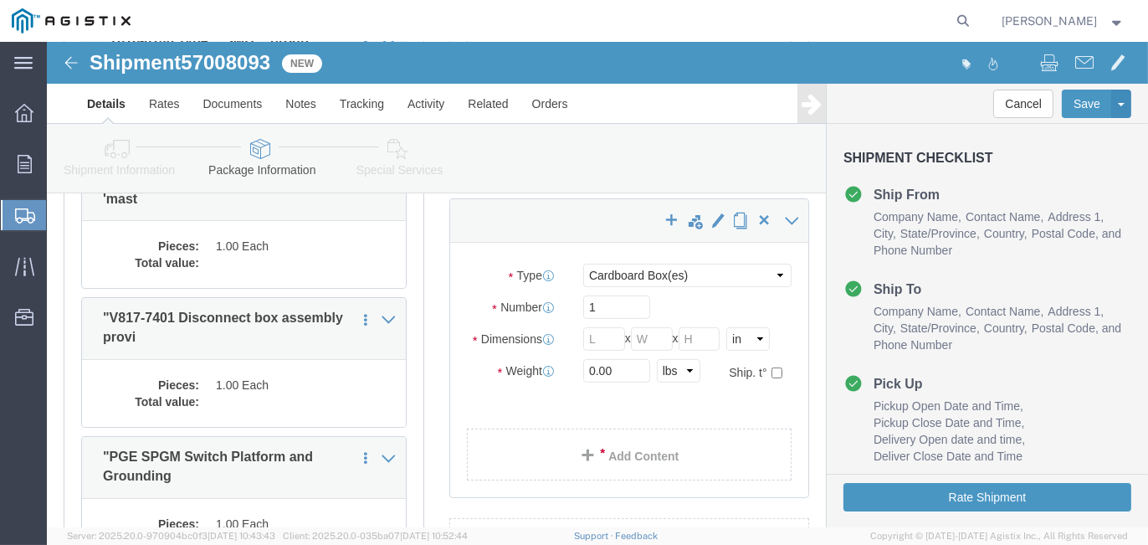
scroll to position [502, 0]
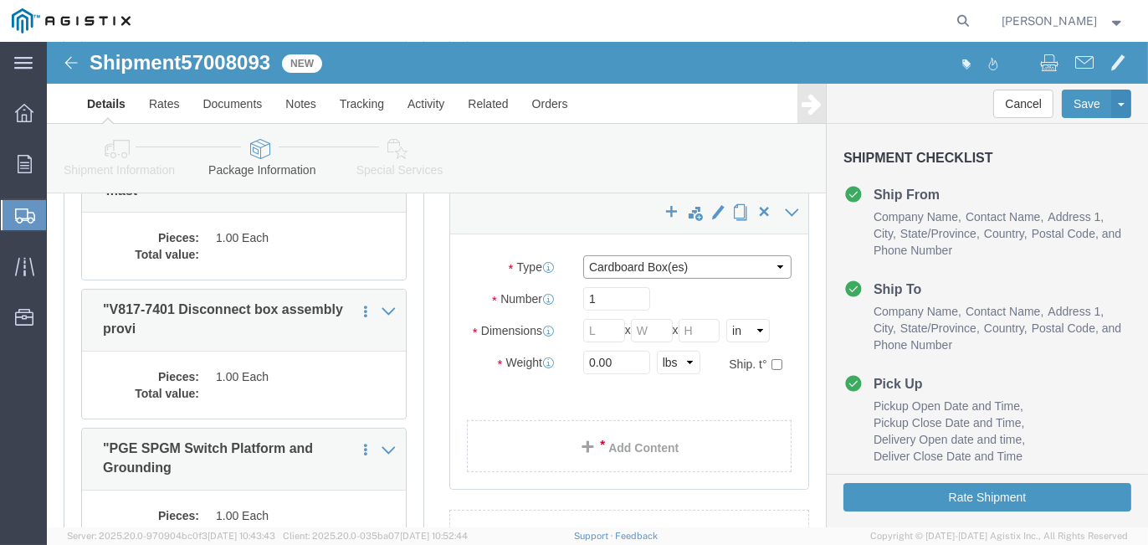
click select "Select Bulk Bundle(s) Cardboard Box(es) Carton(s) Crate(s) Drum(s) (Fiberboard)…"
select select "PONS"
click select "Select Bulk Bundle(s) Cardboard Box(es) Carton(s) Crate(s) Drum(s) (Fiberboard)…"
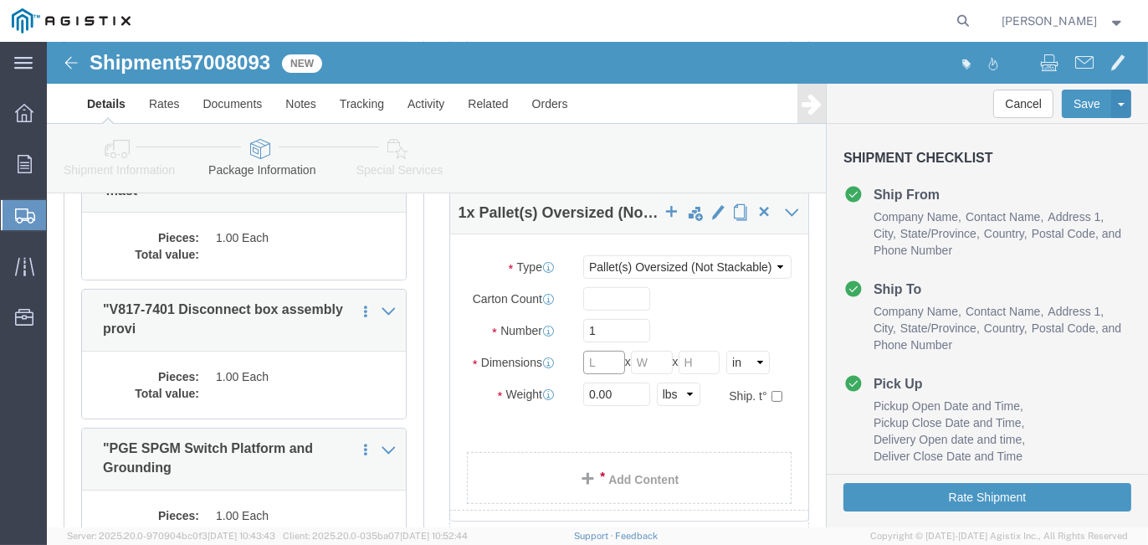
click input "text"
type input "26"
type input "33"
type input "75"
drag, startPoint x: 581, startPoint y: 345, endPoint x: 504, endPoint y: 359, distance: 78.1
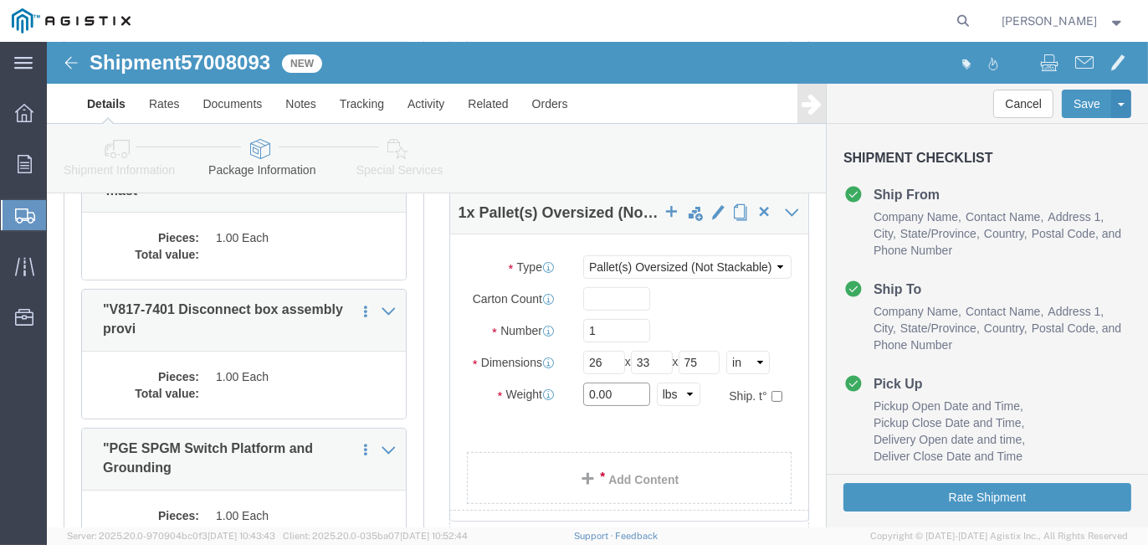
click div "Weight 0.00 Select kgs lbs Ship. t°"
type input "350"
click link "Add Content"
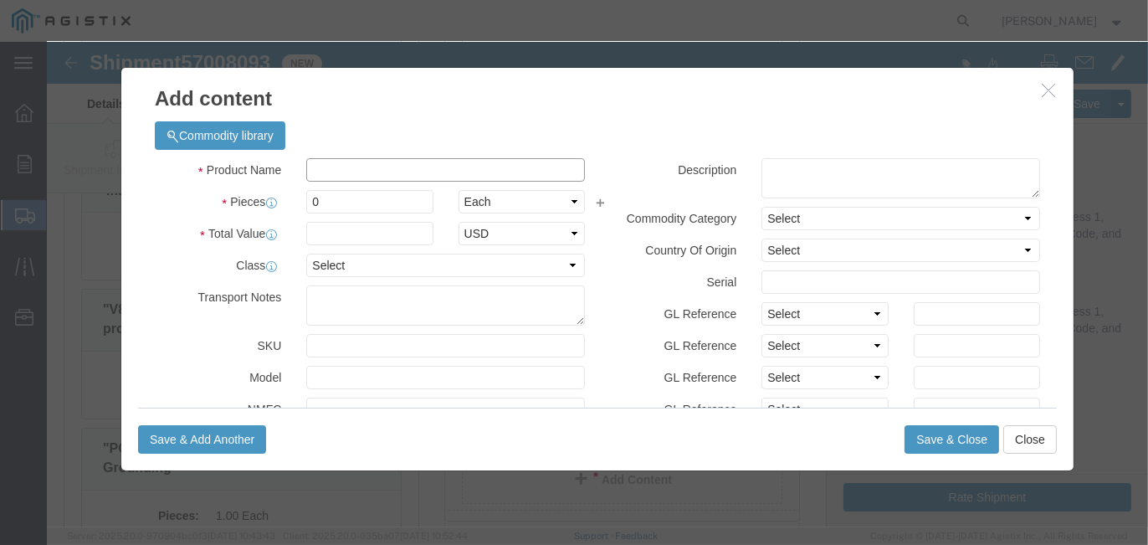
click input "text"
type input "v817-8611 Motor Operator"
click textarea
type textarea "Motor Operator"
drag, startPoint x: 275, startPoint y: 156, endPoint x: 169, endPoint y: 151, distance: 106.4
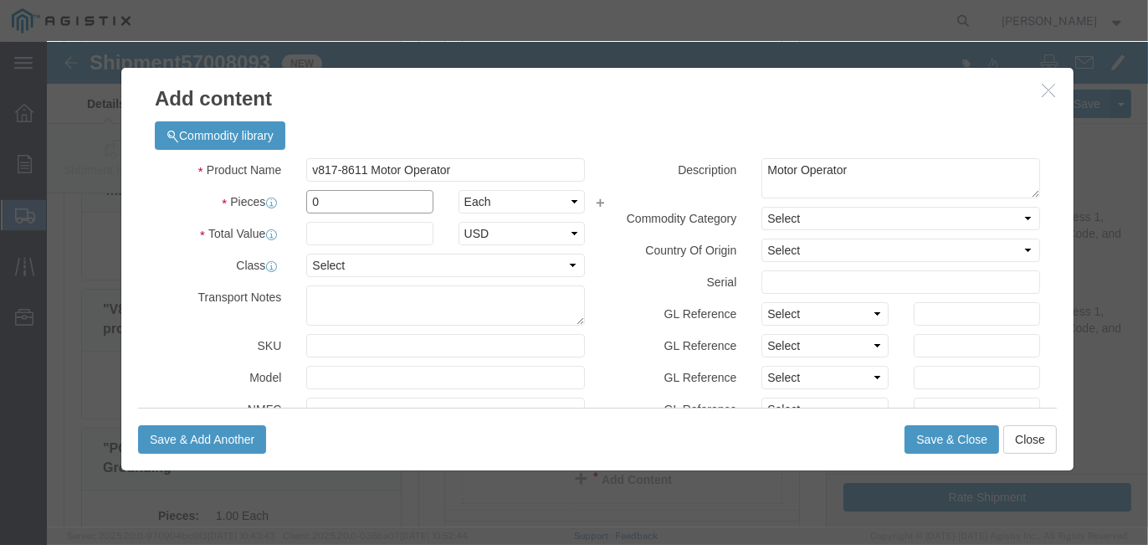
click div "Pieces 0 Select Bag Barrels 100Board Feet Bottle Box Blister Pack Carats Can Ca…"
type input "1"
click input "text"
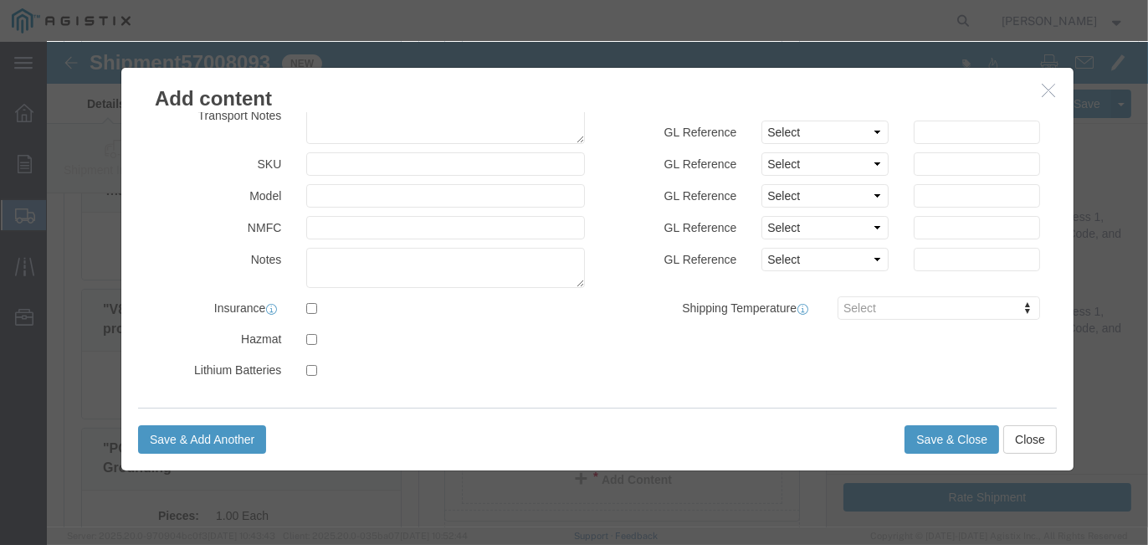
scroll to position [182, 0]
type input "24414.17"
click textarea
type textarea "Tarps required"
click button "Save & Close"
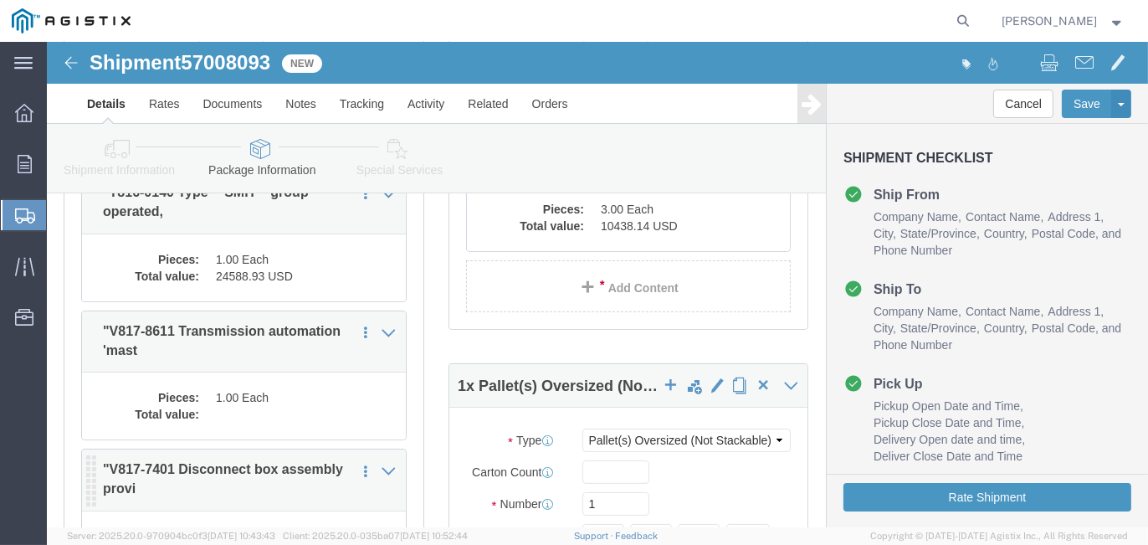
scroll to position [335, 0]
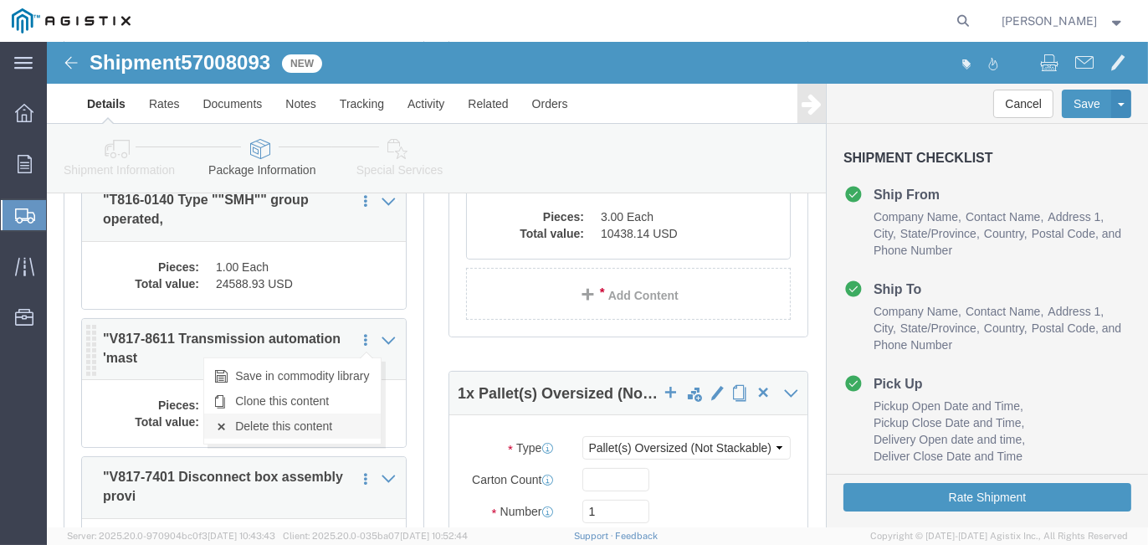
click link "Delete this content"
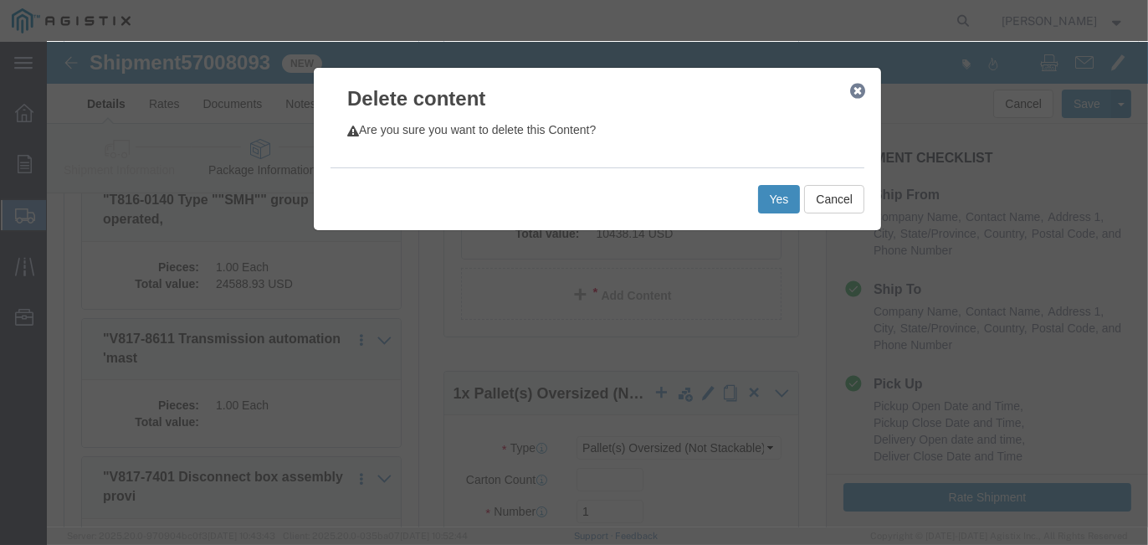
click button "Yes"
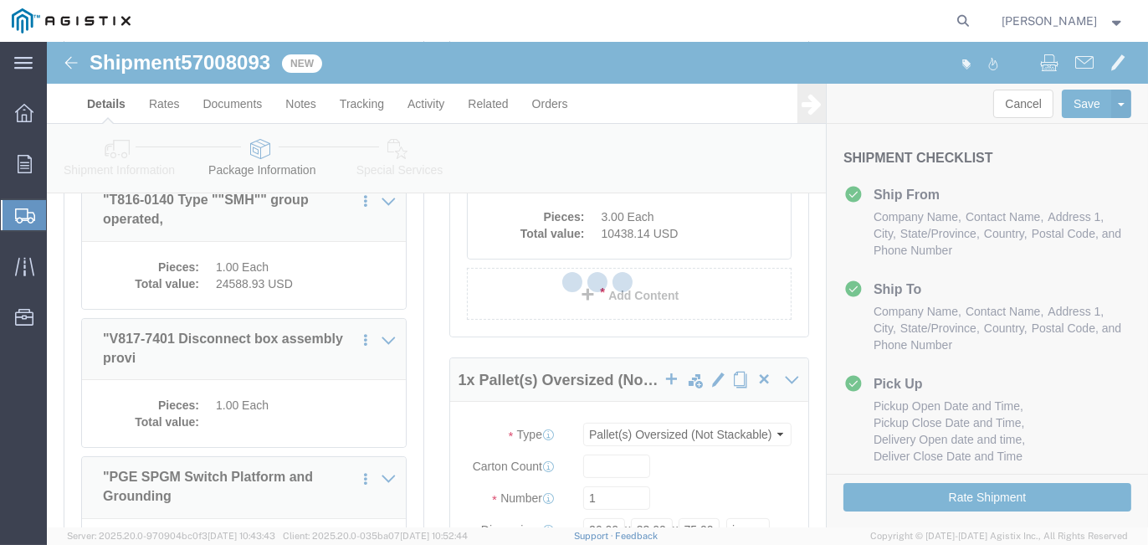
select select "PONS"
select select "CRAT"
select select "PONS"
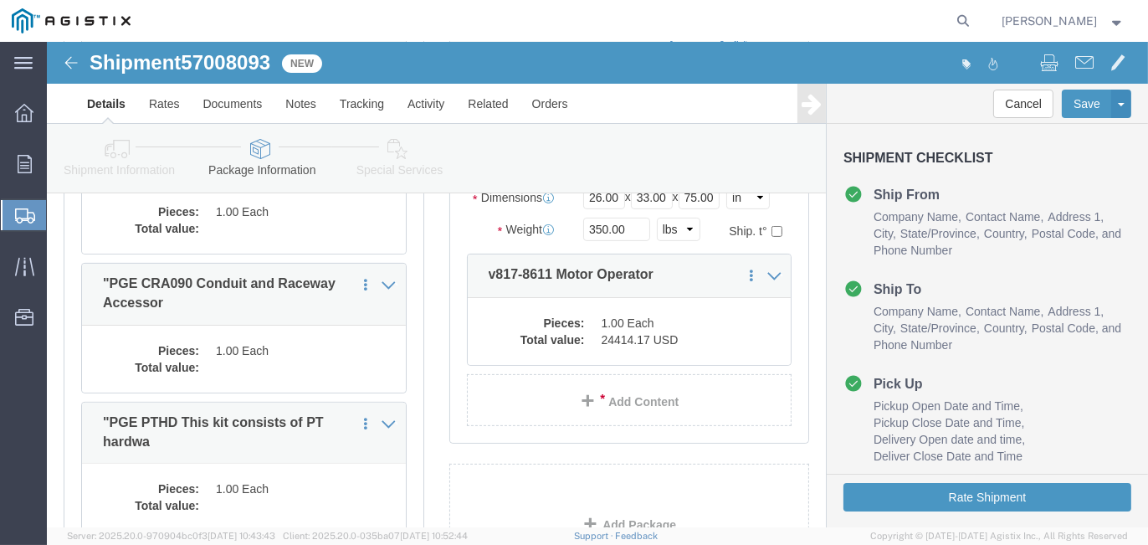
scroll to position [669, 0]
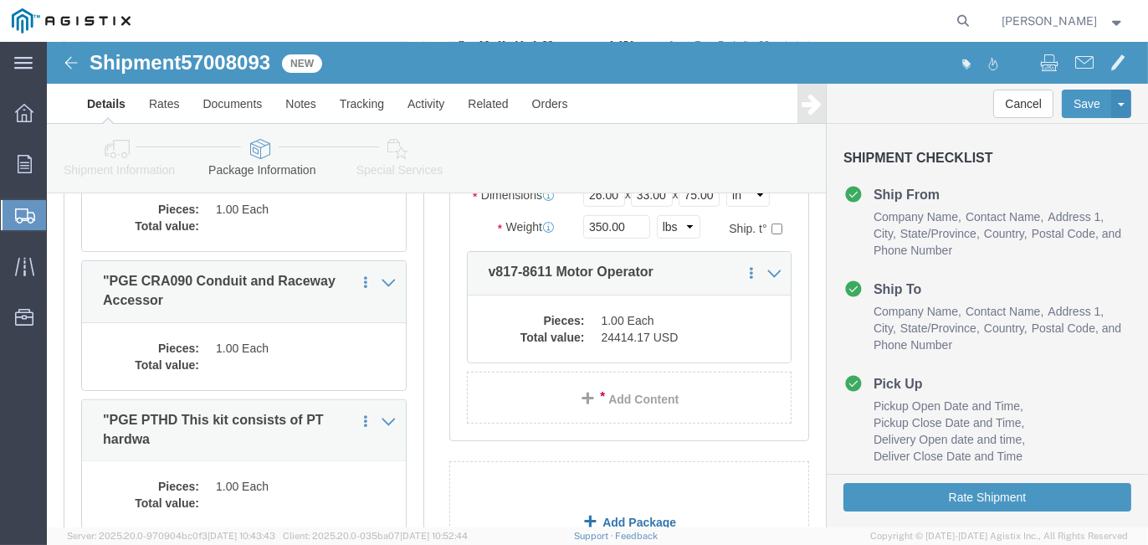
click link "Add Package"
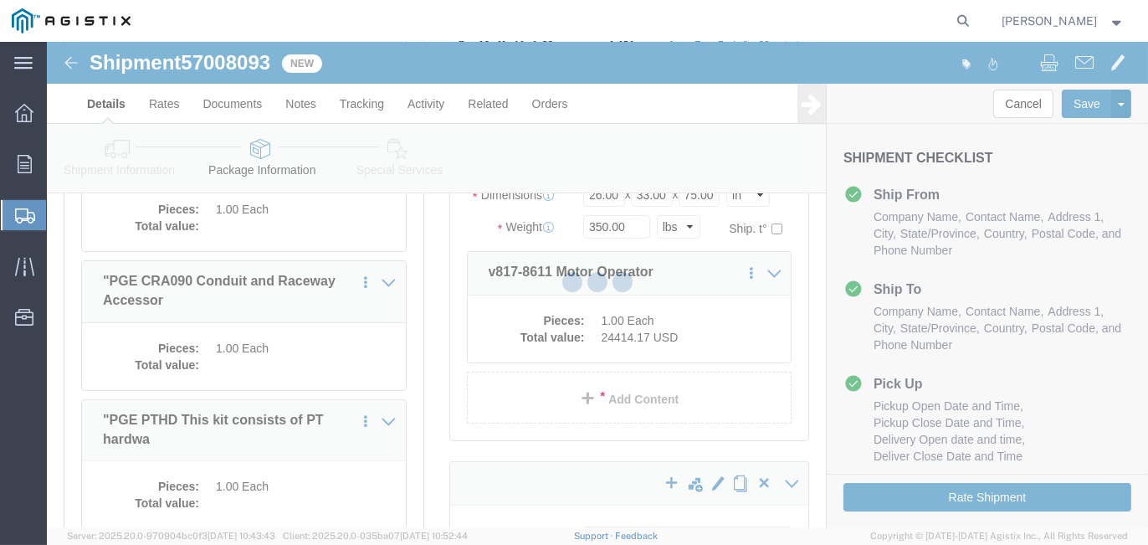
select select "PONS"
select select "CRAT"
select select "PONS"
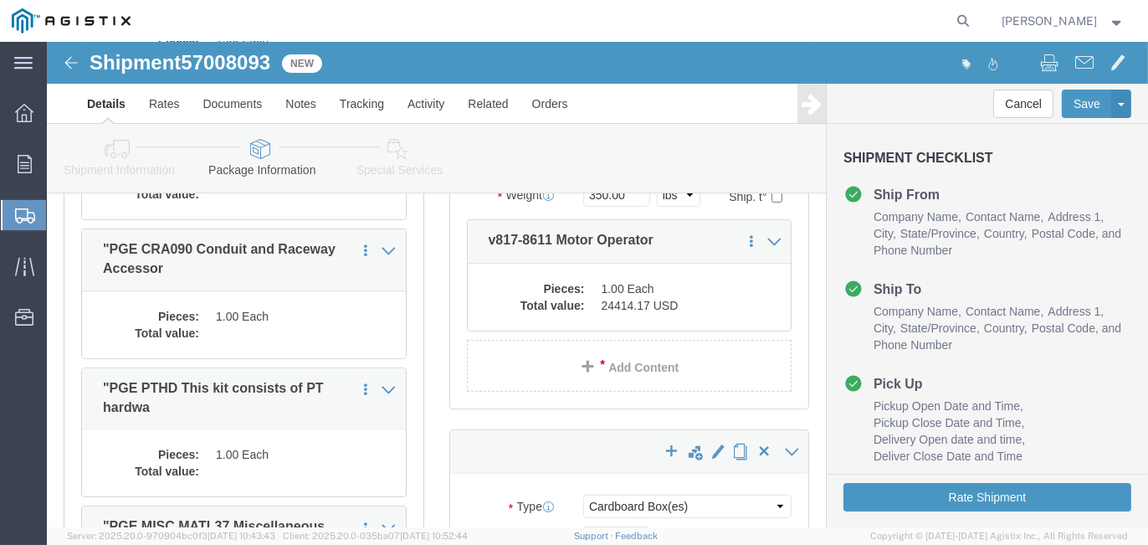
scroll to position [837, 0]
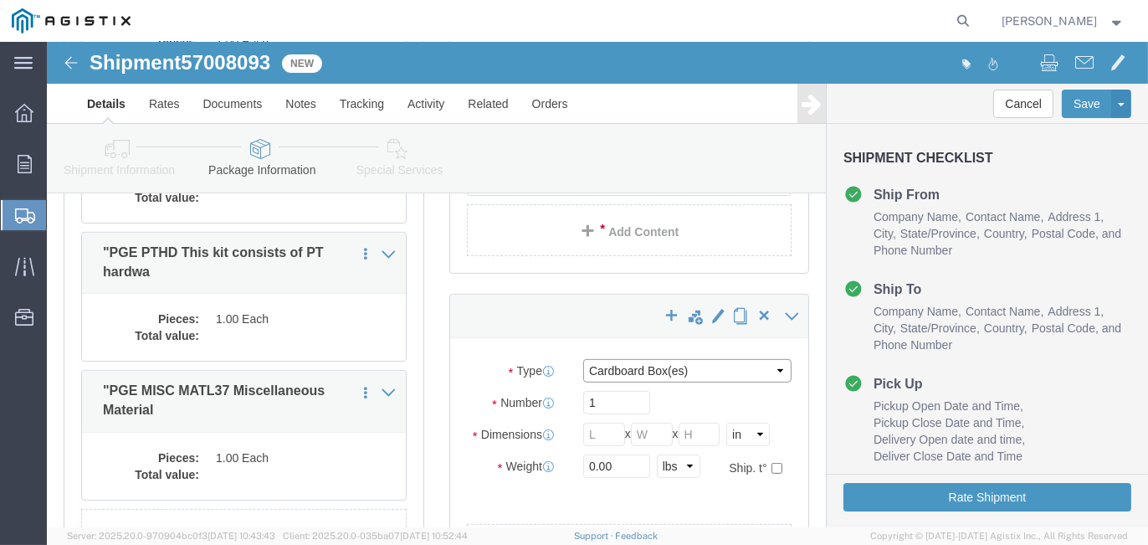
click select "Select Bulk Bundle(s) Cardboard Box(es) Carton(s) Crate(s) Drum(s) (Fiberboard)…"
select select "PONS"
click select "Select Bulk Bundle(s) Cardboard Box(es) Carton(s) Crate(s) Drum(s) (Fiberboard)…"
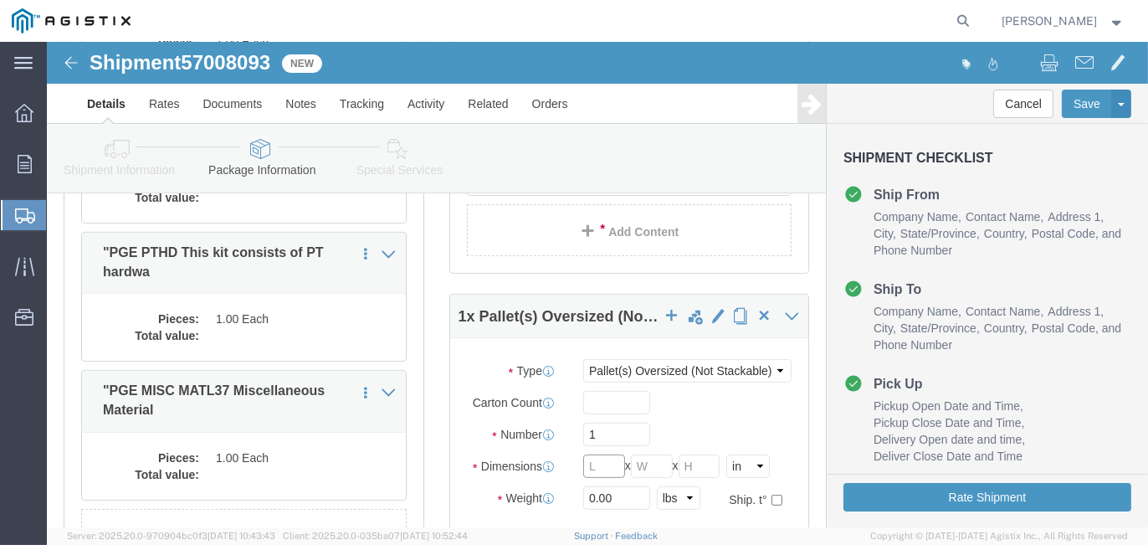
click input "text"
type input "72"
type input "68"
drag, startPoint x: 560, startPoint y: 427, endPoint x: 386, endPoint y: 426, distance: 174.0
click div "1 x Pallet(s) Oversized (Not Stackable) Package Type Select Bulk Bundle(s) Card…"
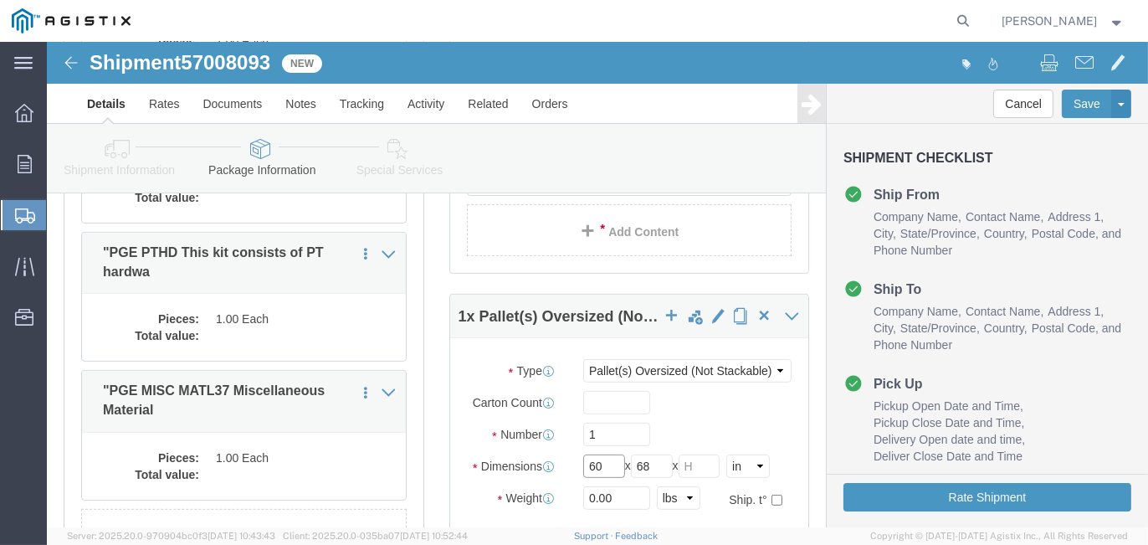
type input "60"
type input "48"
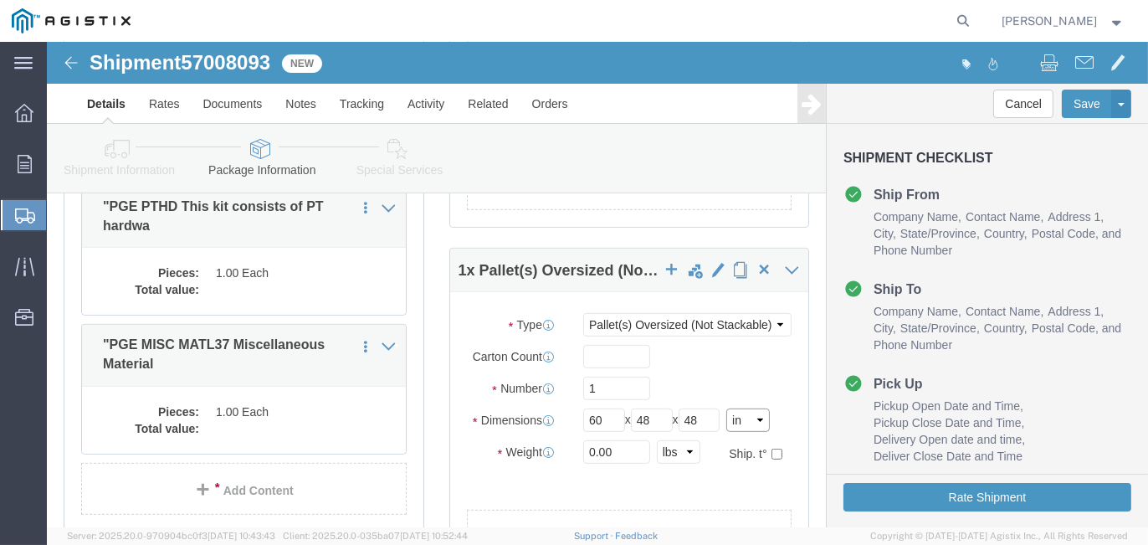
scroll to position [920, 0]
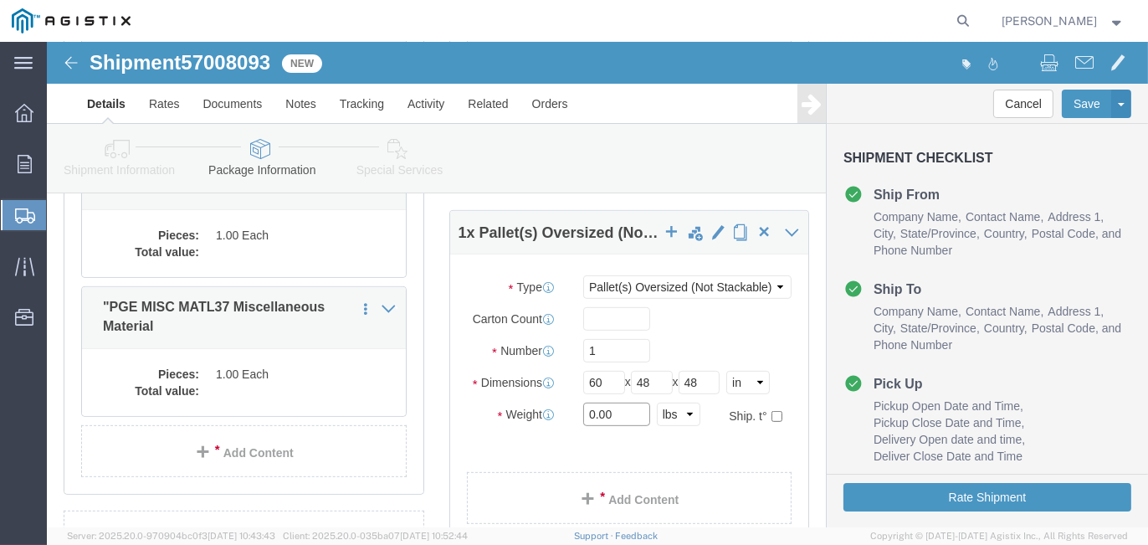
drag, startPoint x: 578, startPoint y: 374, endPoint x: 482, endPoint y: 372, distance: 96.2
click div "Weight Total weight of packages in pounds or kilograms 0.00 Select kgs lbs Ship…"
type input "500"
click link "Add Content"
click div
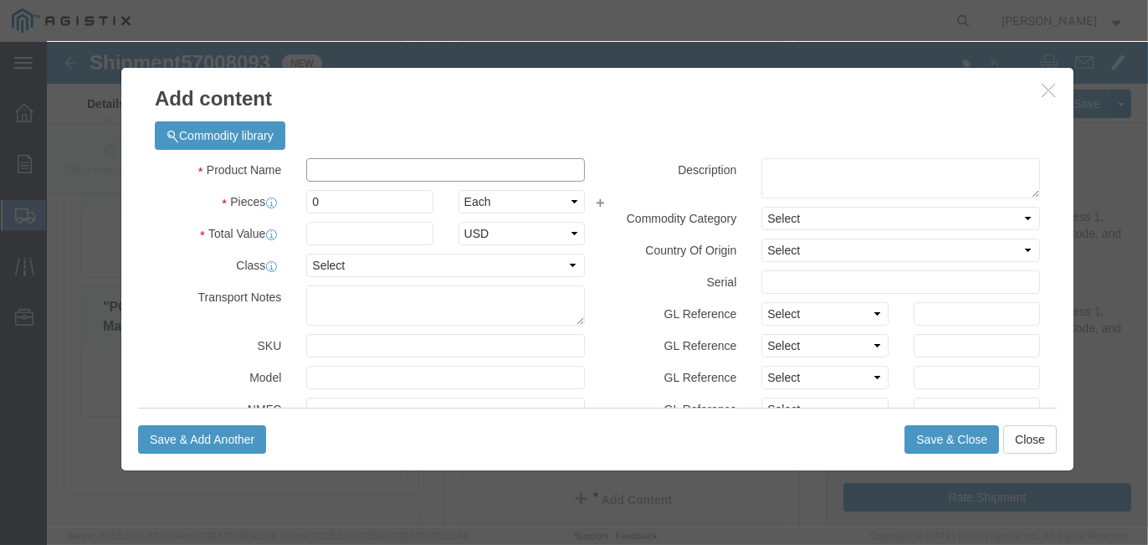
click input "text"
type input "PGE CRA090 - Conduit & Raceway"
click textarea
type textarea "Conduit & Raceway"
drag, startPoint x: 284, startPoint y: 161, endPoint x: 197, endPoint y: 160, distance: 87.0
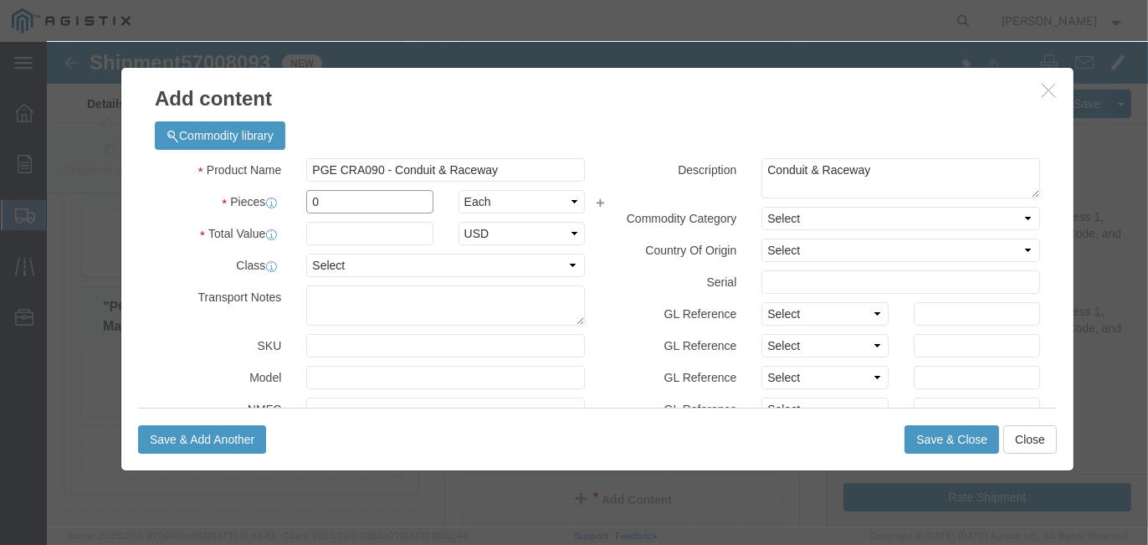
click div "Pieces 0 Select Bag Barrels 100Board Feet Bottle Box Blister Pack Carats Can Ca…"
type input "1"
click input "text"
type input "7363.63"
drag, startPoint x: 927, startPoint y: 395, endPoint x: 381, endPoint y: 468, distance: 551.2
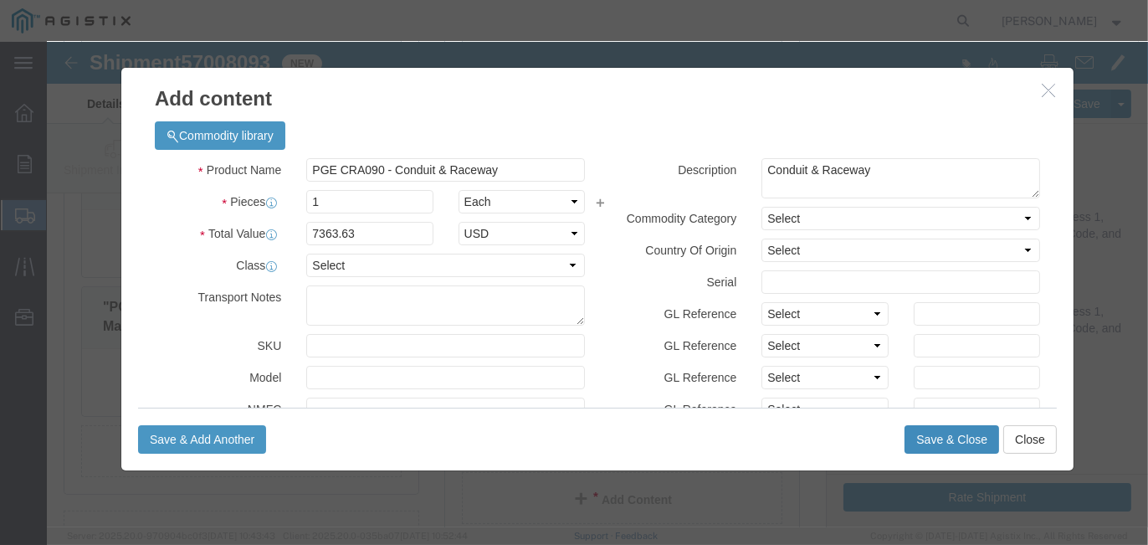
click button "Save & Close"
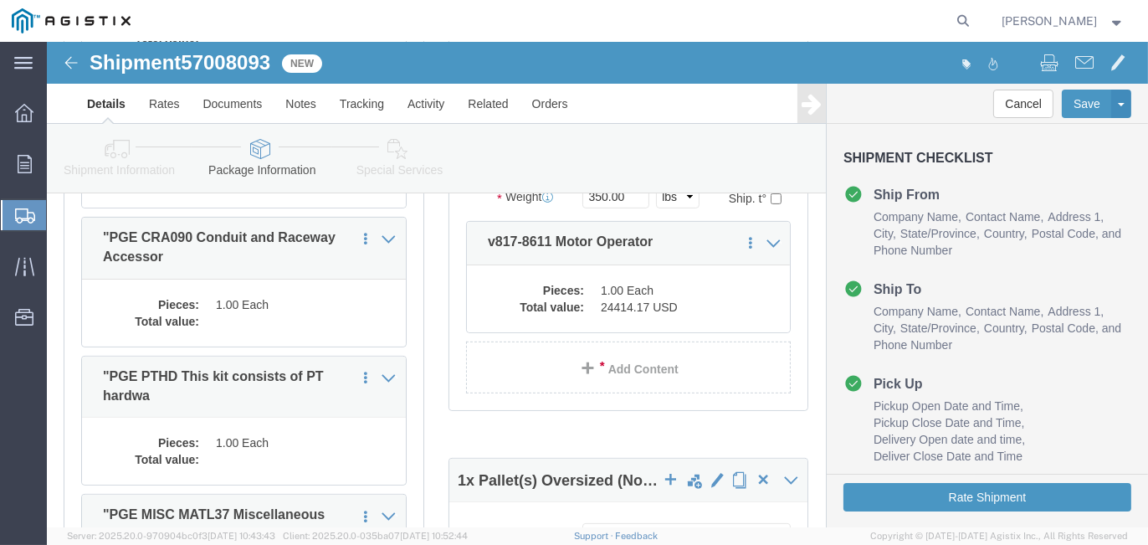
scroll to position [669, 0]
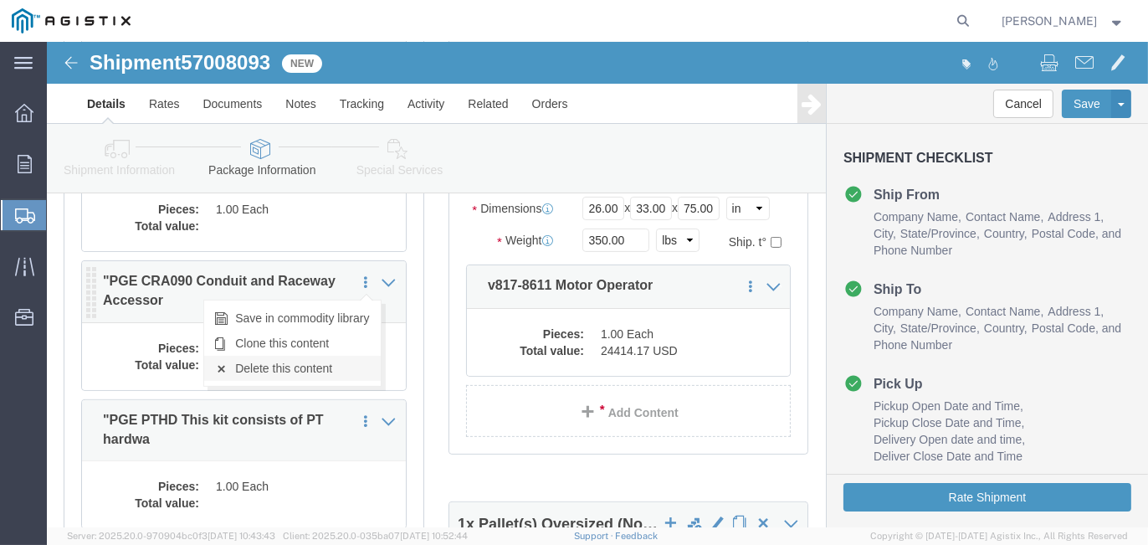
click link "Delete this content"
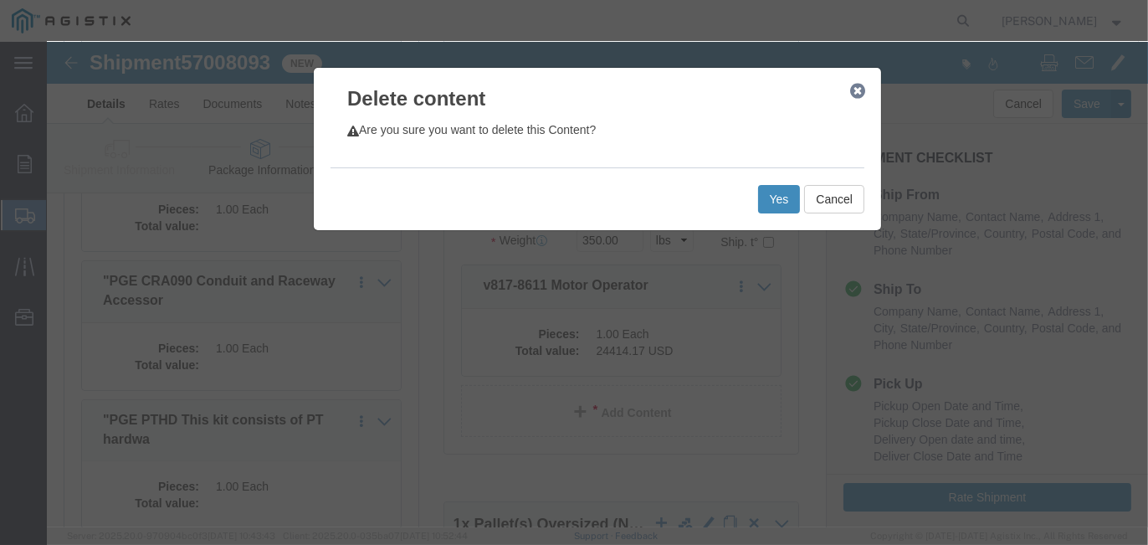
click button "Yes"
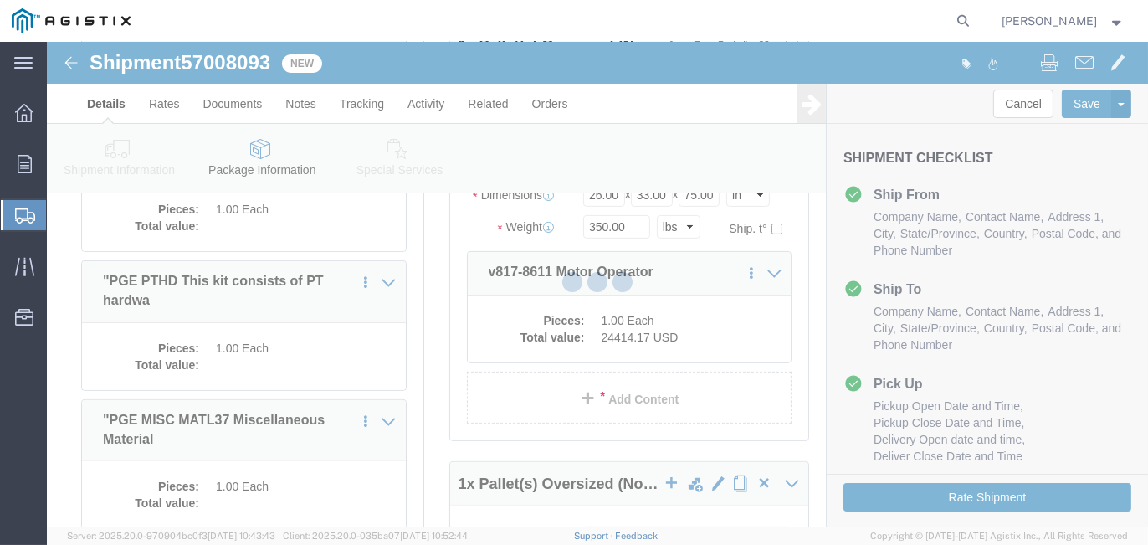
select select "PONS"
select select "CRAT"
select select "PONS"
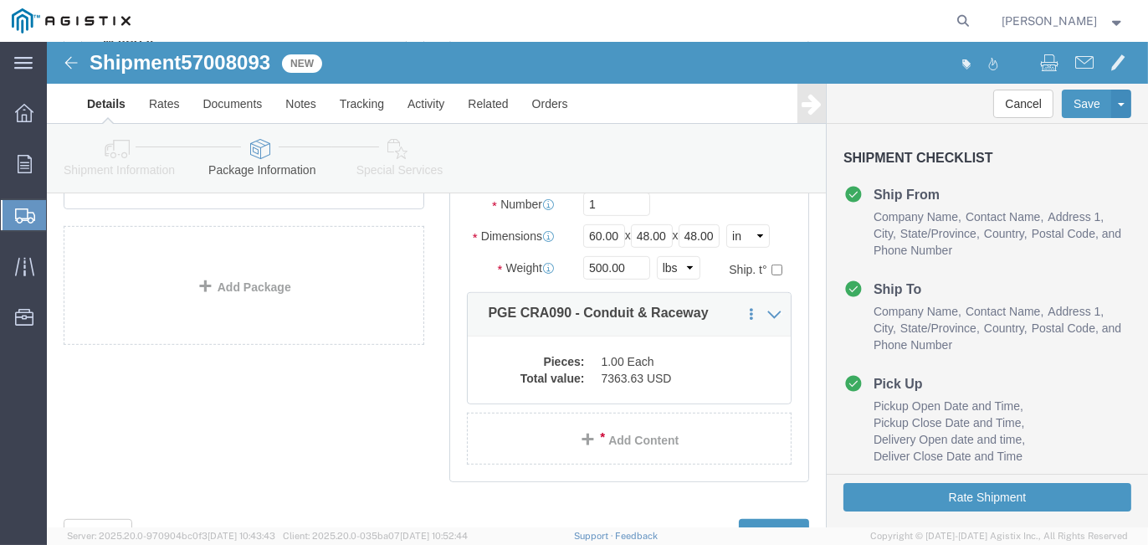
scroll to position [970, 0]
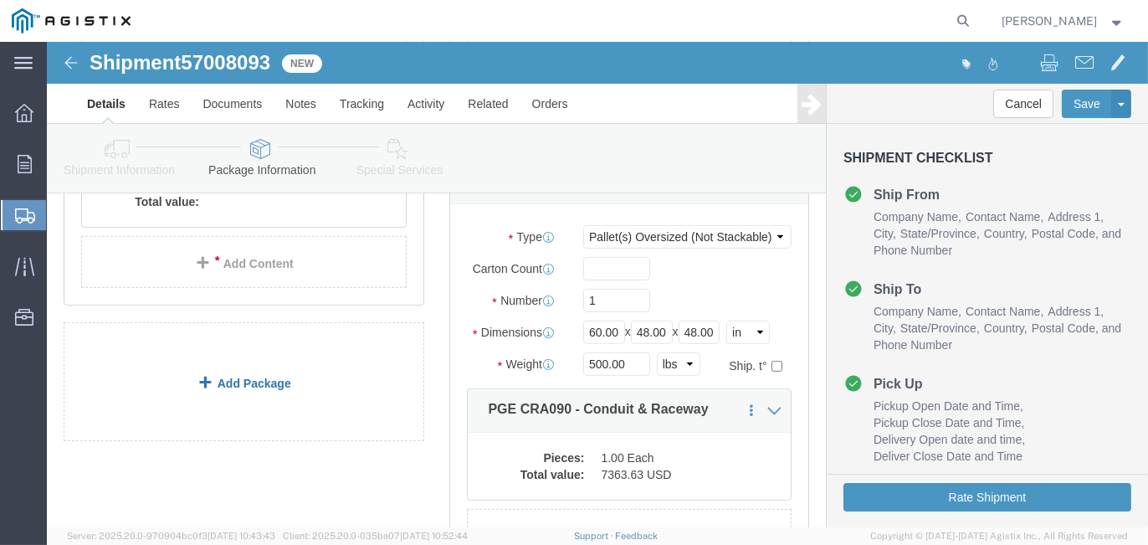
click link "Add Package"
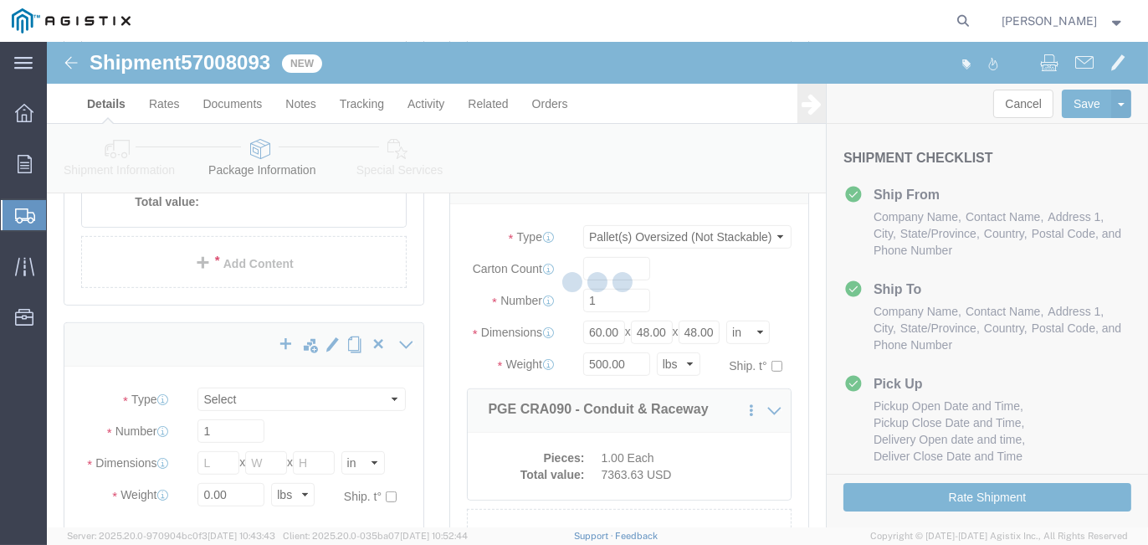
scroll to position [765, 0]
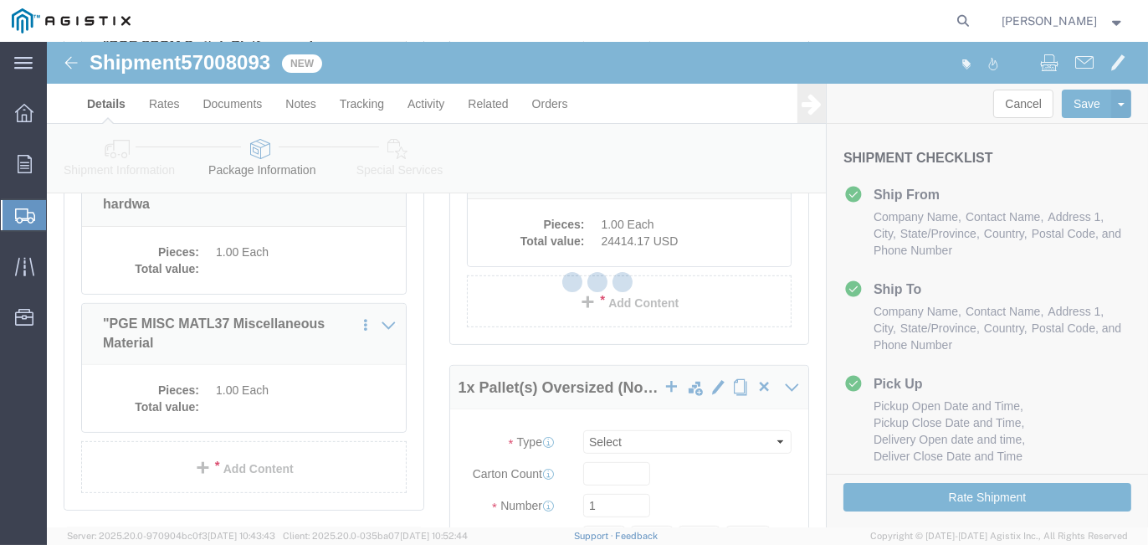
select select "PONS"
select select "CRAT"
select select "PONS"
select select "CBOX"
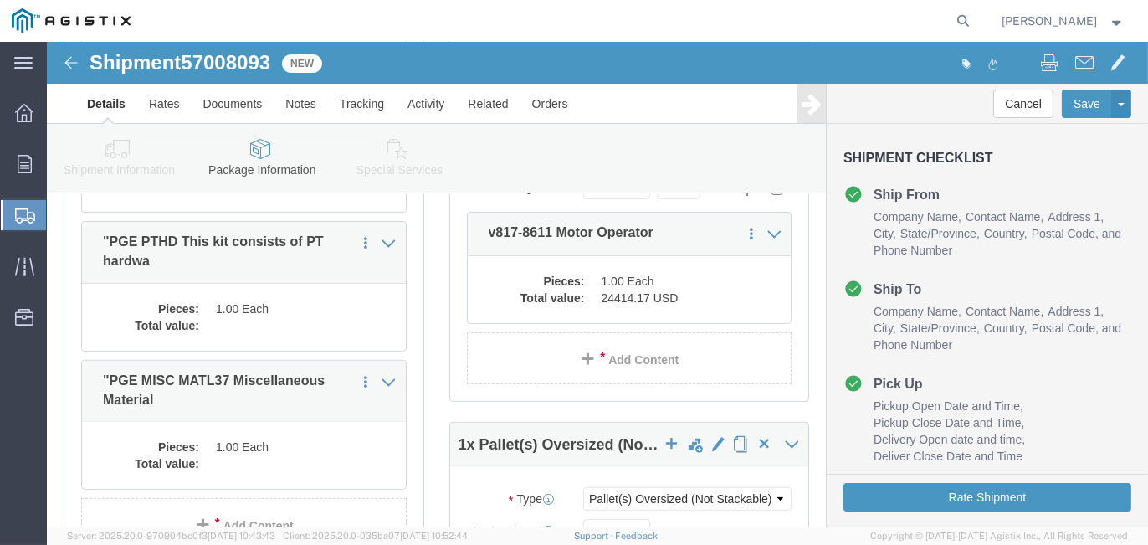
scroll to position [682, 0]
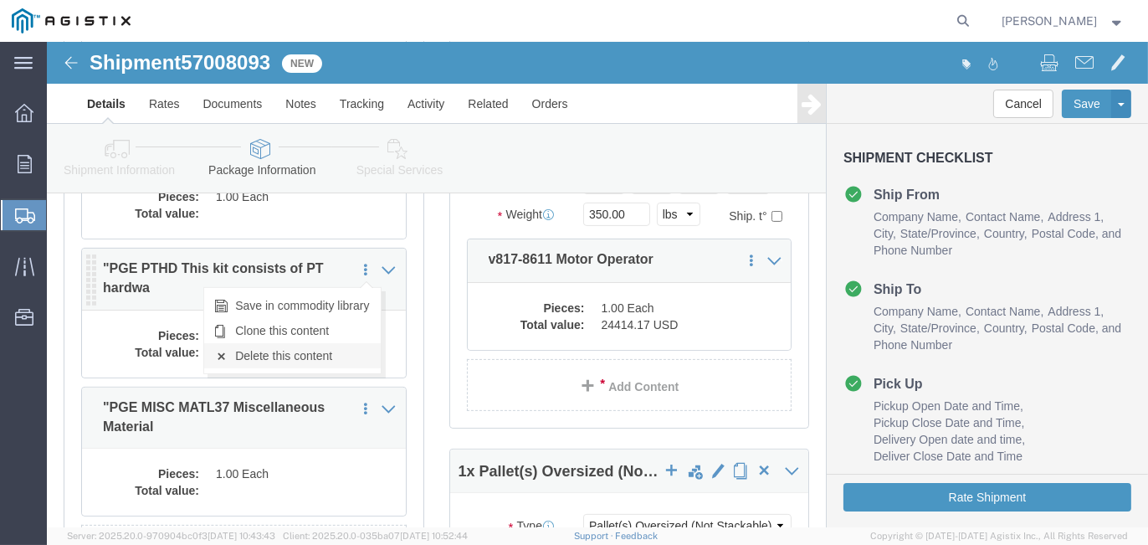
click link "Delete this content"
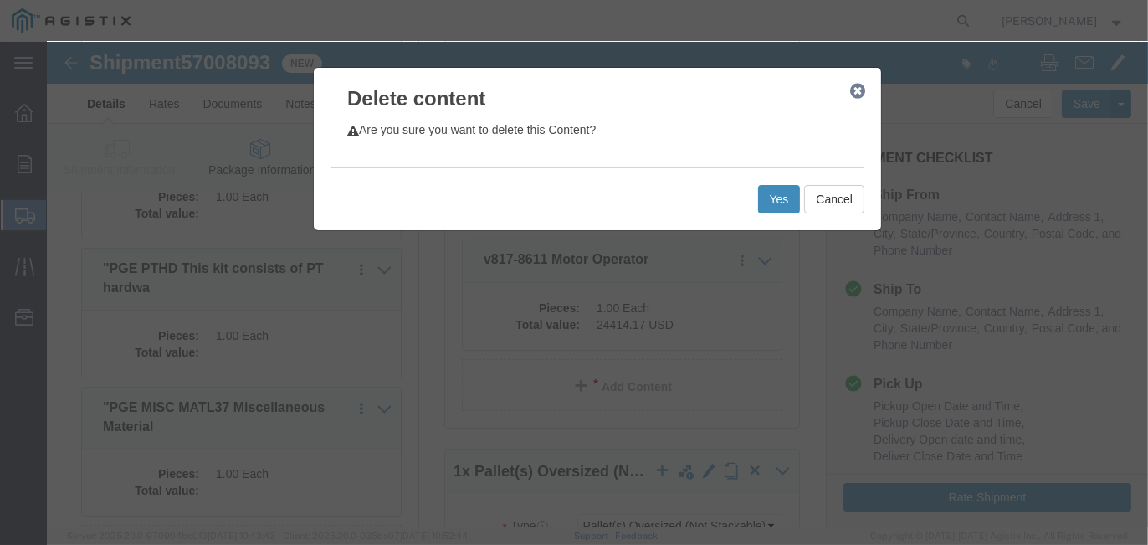
click button "Yes"
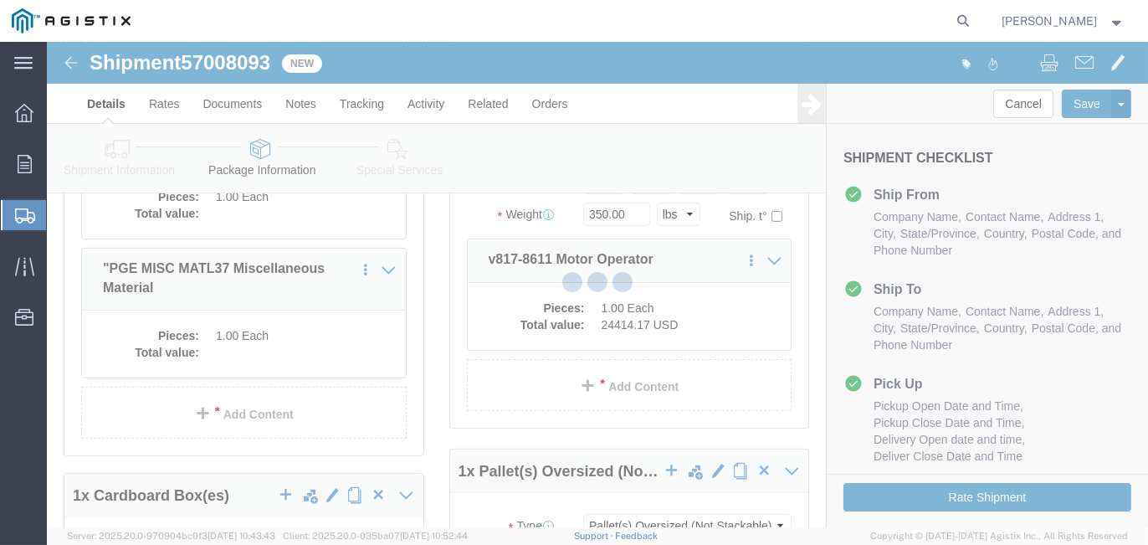
scroll to position [627, 0]
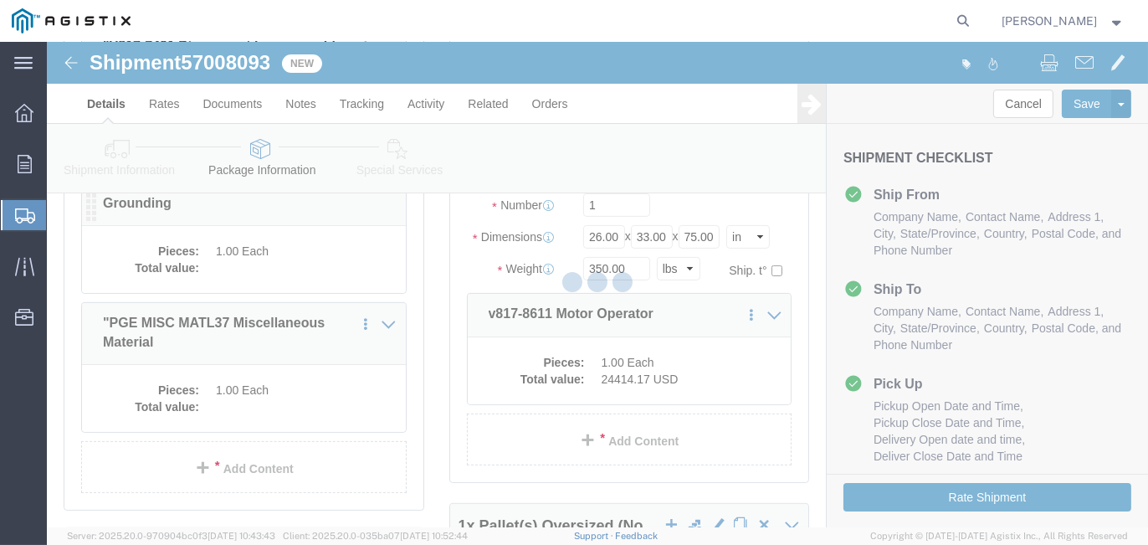
select select "PONS"
select select "CRAT"
select select "PONS"
select select "CBOX"
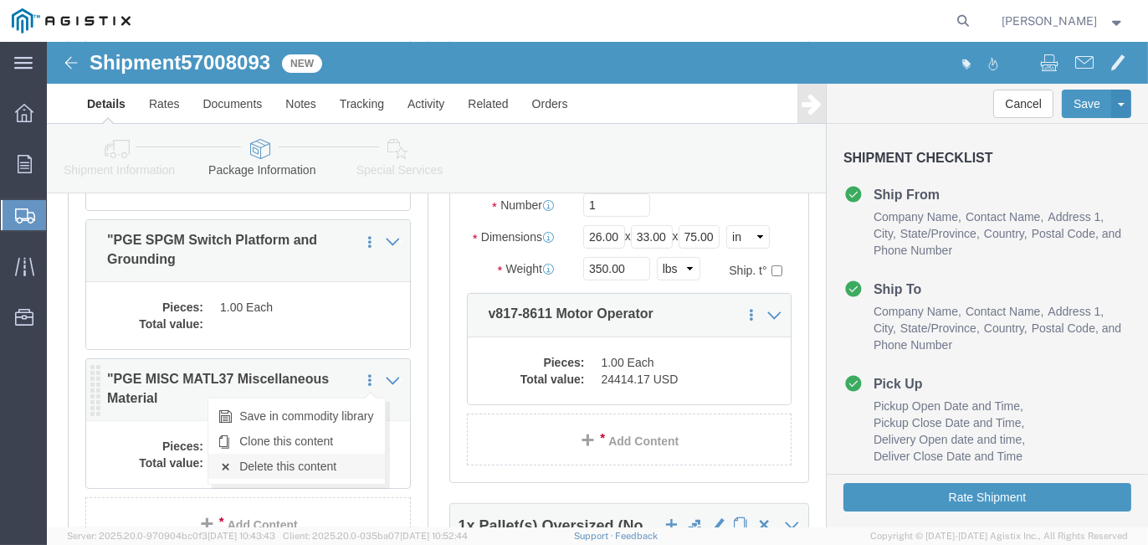
drag, startPoint x: 279, startPoint y: 366, endPoint x: 284, endPoint y: 422, distance: 56.2
click link "Delete this content"
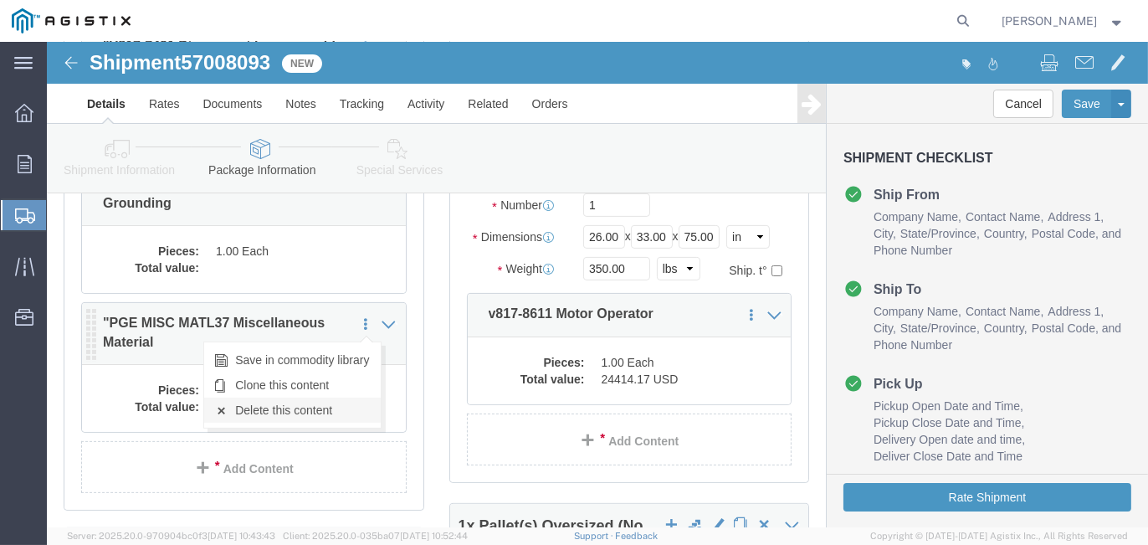
click link "Delete this content"
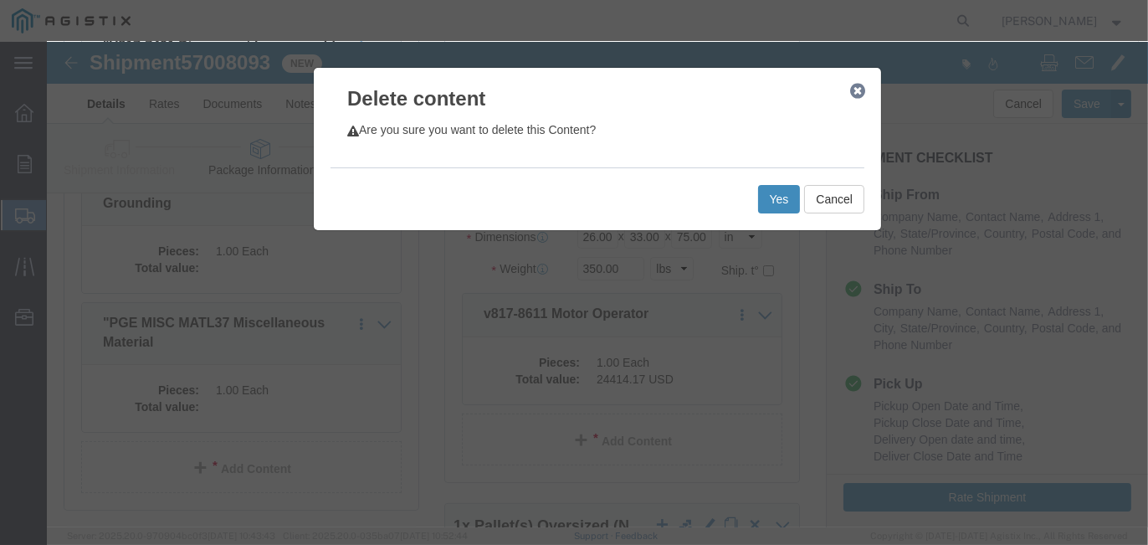
click button "Yes"
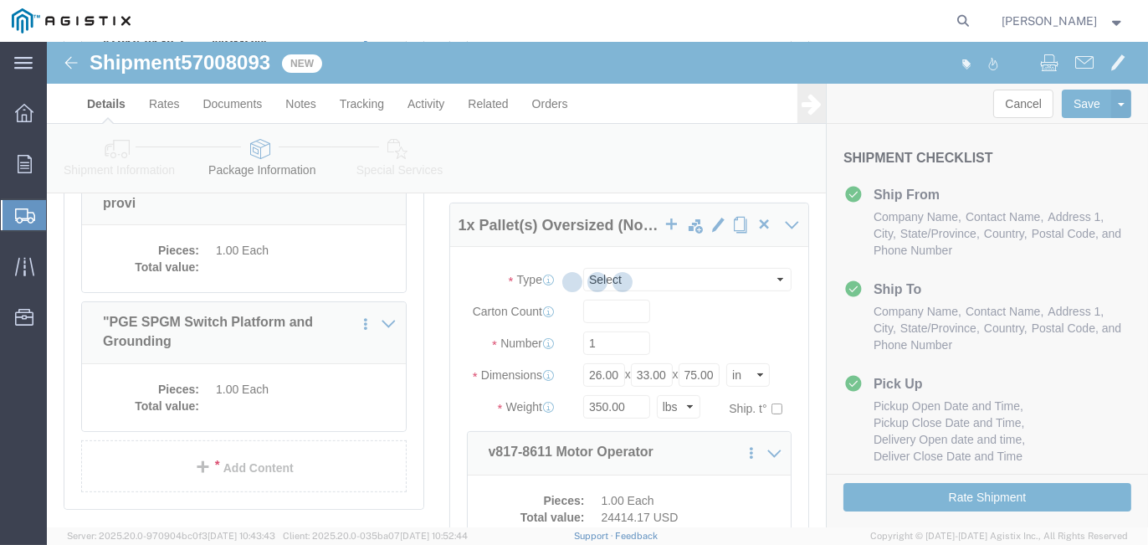
select select "PONS"
select select "CRAT"
select select "PONS"
select select "CBOX"
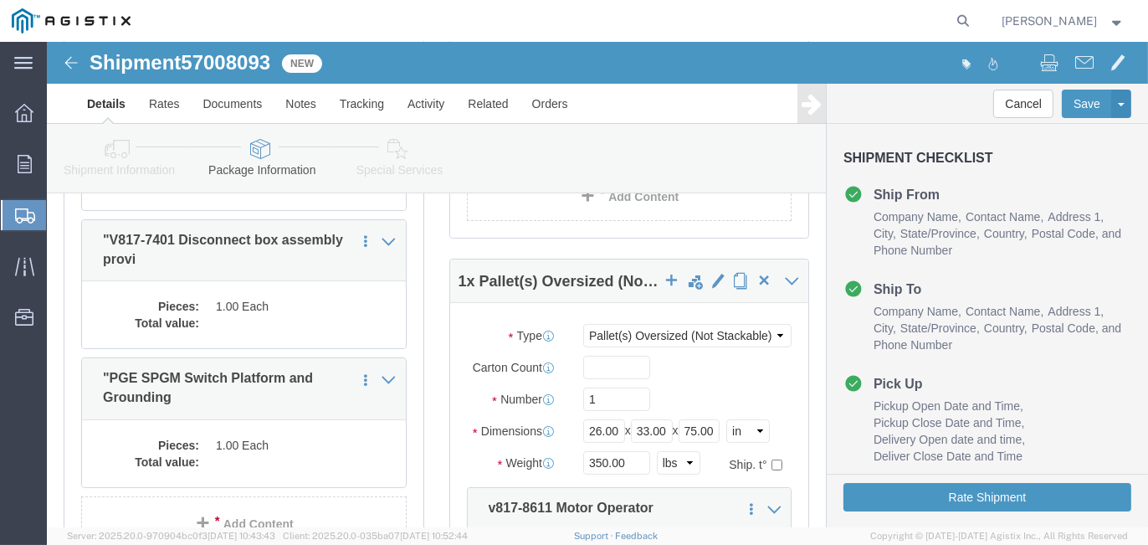
scroll to position [406, 0]
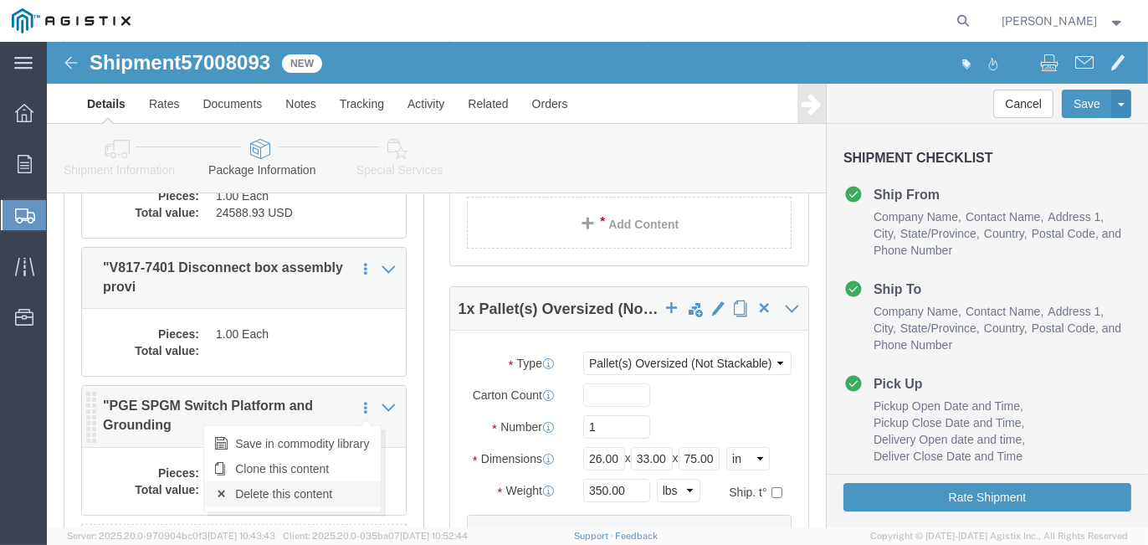
click link "Delete this content"
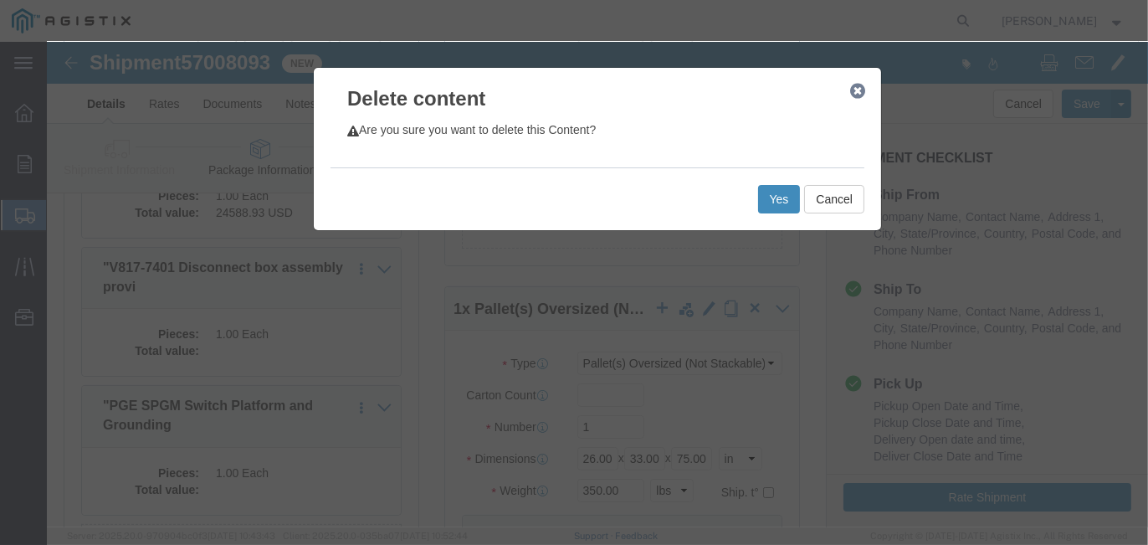
click button "Yes"
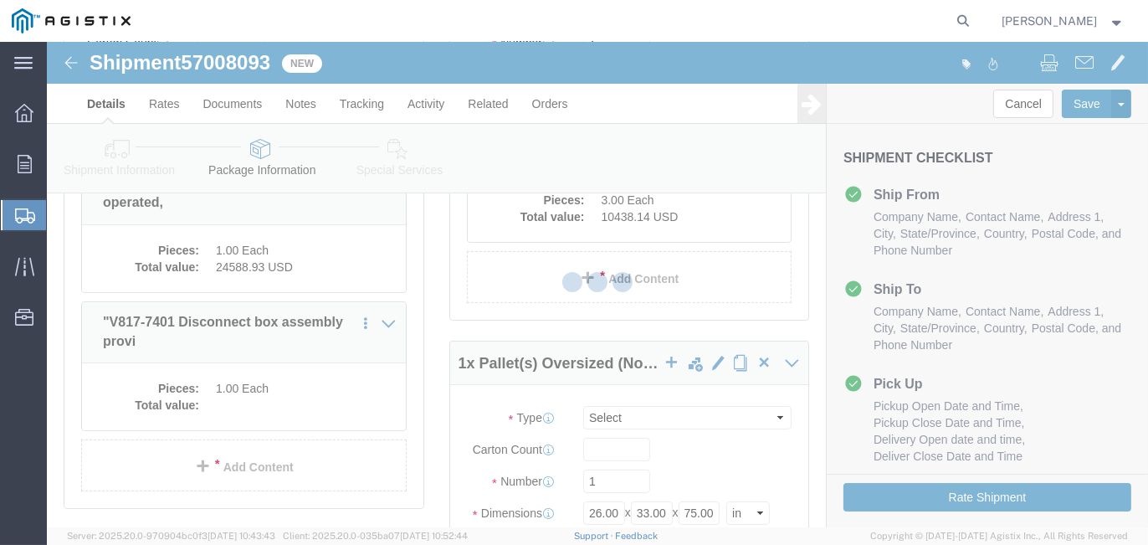
select select "PONS"
select select "CRAT"
select select "PONS"
select select "CBOX"
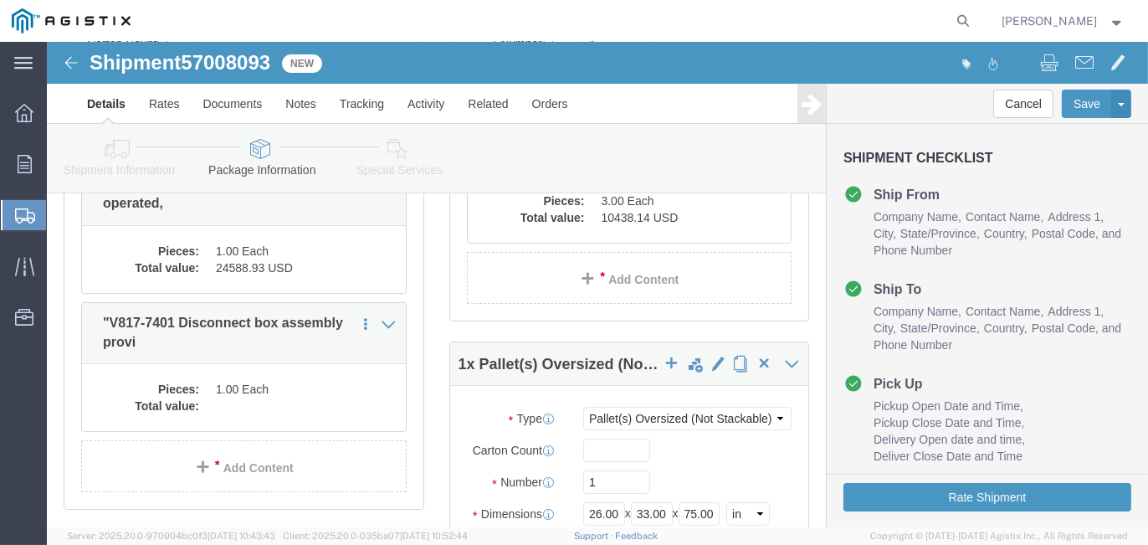
scroll to position [351, 0]
click link "Delete this content"
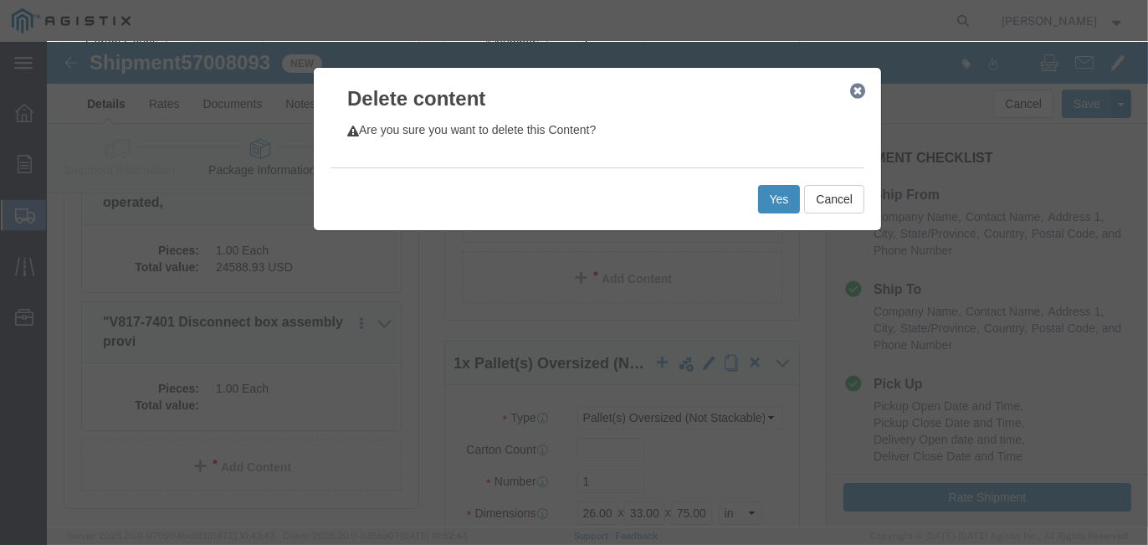
click button "Yes"
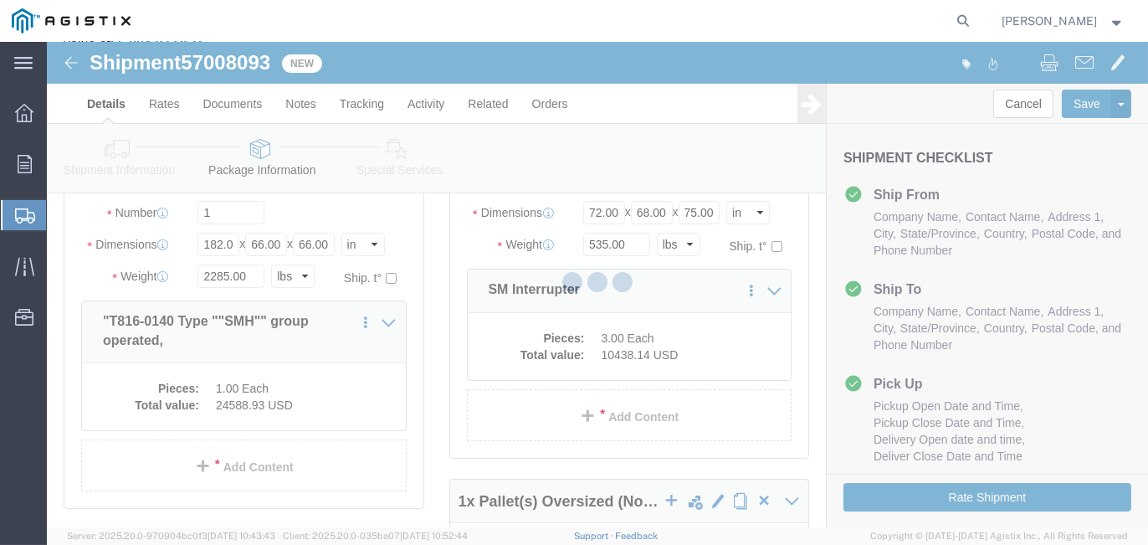
select select "PONS"
select select "CRAT"
select select "PONS"
select select "CBOX"
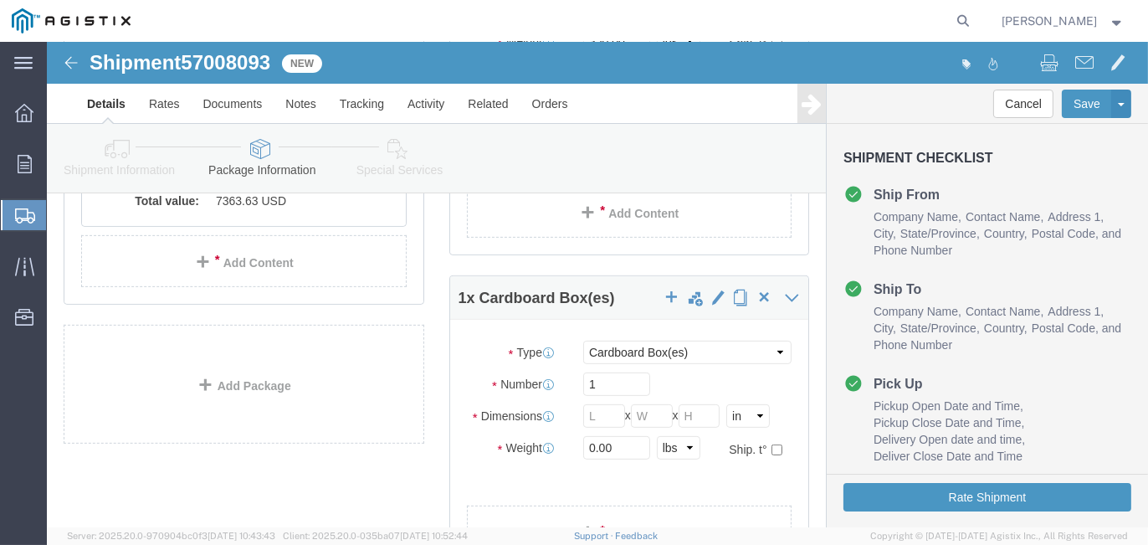
scroll to position [883, 0]
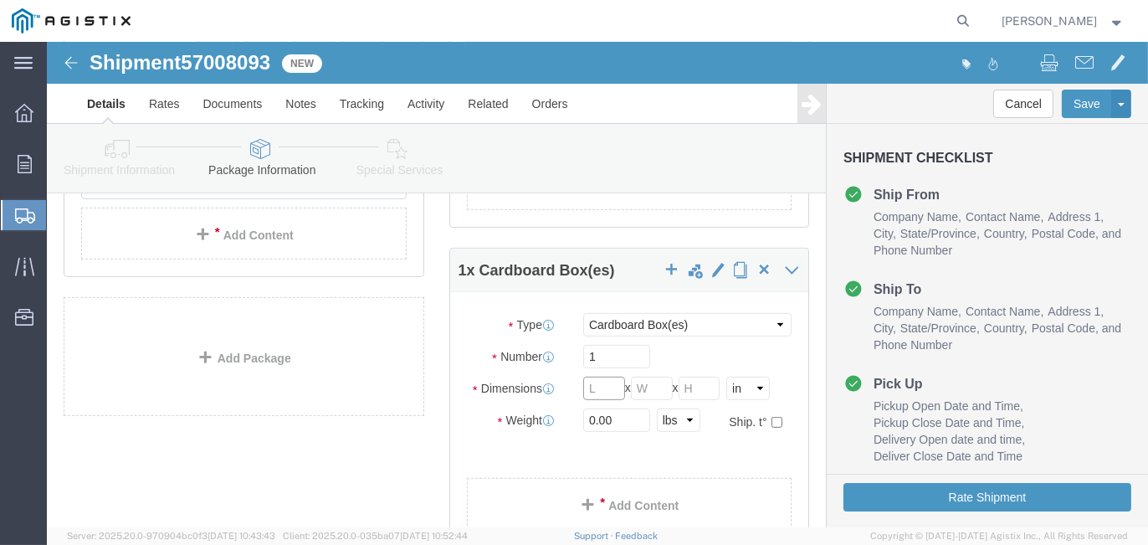
drag, startPoint x: 551, startPoint y: 343, endPoint x: 540, endPoint y: 342, distance: 11.7
click input "text"
type input "72"
type input "68"
type input "65"
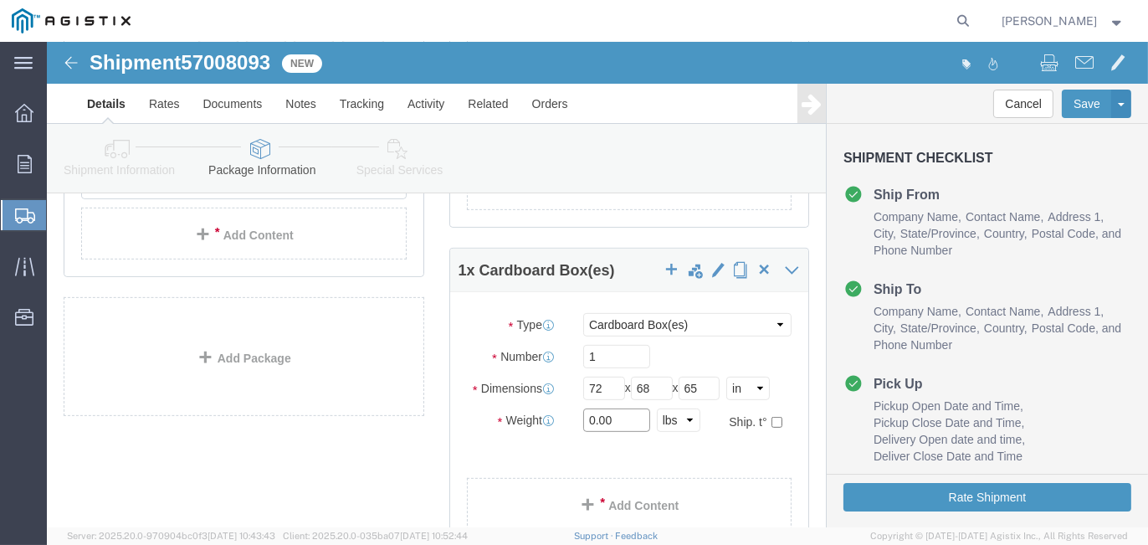
drag, startPoint x: 570, startPoint y: 383, endPoint x: 455, endPoint y: 369, distance: 115.5
click div "Weight 0.00 Select kgs lbs Ship. t°"
drag, startPoint x: 561, startPoint y: 376, endPoint x: 484, endPoint y: 357, distance: 79.3
click div "Weight 725 Select kgs lbs Ship. t°"
type input "675"
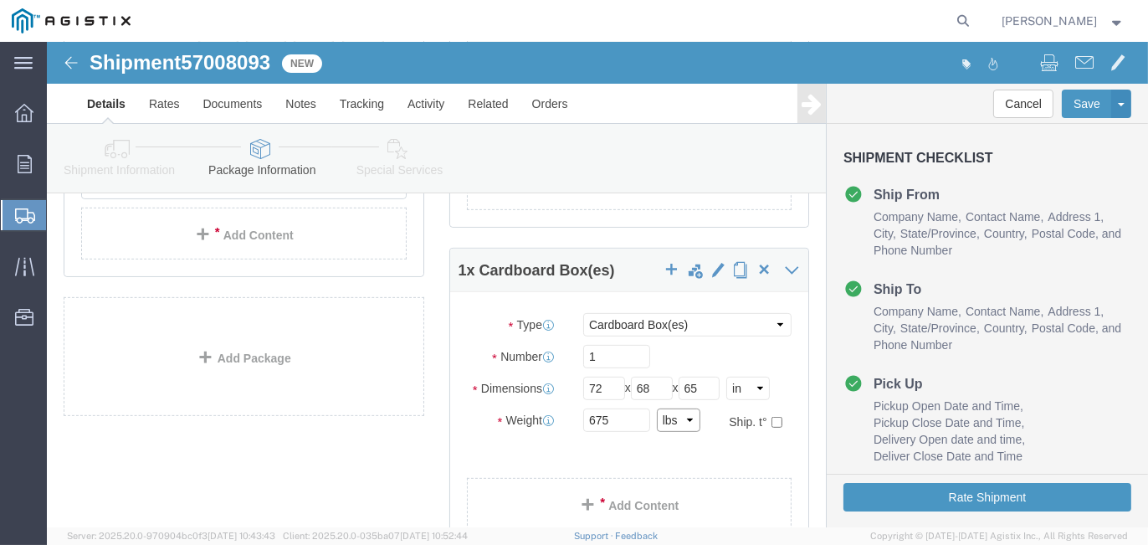
scroll to position [966, 0]
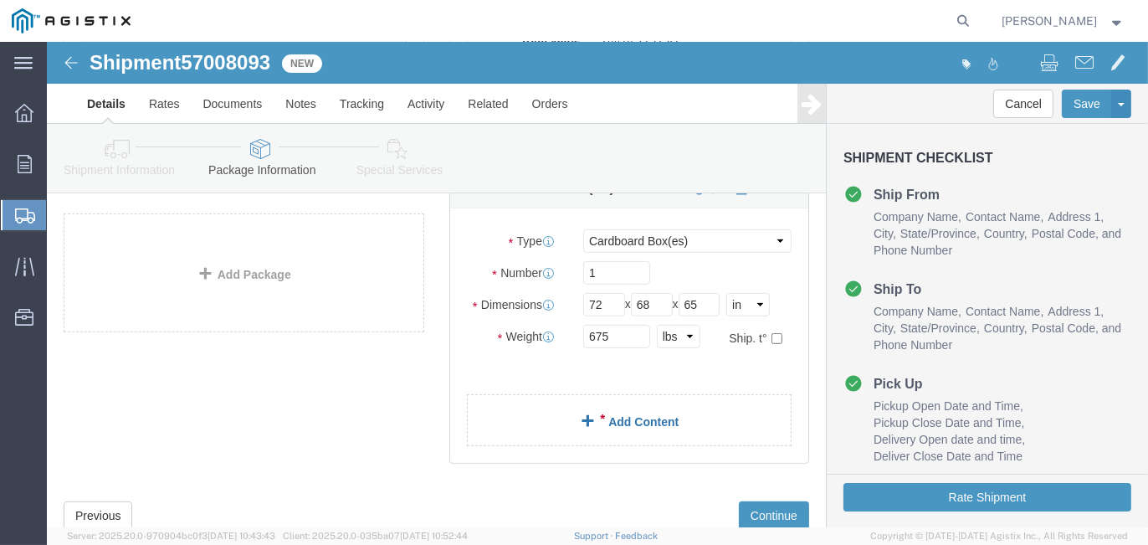
click link "Add Content"
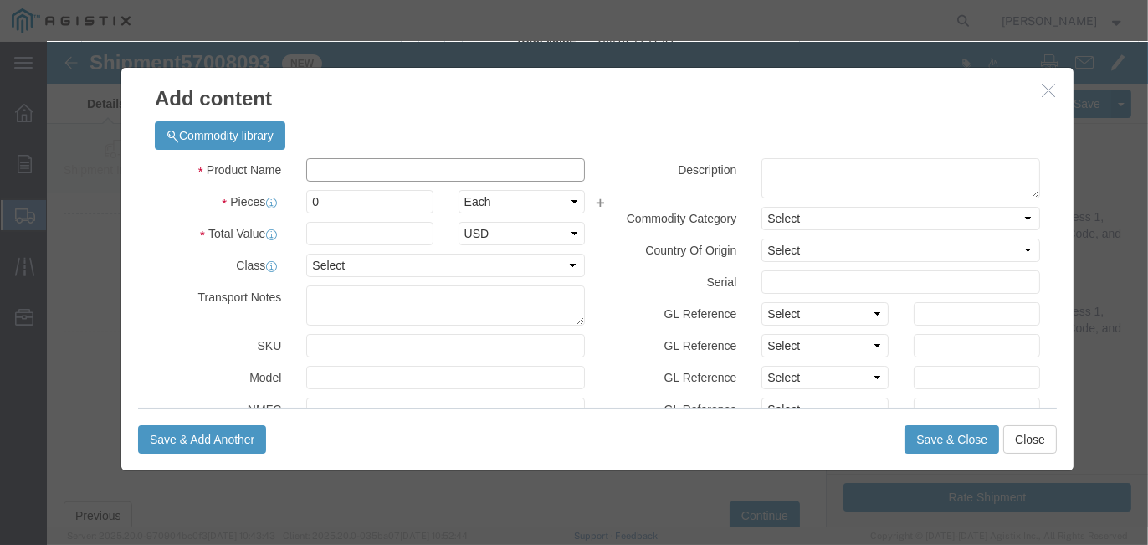
click input "text"
type input "Box- Msc Hardware & Parts"
drag, startPoint x: 330, startPoint y: 161, endPoint x: 212, endPoint y: 146, distance: 119.0
click div "Product Name Box- Msc Hardware & Parts Pieces 0 Select Bag Barrels 100Board Fee…"
type input "1"
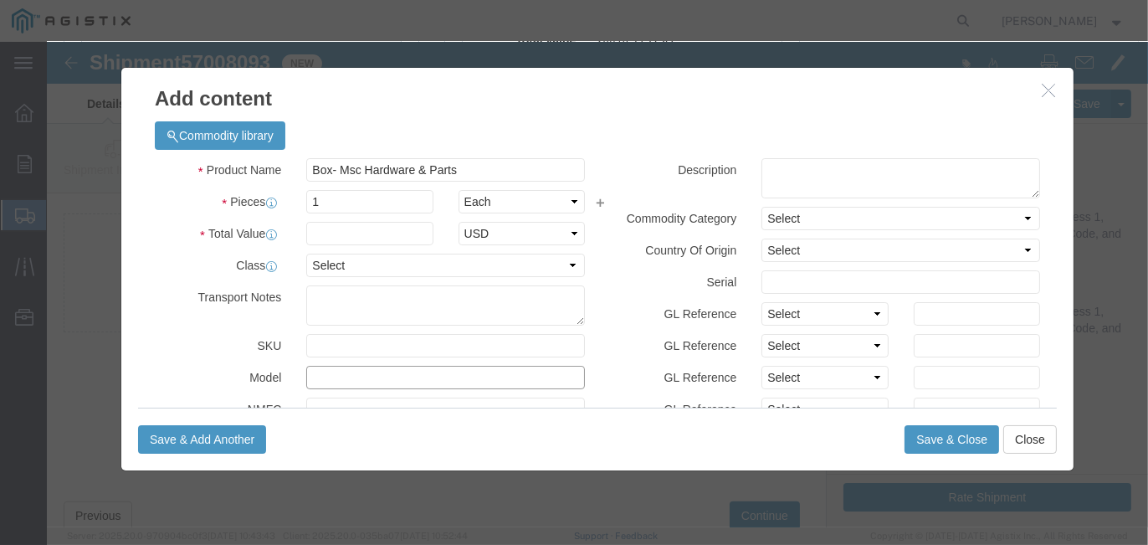
click input "text"
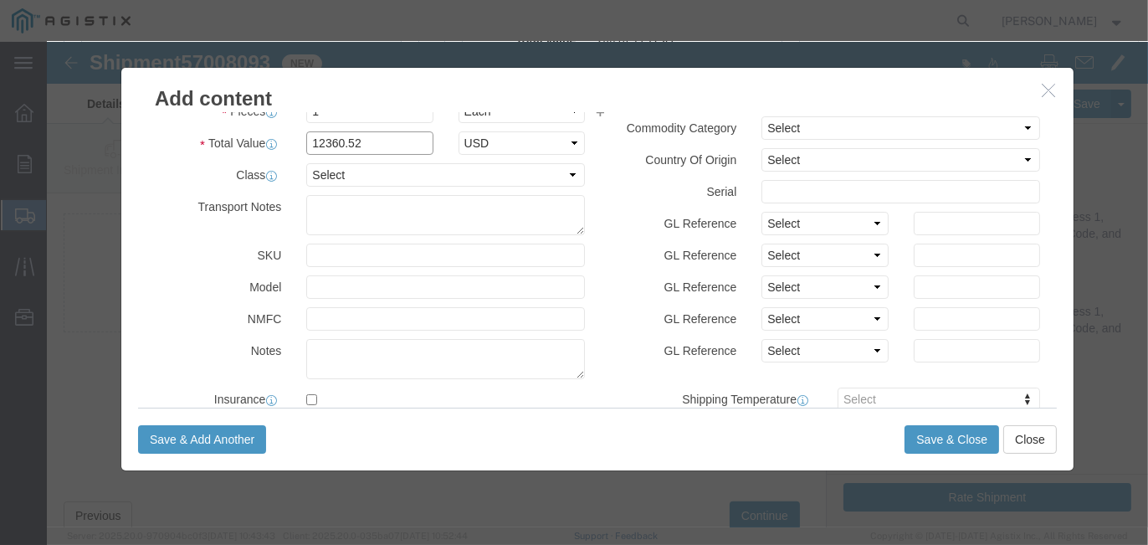
scroll to position [182, 0]
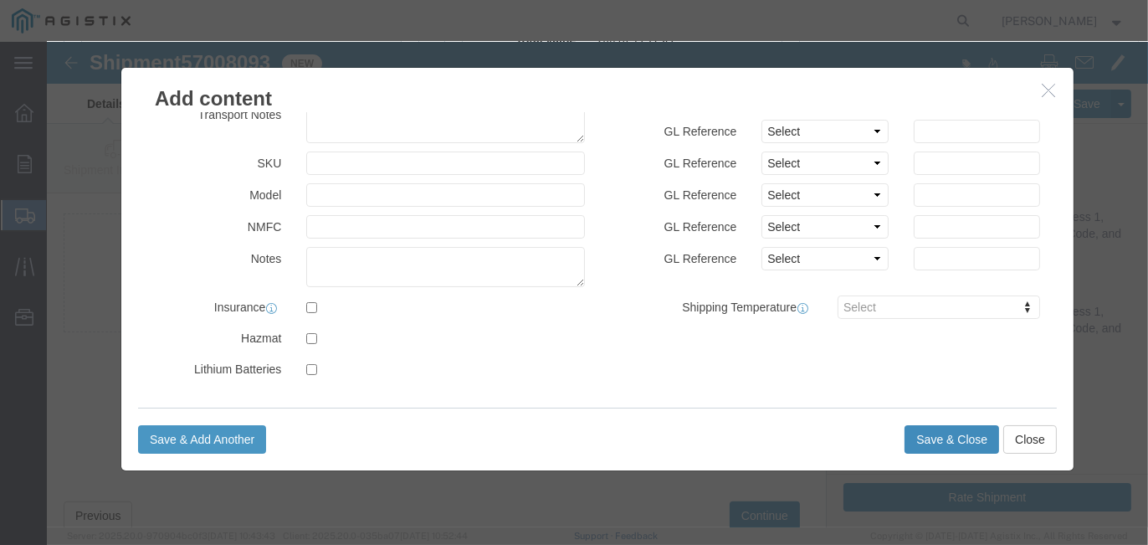
type input "12360.52"
click button "Save & Close"
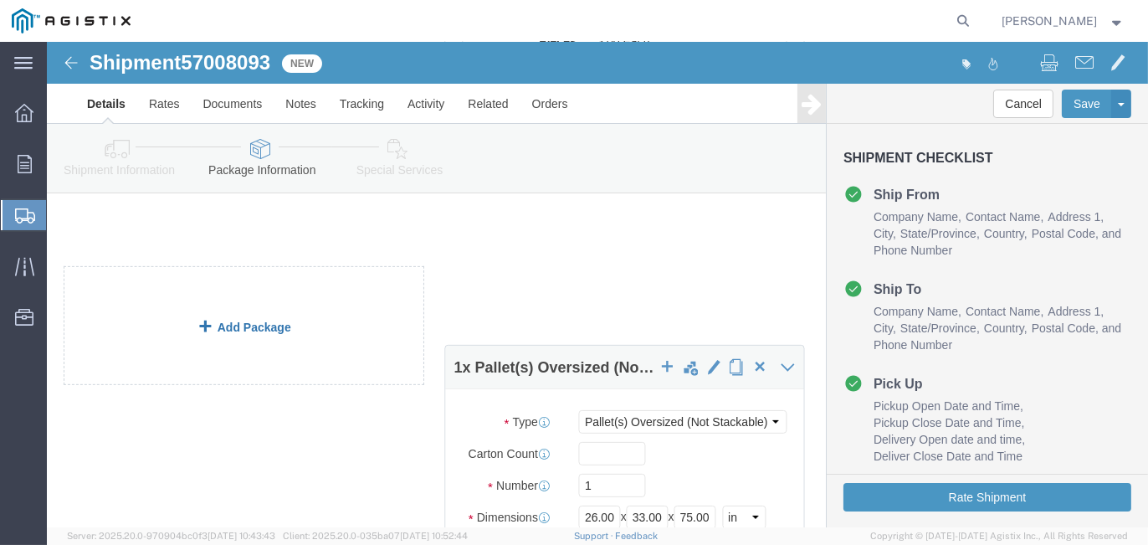
click div "1 x Pallet(s) Oversized (Not Stackable) Package Type Select Bulk Bundle(s) Card…"
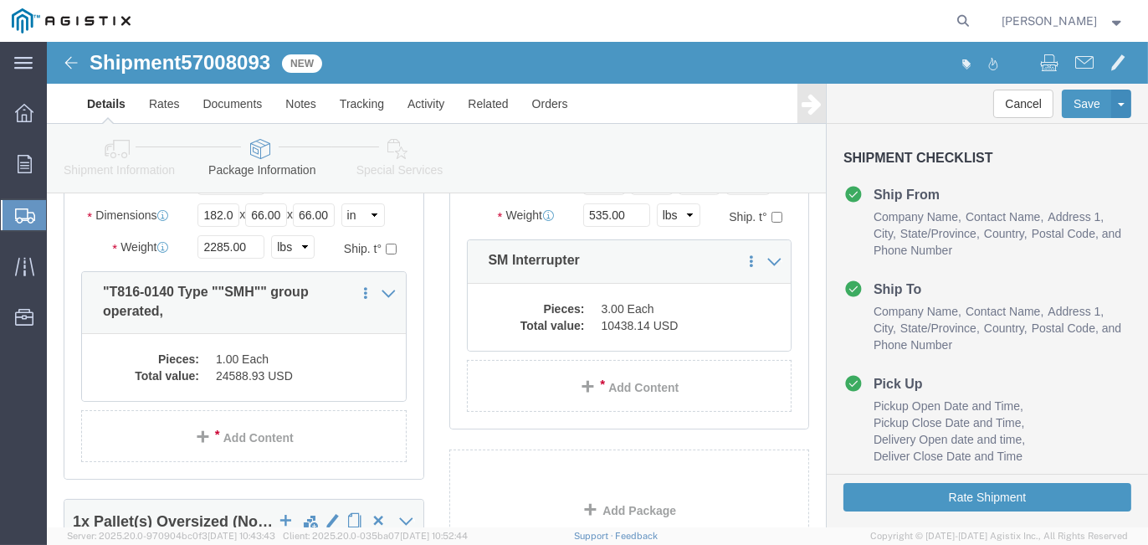
scroll to position [335, 0]
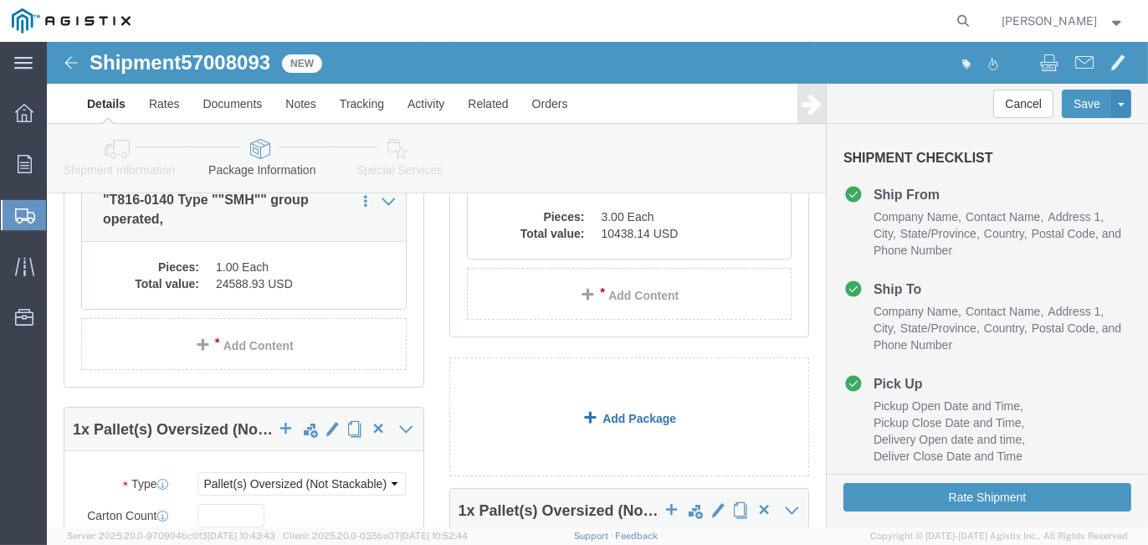
click link "Add Package"
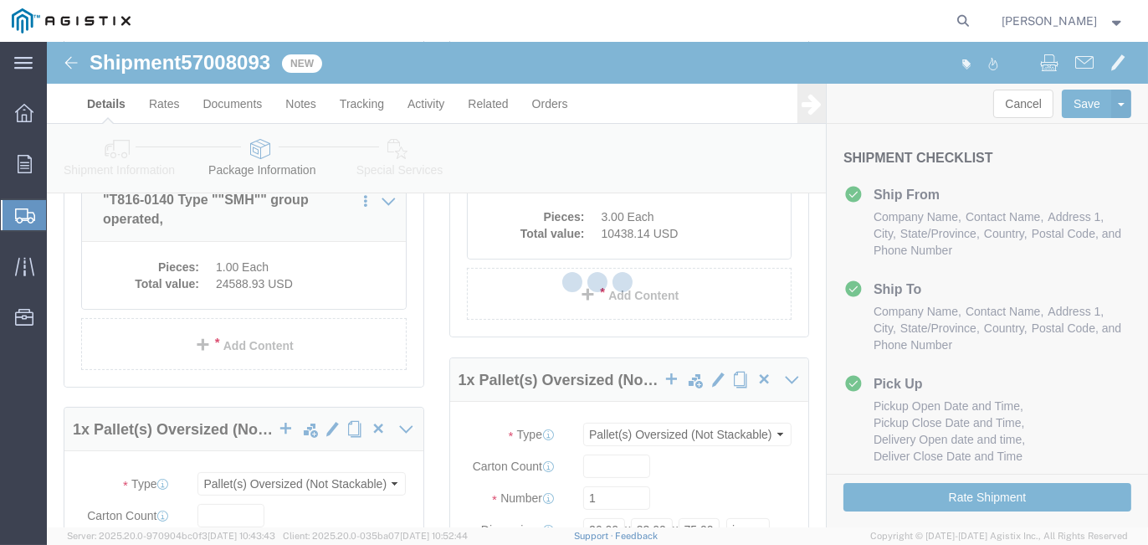
scroll to position [213, 0]
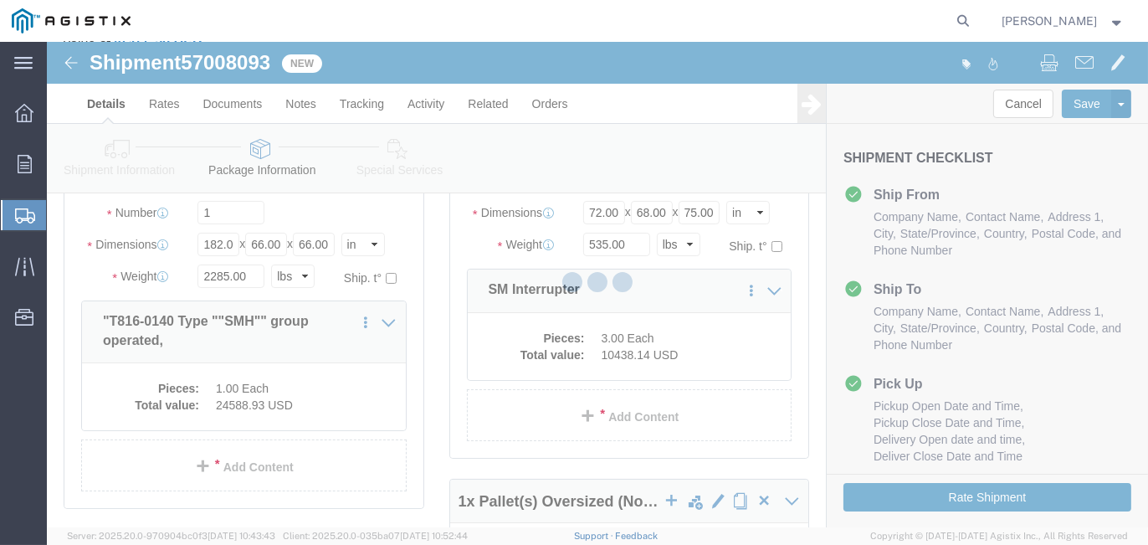
select select "PONS"
select select "CRAT"
select select "PONS"
select select "CBOX"
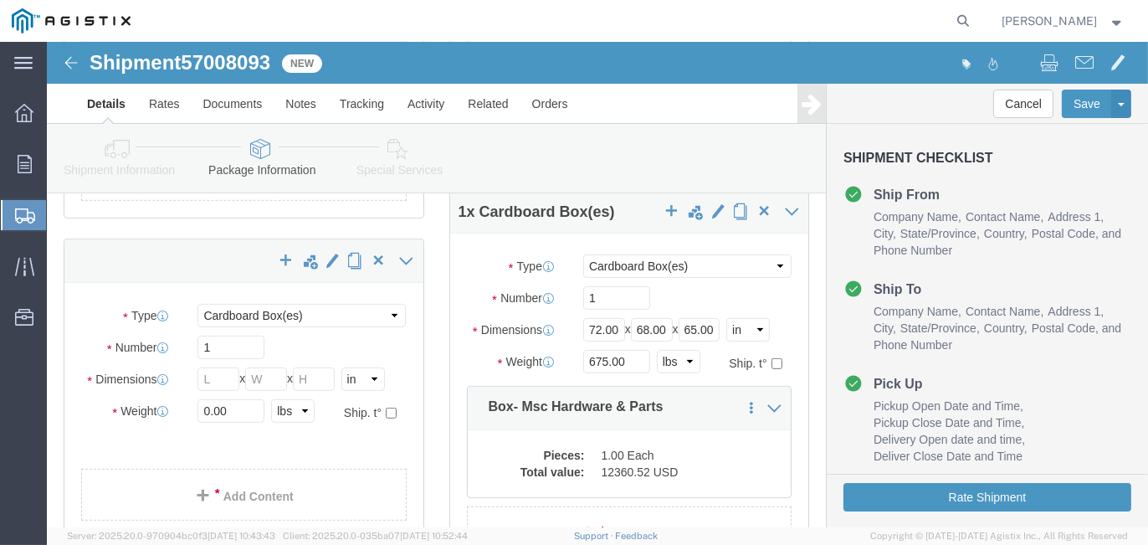
scroll to position [966, 0]
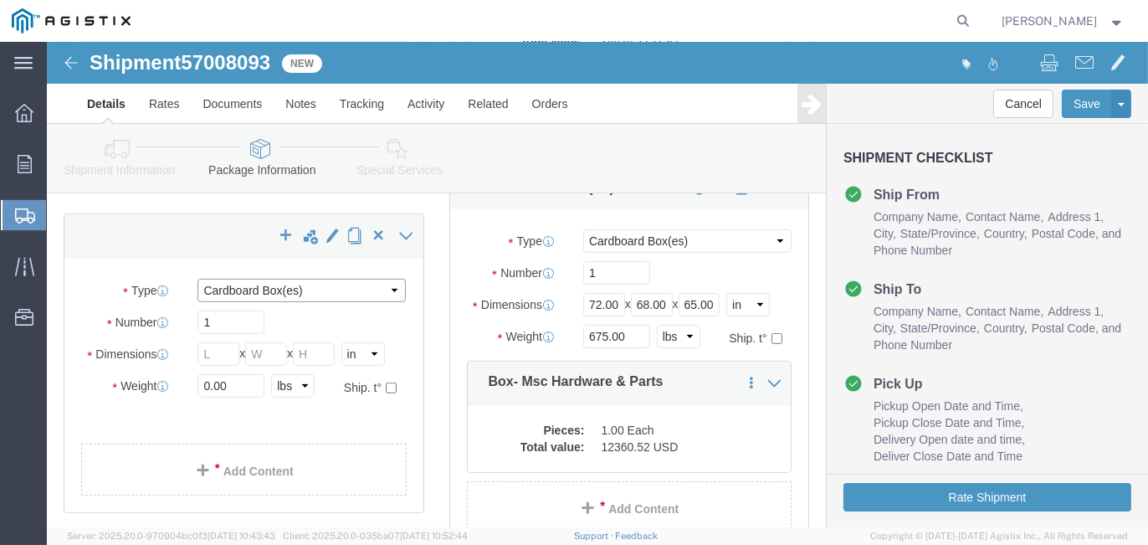
click select "Select Bulk Bundle(s) Cardboard Box(es) Carton(s) Crate(s) Drum(s) (Fiberboard)…"
select select "BNDL"
click select "Select Bulk Bundle(s) Cardboard Box(es) Carton(s) Crate(s) Drum(s) (Fiberboard)…"
click input "text"
type input "252"
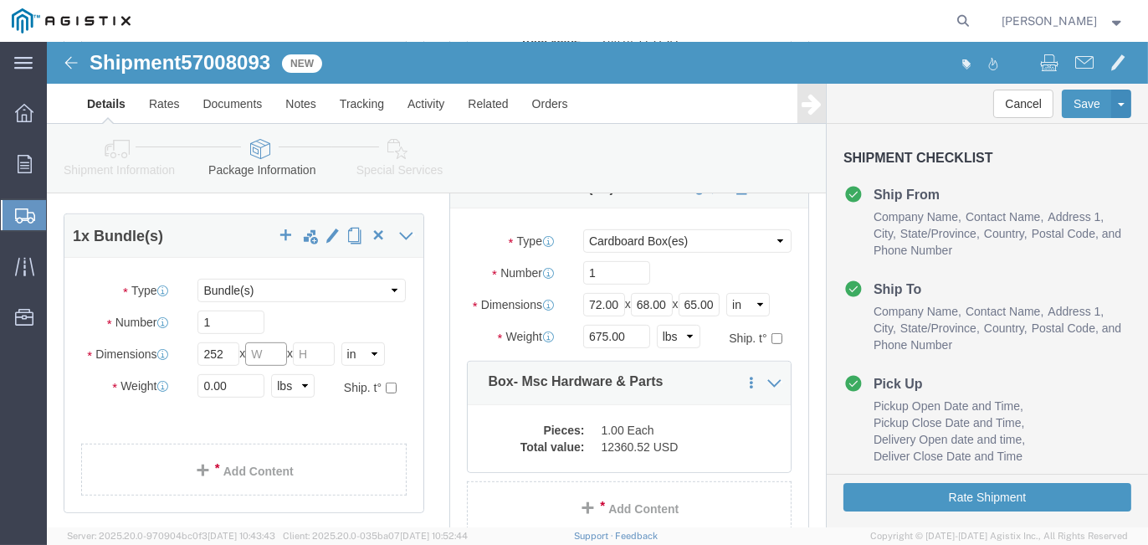
click input "text"
type input "6"
drag, startPoint x: 208, startPoint y: 342, endPoint x: 130, endPoint y: 332, distance: 79.3
click div "Weight 0.00 Select kgs lbs Ship. t°"
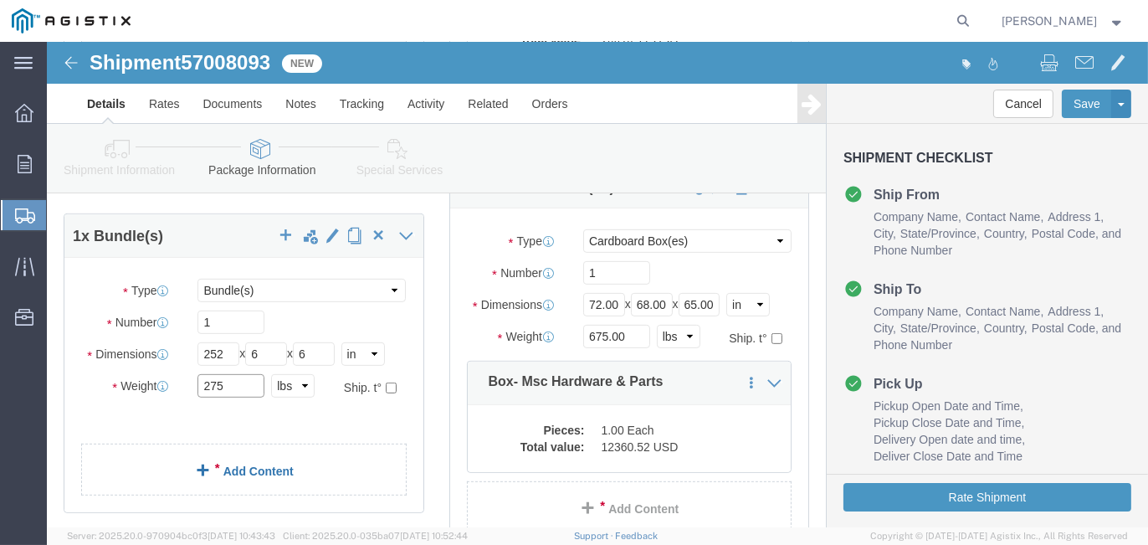
type input "275"
drag, startPoint x: 146, startPoint y: 433, endPoint x: 429, endPoint y: 354, distance: 294.5
click span
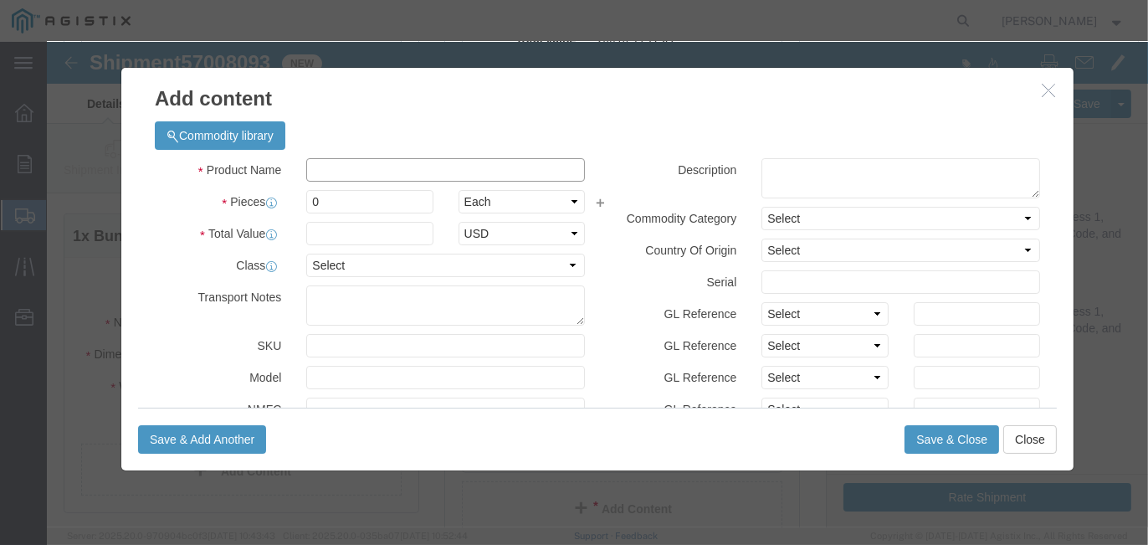
click input "text"
type input "PIPE"
type input "1"
click textarea
type textarea "PIPE"
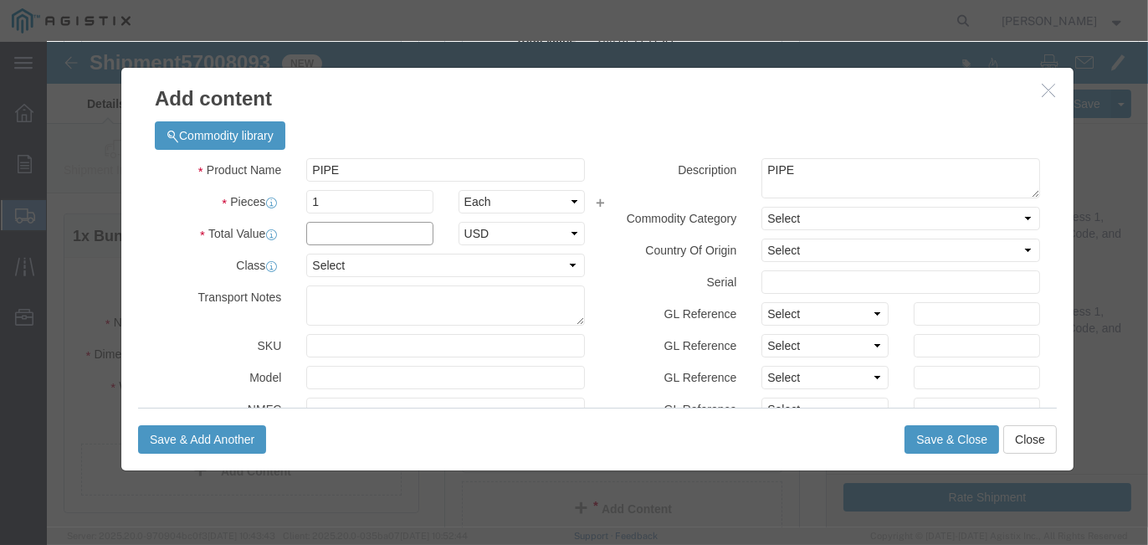
click input "text"
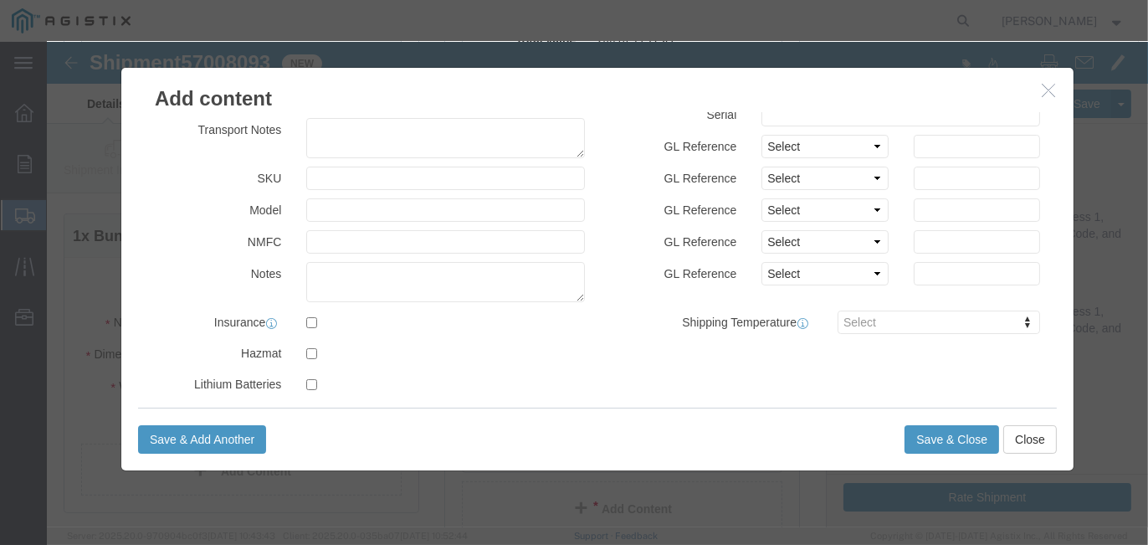
type input ".01"
click textarea
type textarea "Price included in cost of the switch."
click button "Save & Close"
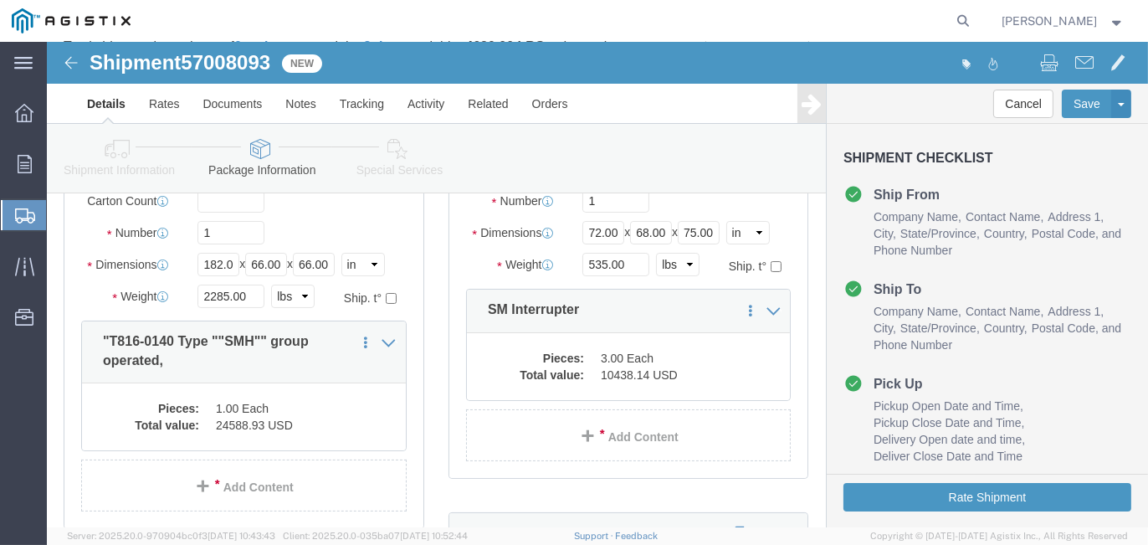
scroll to position [335, 0]
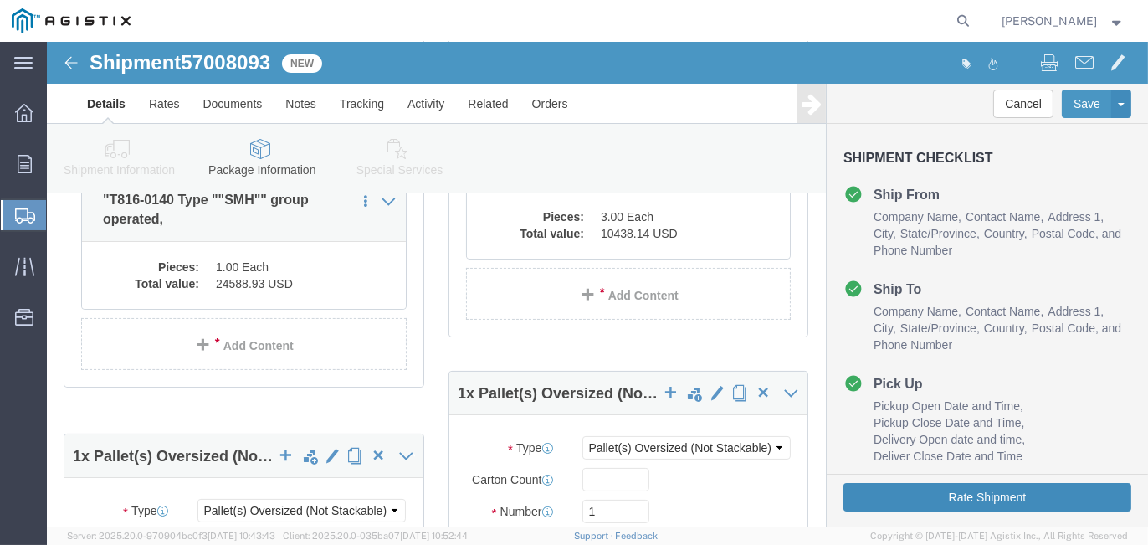
drag, startPoint x: 907, startPoint y: 451, endPoint x: 779, endPoint y: 378, distance: 147.2
click button "Rate Shipment"
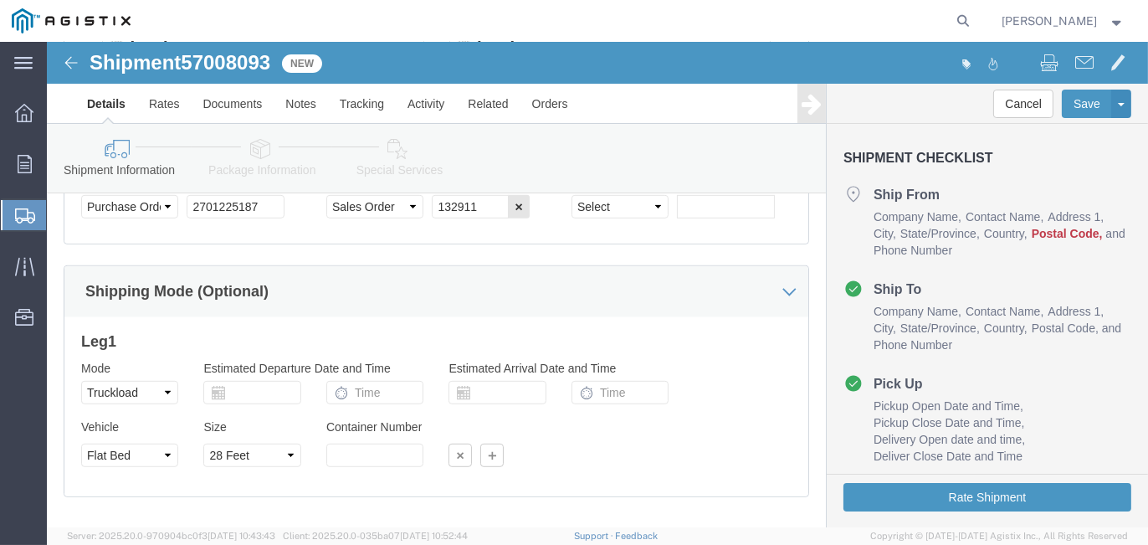
scroll to position [1255, 0]
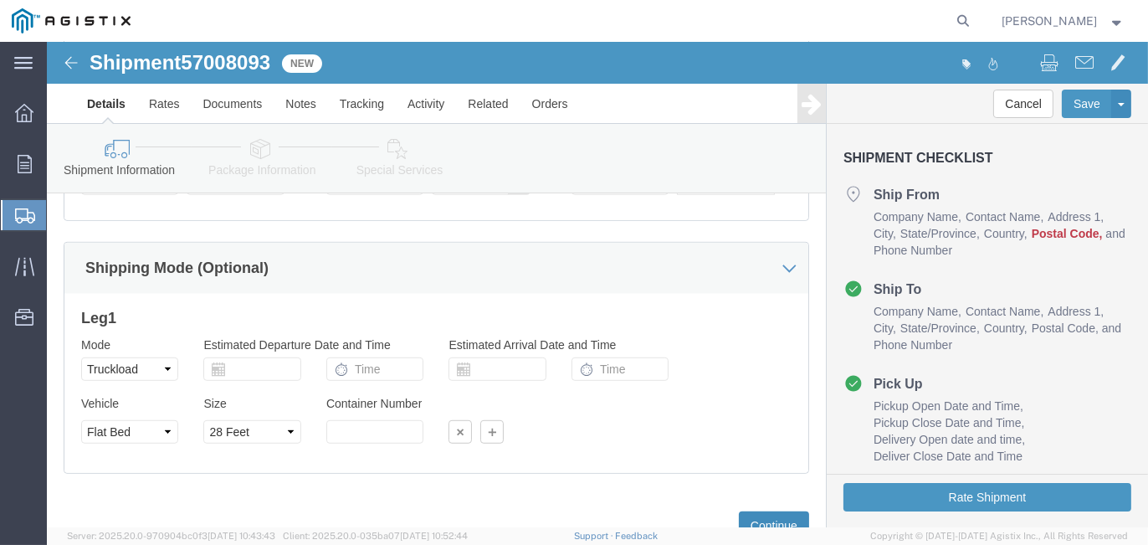
click button "Continue"
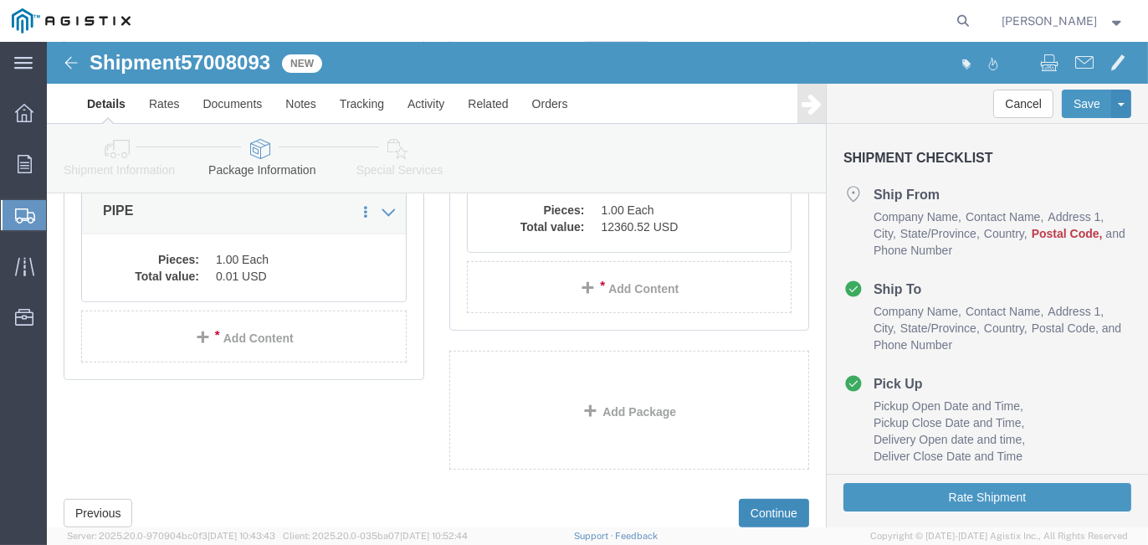
scroll to position [282, 0]
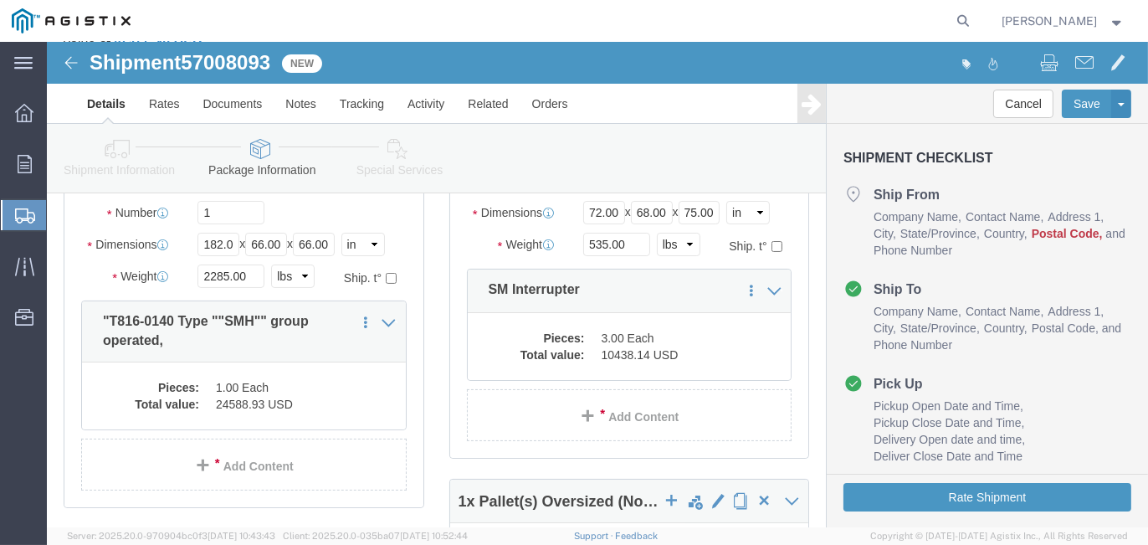
click div "1 x Pallet(s) Oversized (Not Stackable) Package Type Select Bulk Bundle(s) Card…"
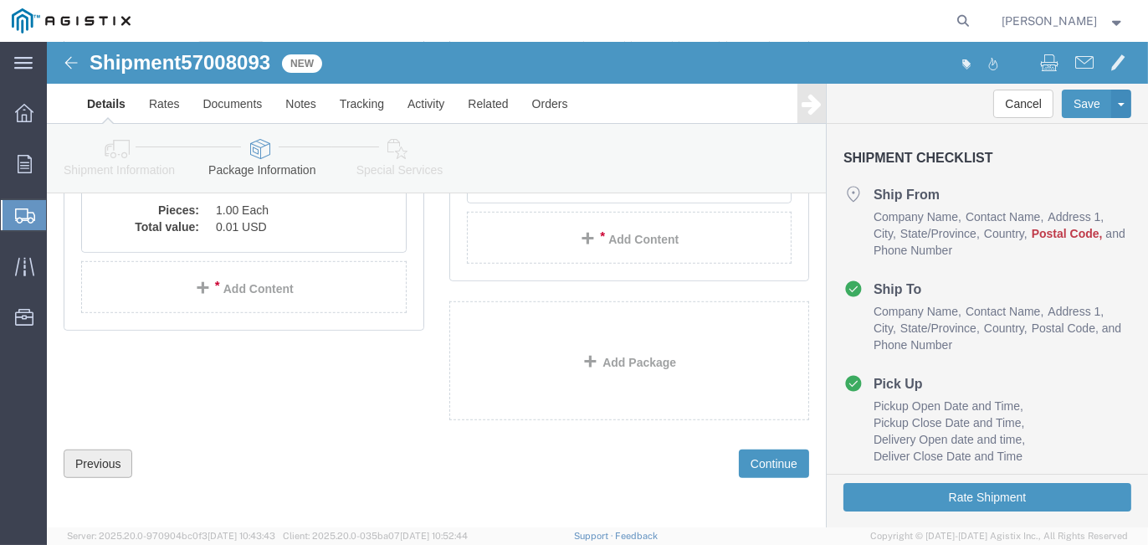
click button "Previous"
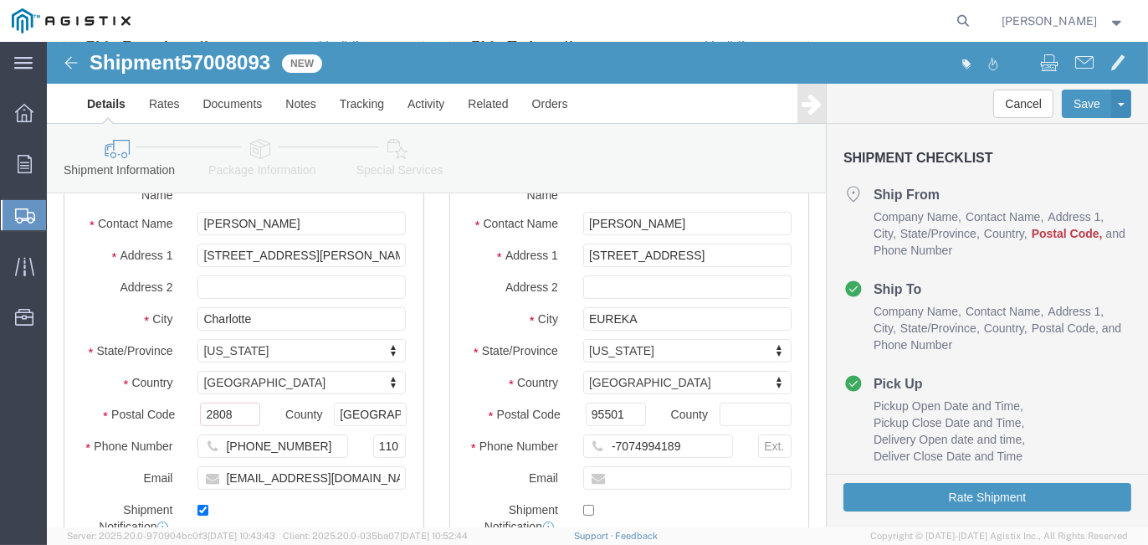
scroll to position [395, 0]
click input "text"
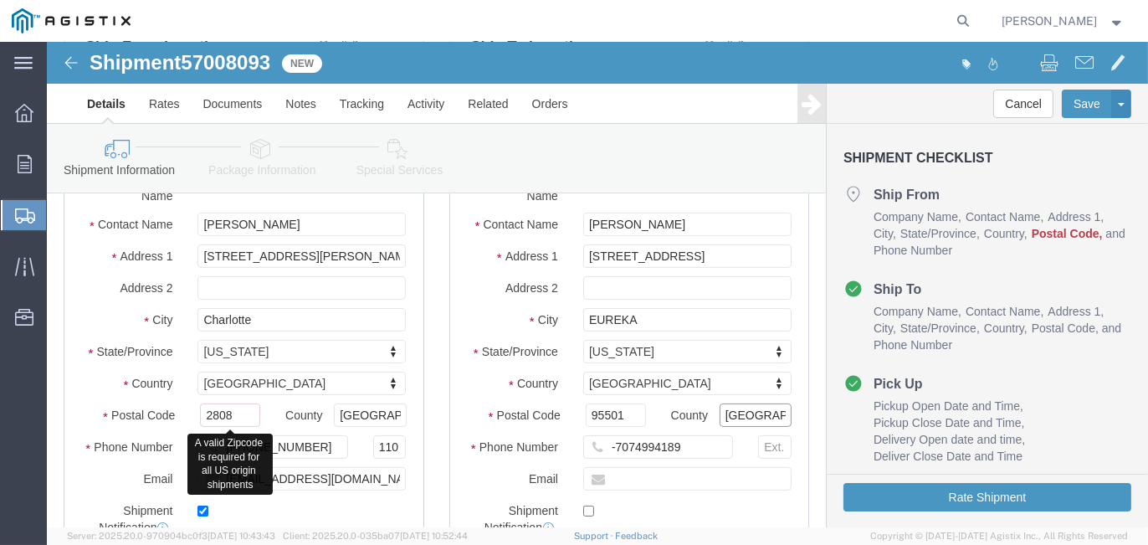
type input "[GEOGRAPHIC_DATA]"
click input "2808"
drag, startPoint x: 196, startPoint y: 379, endPoint x: 101, endPoint y: 361, distance: 96.3
click div "Postal Code 2808 A valid Zipcode is required for all US origin shipments"
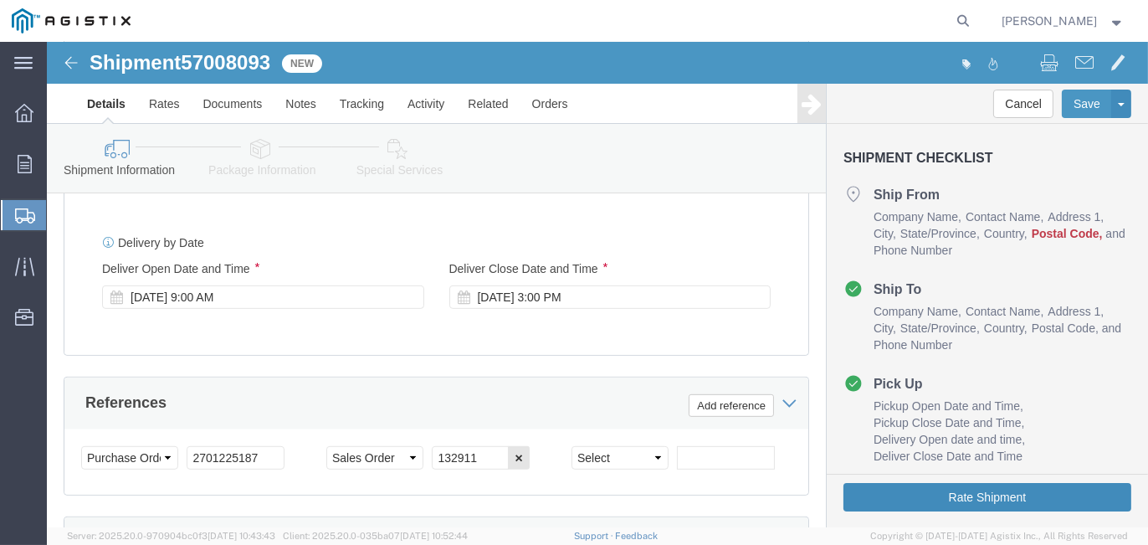
type input "28208"
click button "Rate Shipment"
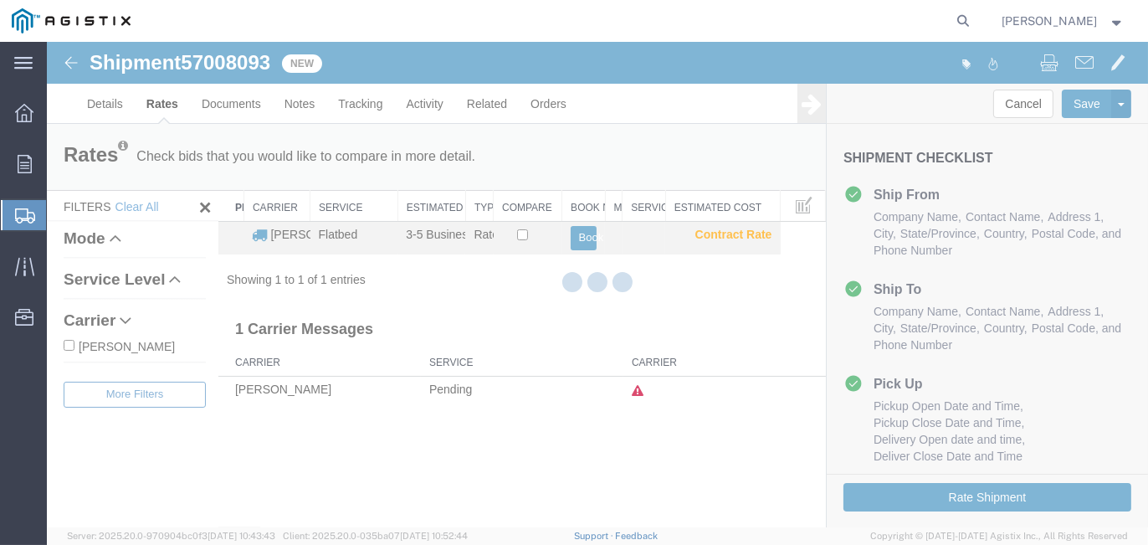
scroll to position [0, 0]
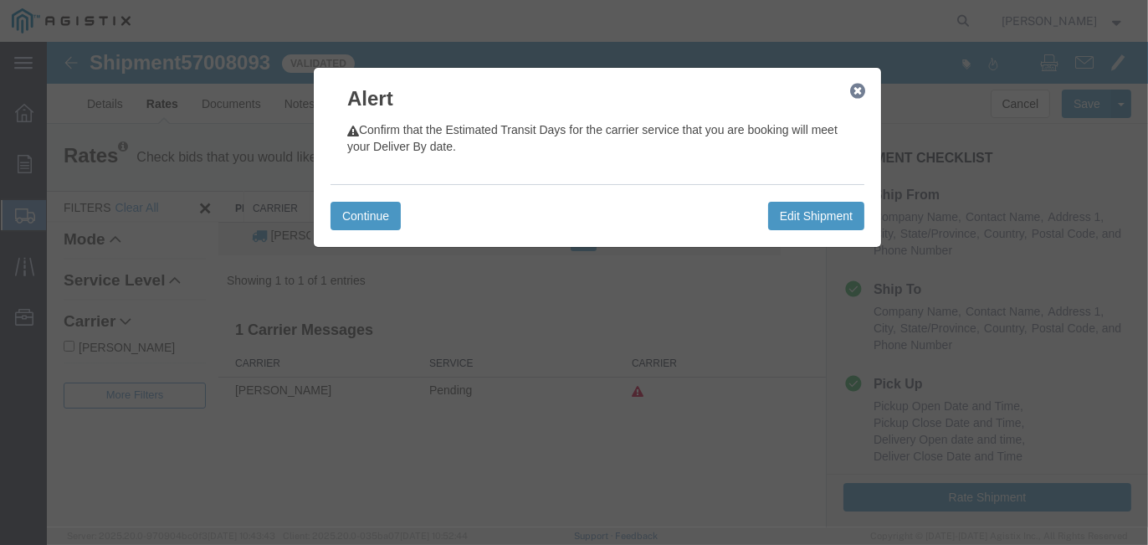
click at [355, 195] on div "Continue Edit Shipment" at bounding box center [597, 215] width 534 height 63
click at [370, 223] on button "Continue" at bounding box center [365, 216] width 70 height 28
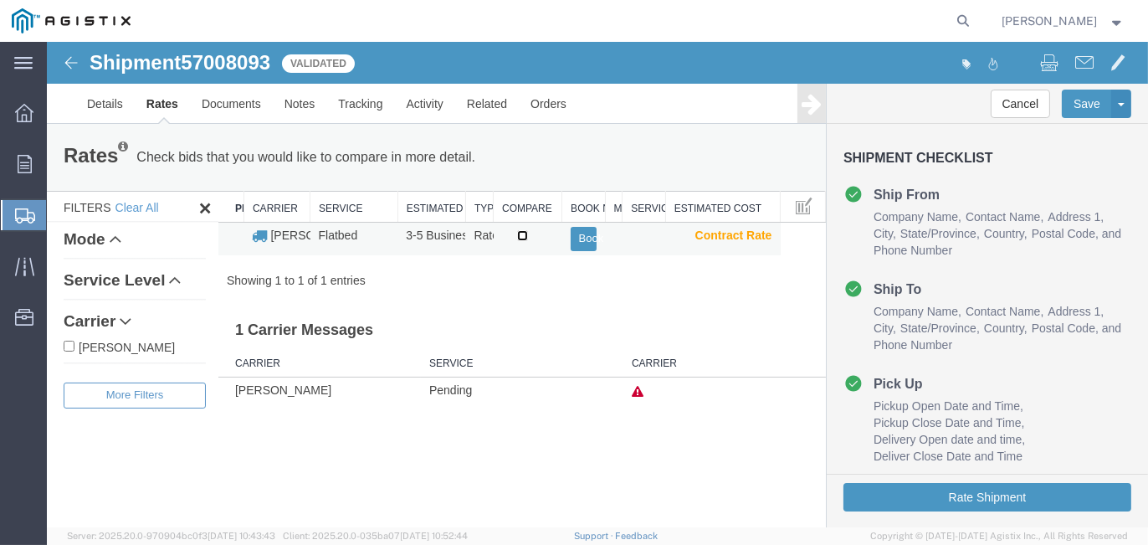
click at [525, 234] on input "checkbox" at bounding box center [522, 235] width 11 height 11
checkbox input "true"
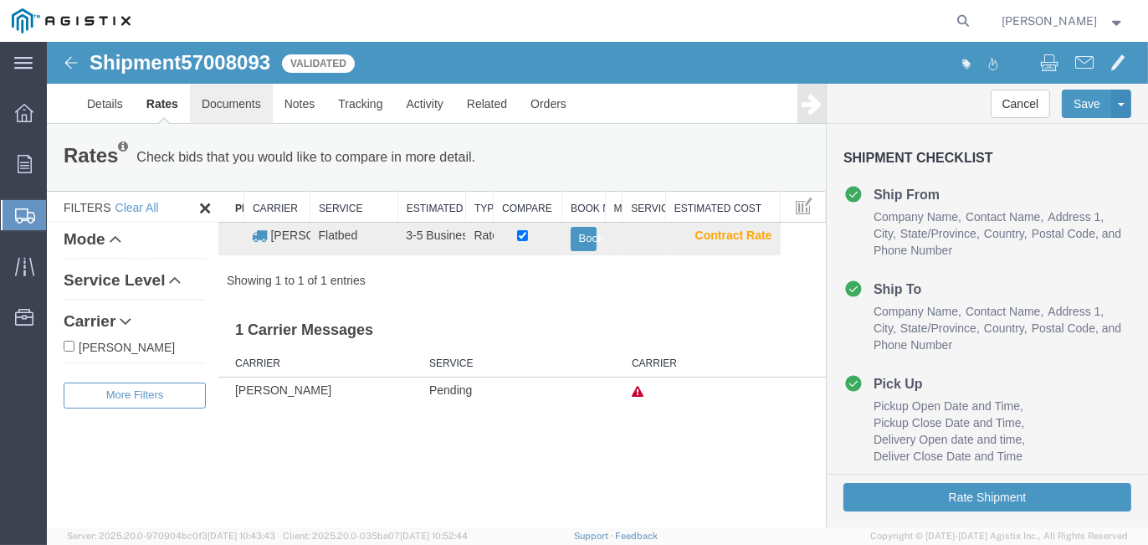
click at [245, 103] on link "Documents" at bounding box center [231, 104] width 83 height 40
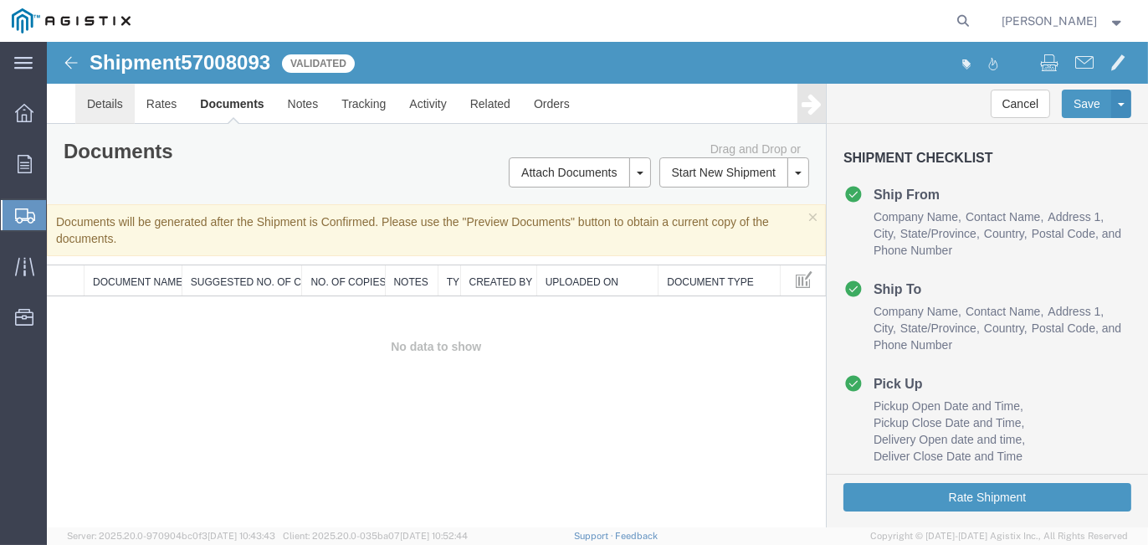
click at [92, 98] on link "Details" at bounding box center [104, 104] width 59 height 40
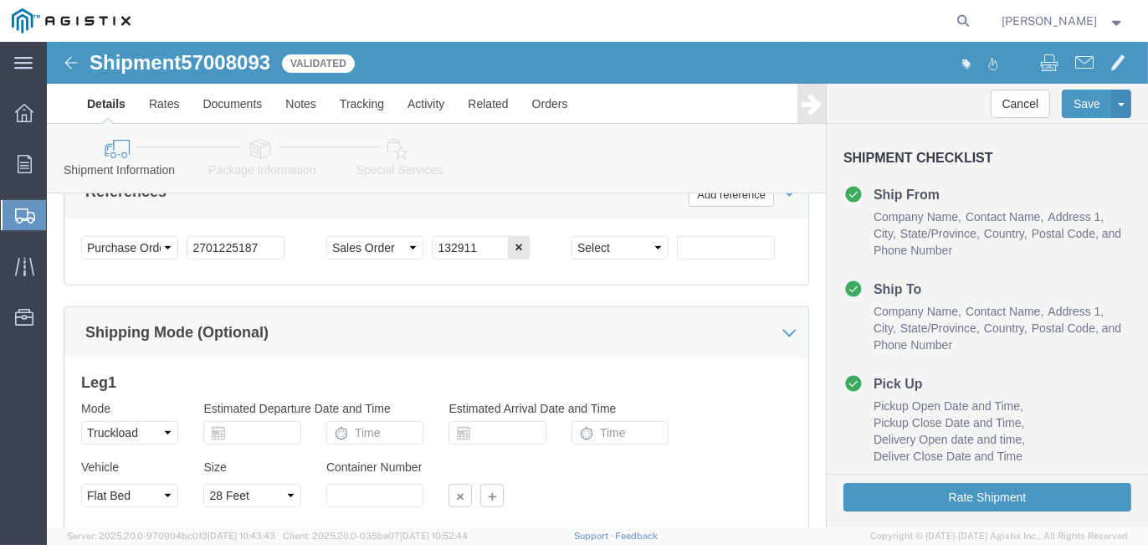
scroll to position [995, 0]
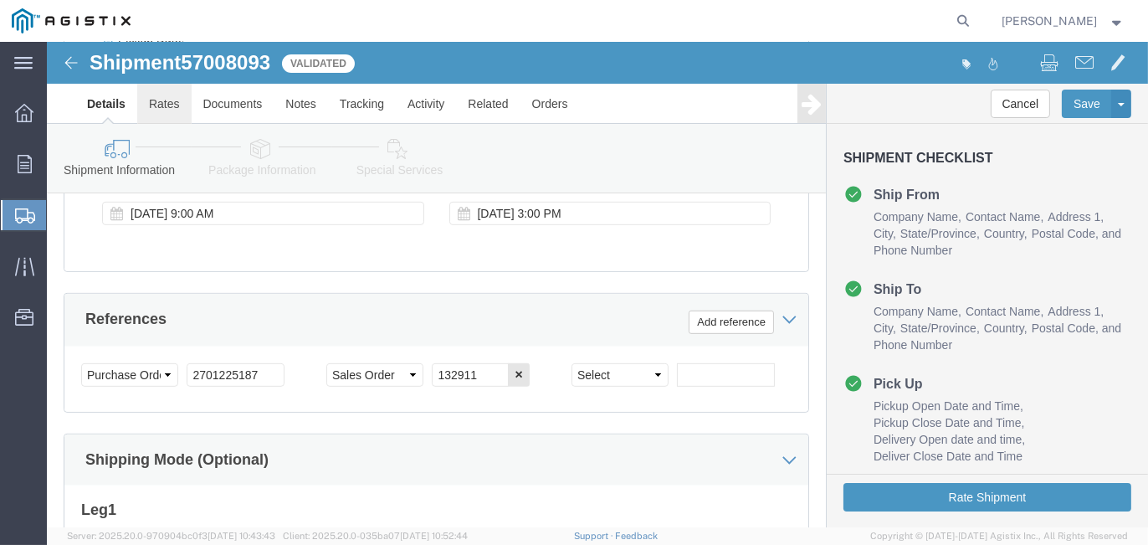
click link "Rates"
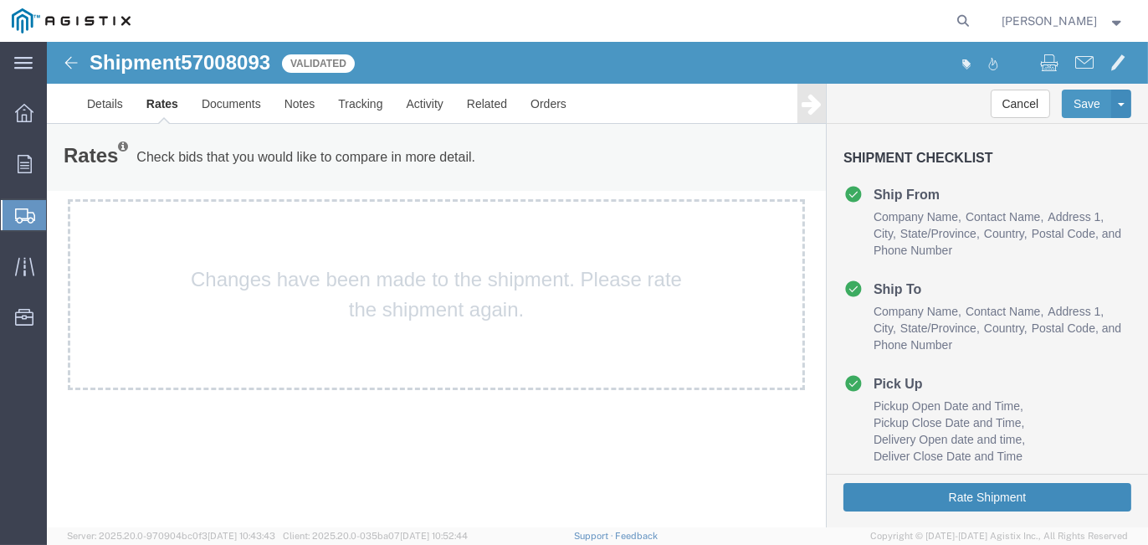
drag, startPoint x: 997, startPoint y: 500, endPoint x: 1193, endPoint y: 525, distance: 197.4
click at [997, 500] on button "Rate Shipment" at bounding box center [987, 497] width 288 height 28
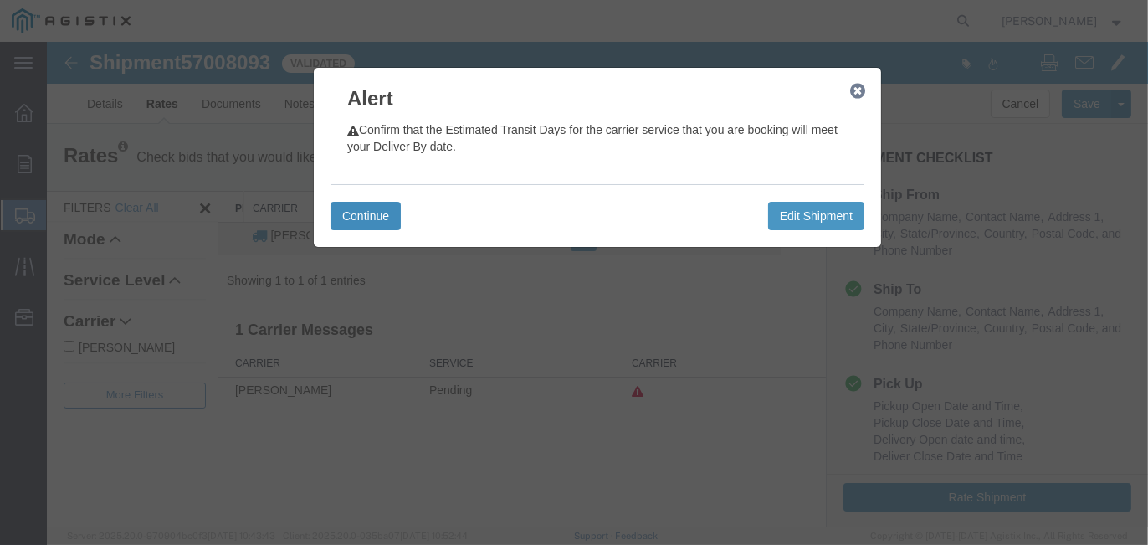
click at [342, 208] on button "Continue" at bounding box center [365, 216] width 70 height 28
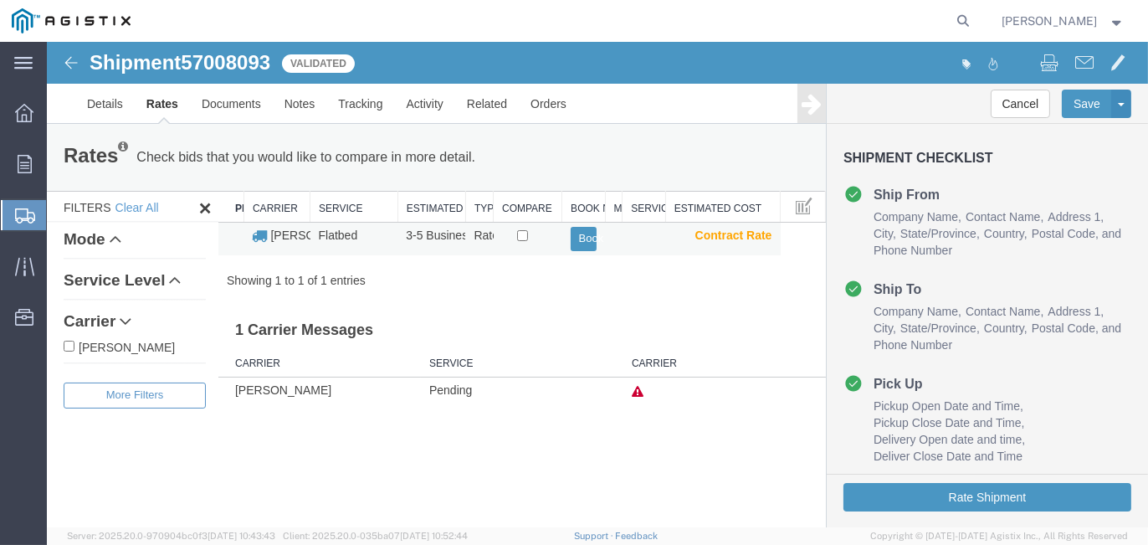
click at [515, 233] on td at bounding box center [528, 239] width 69 height 33
click at [523, 231] on input "checkbox" at bounding box center [522, 235] width 11 height 11
click at [521, 233] on input "checkbox" at bounding box center [522, 235] width 11 height 11
checkbox input "false"
click at [586, 232] on button "Book" at bounding box center [584, 239] width 26 height 24
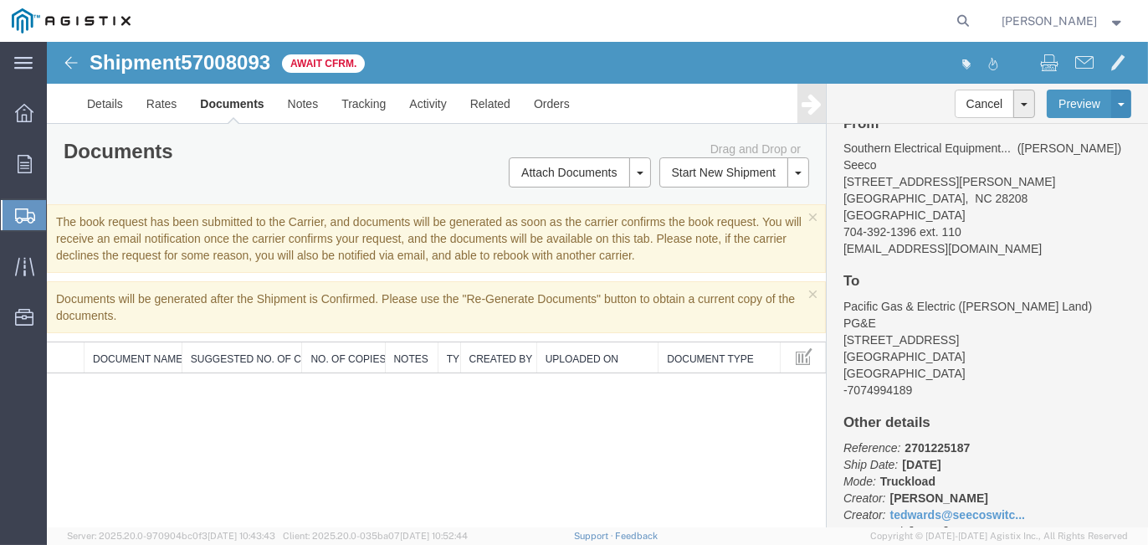
scroll to position [254, 0]
